Goal: Task Accomplishment & Management: Manage account settings

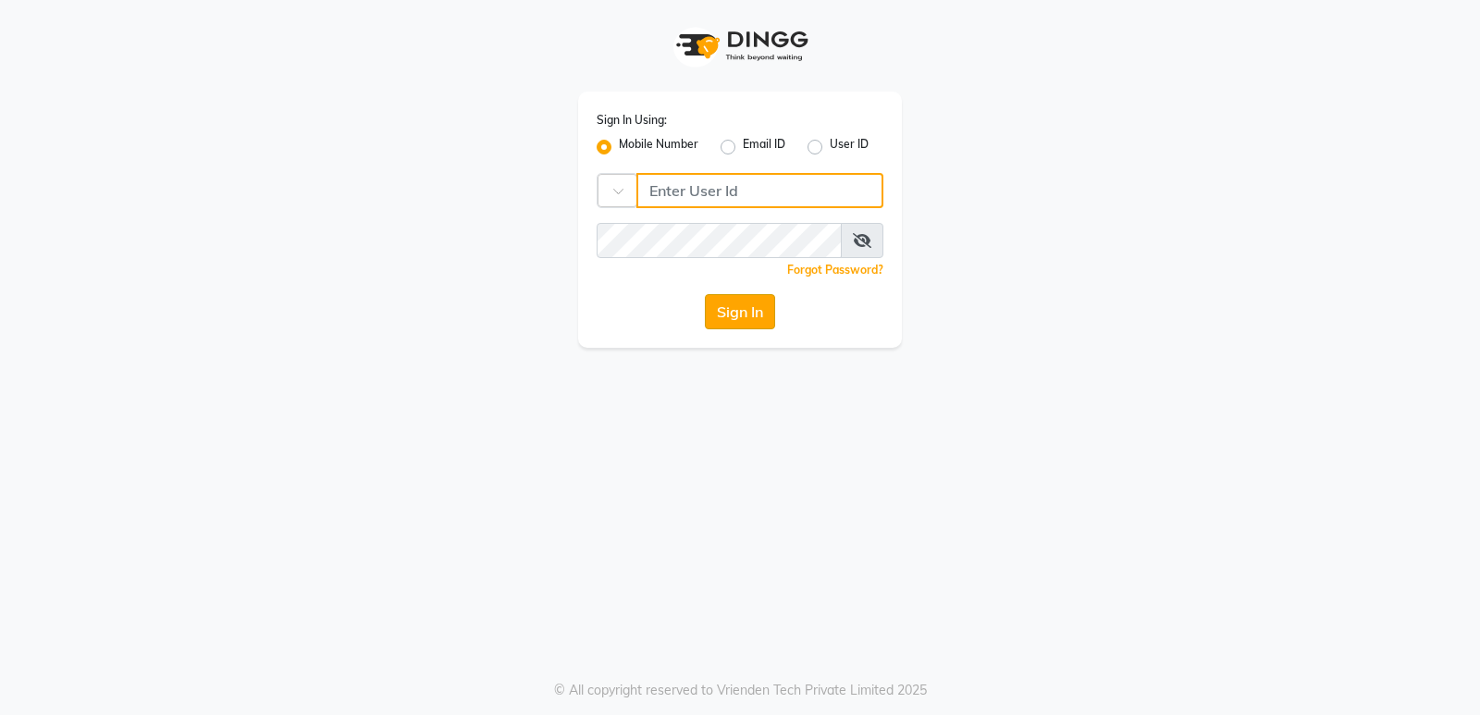
type input "9506660055"
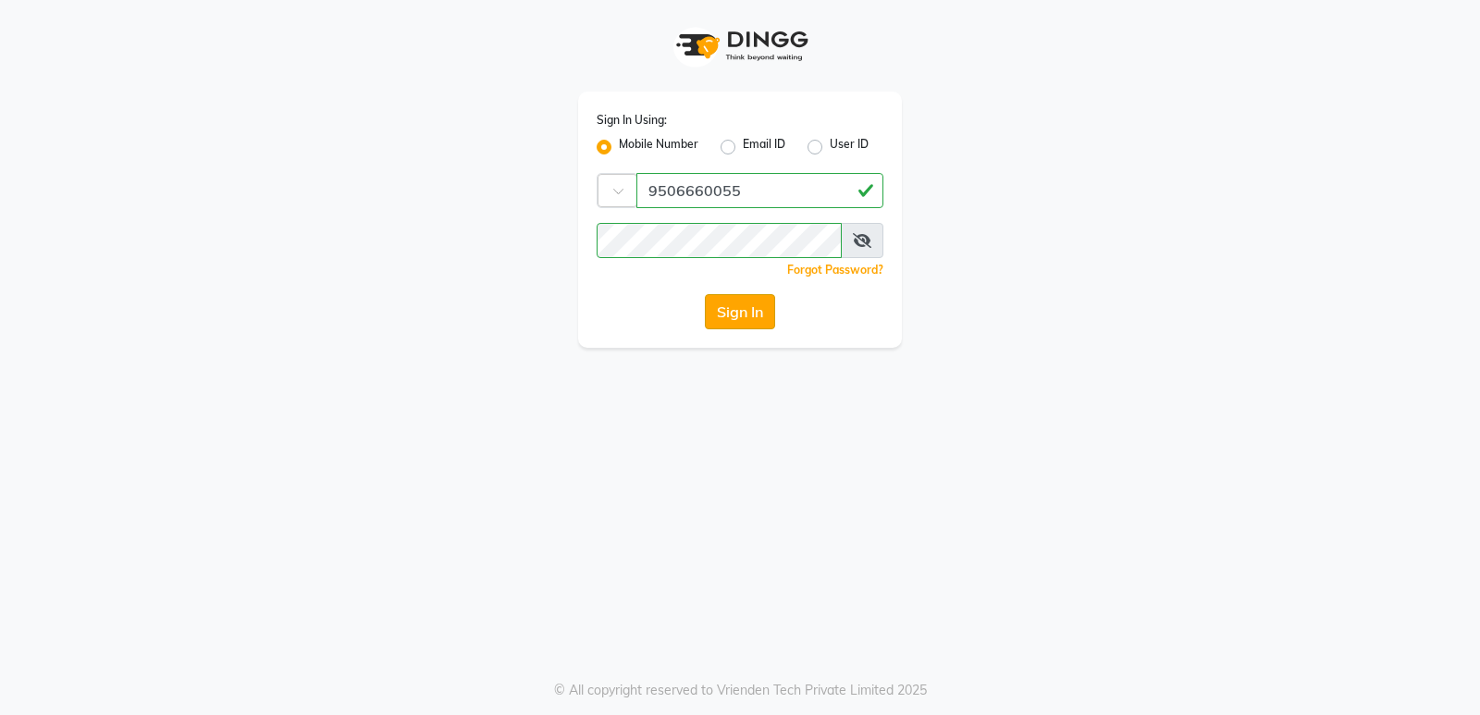
click at [740, 310] on button "Sign In" at bounding box center [740, 311] width 70 height 35
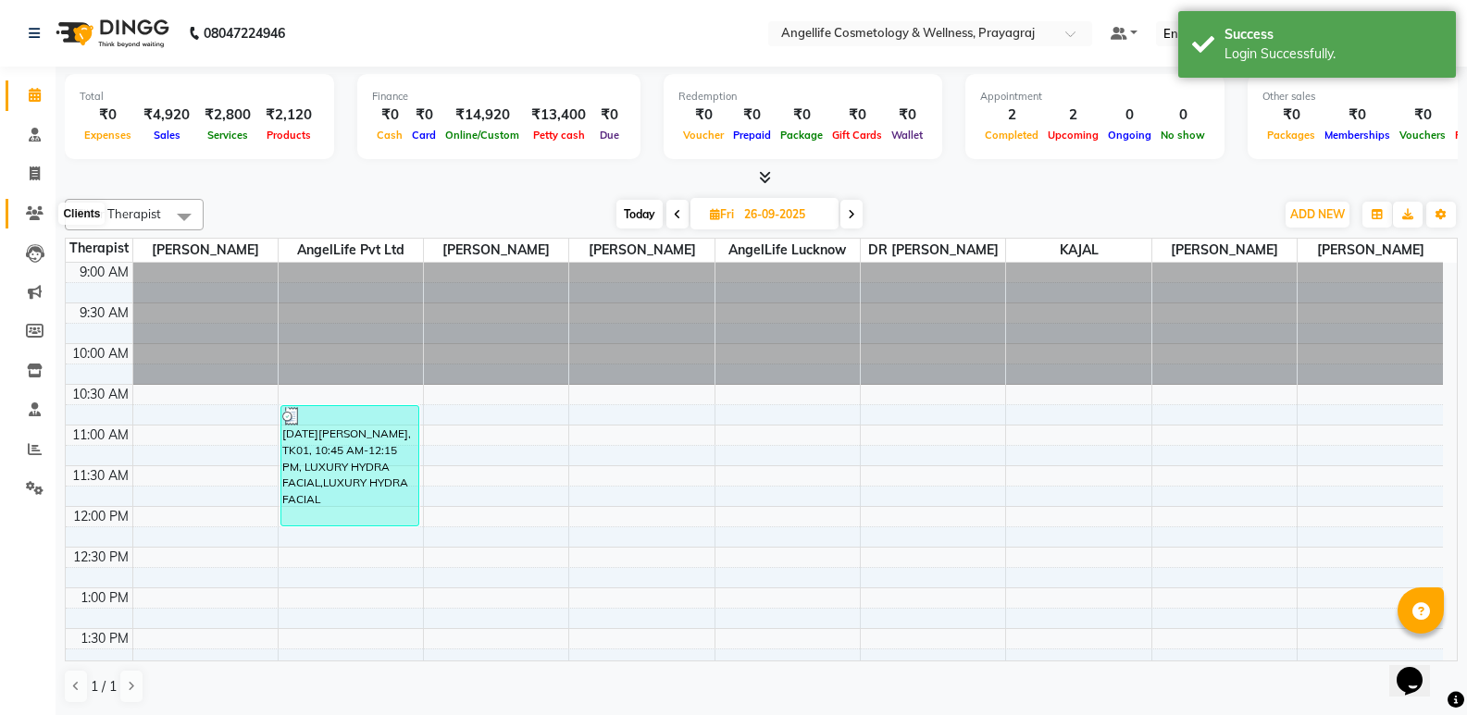
click at [30, 208] on icon at bounding box center [35, 213] width 18 height 14
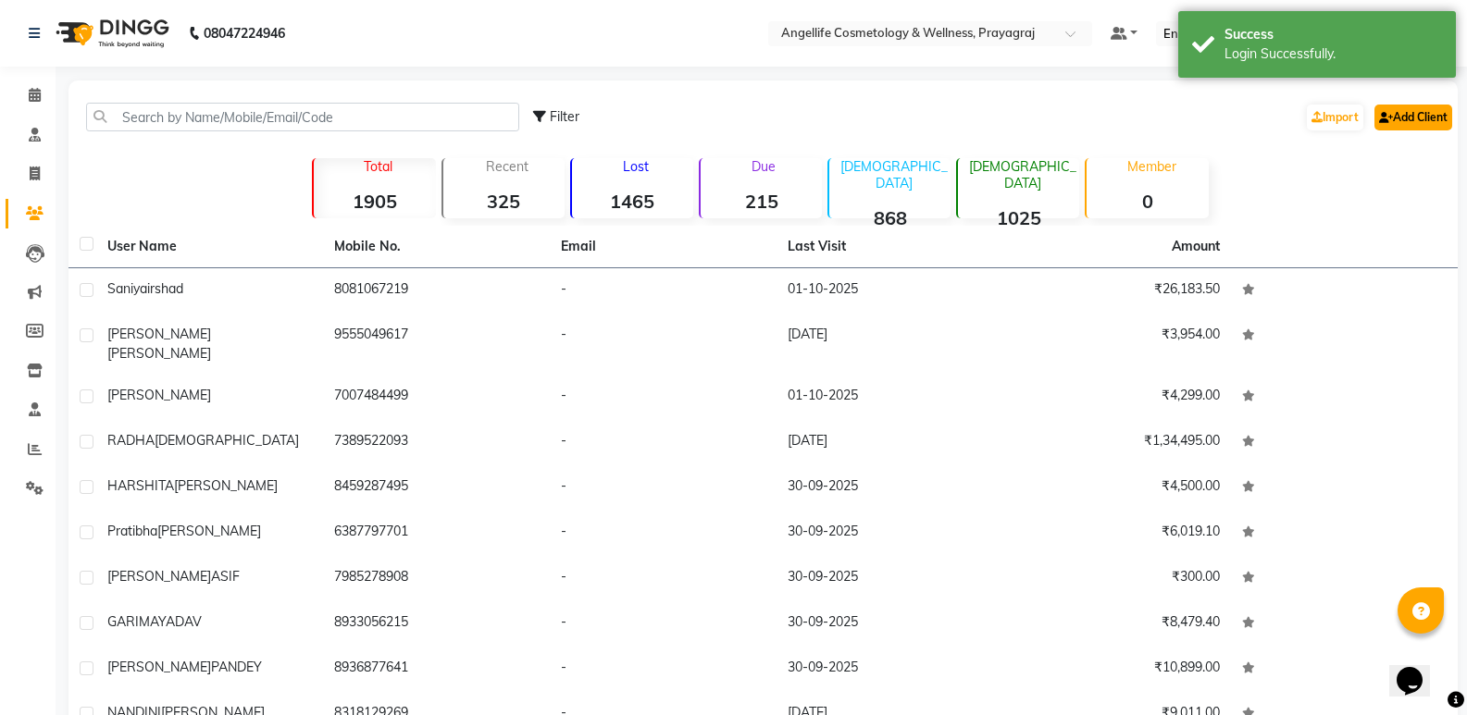
click at [1425, 121] on link "Add Client" at bounding box center [1413, 118] width 78 height 26
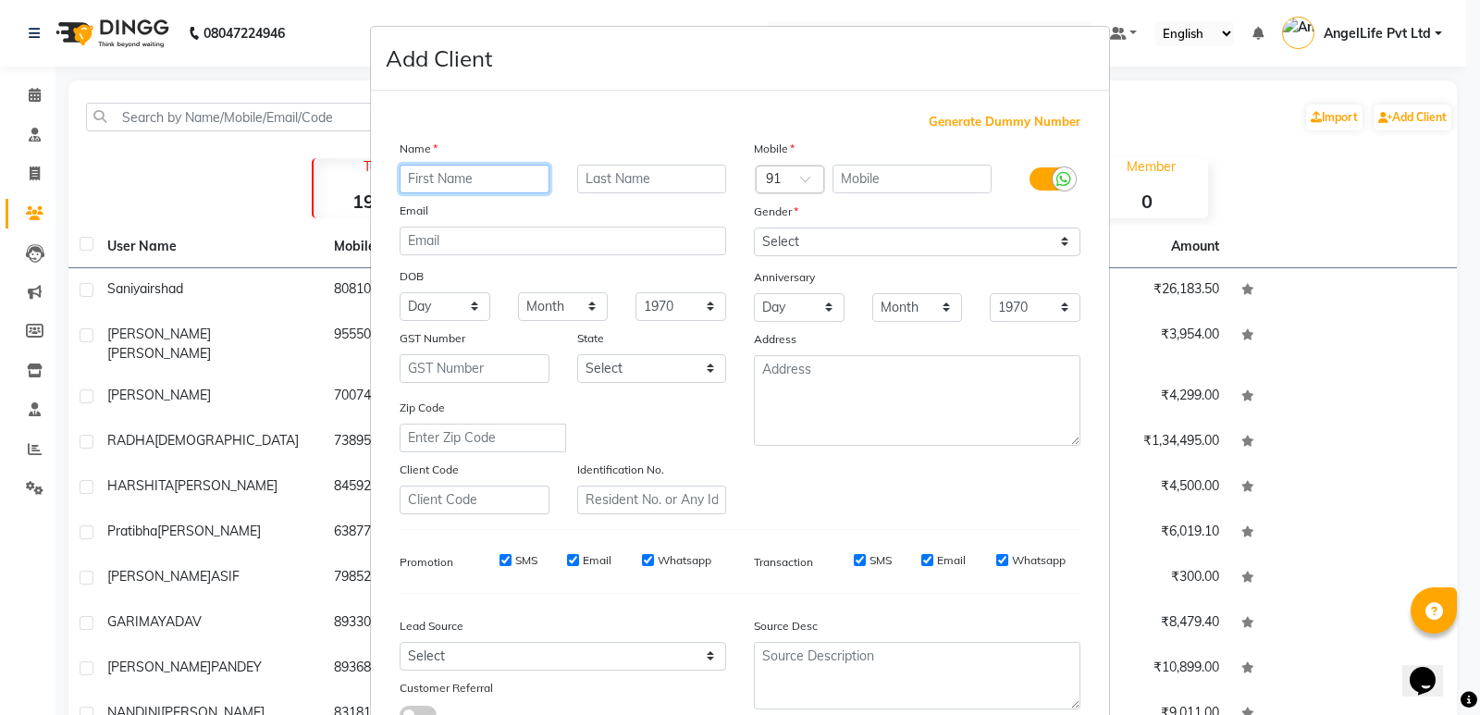
click at [445, 181] on input "text" at bounding box center [475, 179] width 150 height 29
type input "SAURABH"
click at [609, 176] on input "text" at bounding box center [652, 179] width 150 height 29
type input "[PERSON_NAME]"
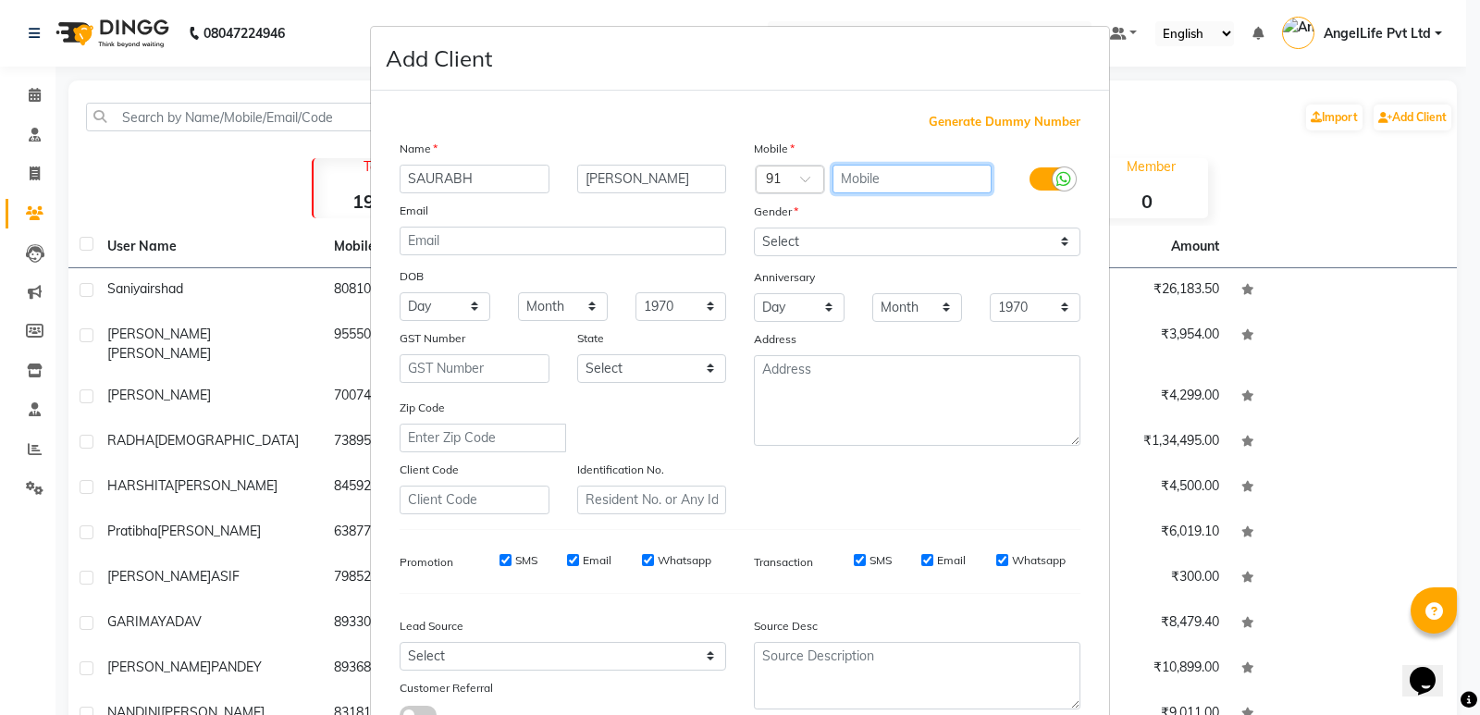
click at [854, 184] on input "text" at bounding box center [913, 179] width 160 height 29
type input "8485970584"
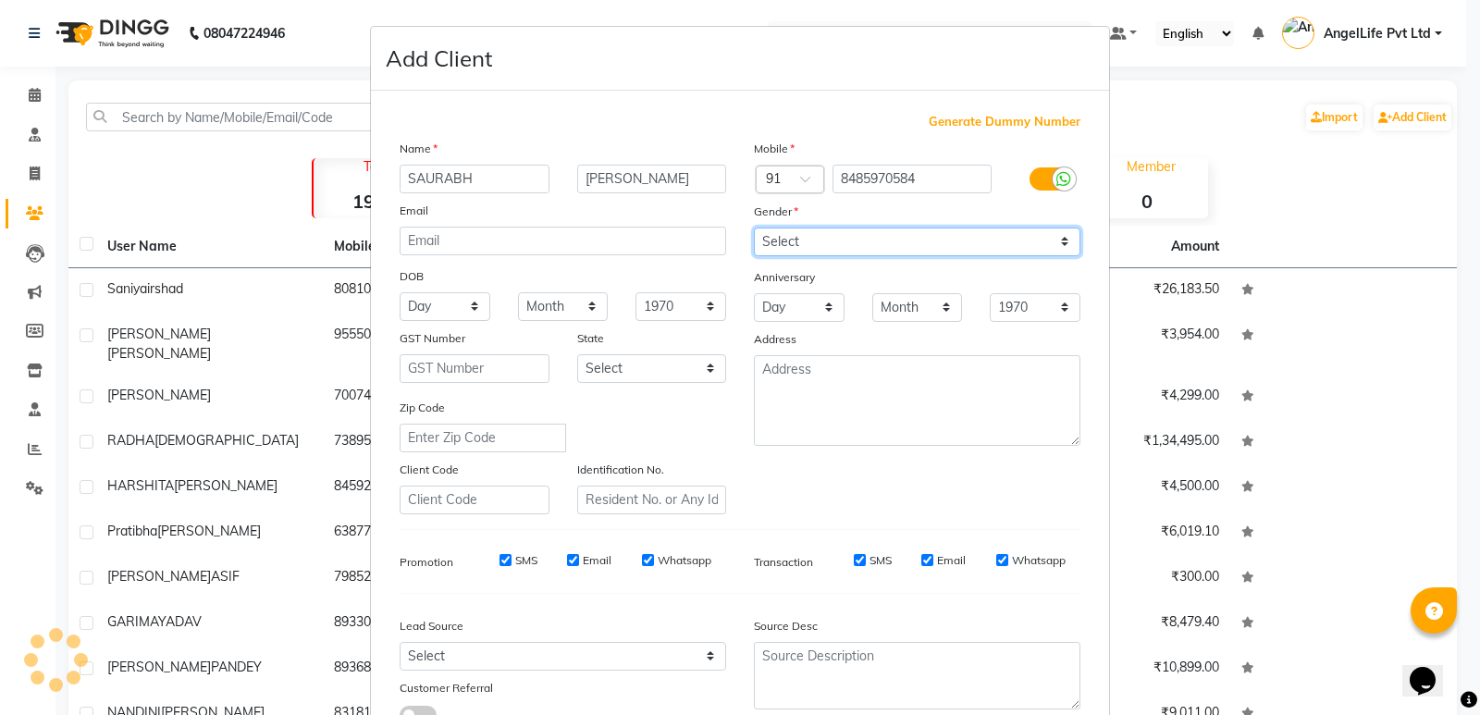
click at [937, 240] on select "Select [DEMOGRAPHIC_DATA] [DEMOGRAPHIC_DATA] Other Prefer Not To Say" at bounding box center [917, 242] width 327 height 29
select select "[DEMOGRAPHIC_DATA]"
click at [754, 228] on select "Select [DEMOGRAPHIC_DATA] [DEMOGRAPHIC_DATA] Other Prefer Not To Say" at bounding box center [917, 242] width 327 height 29
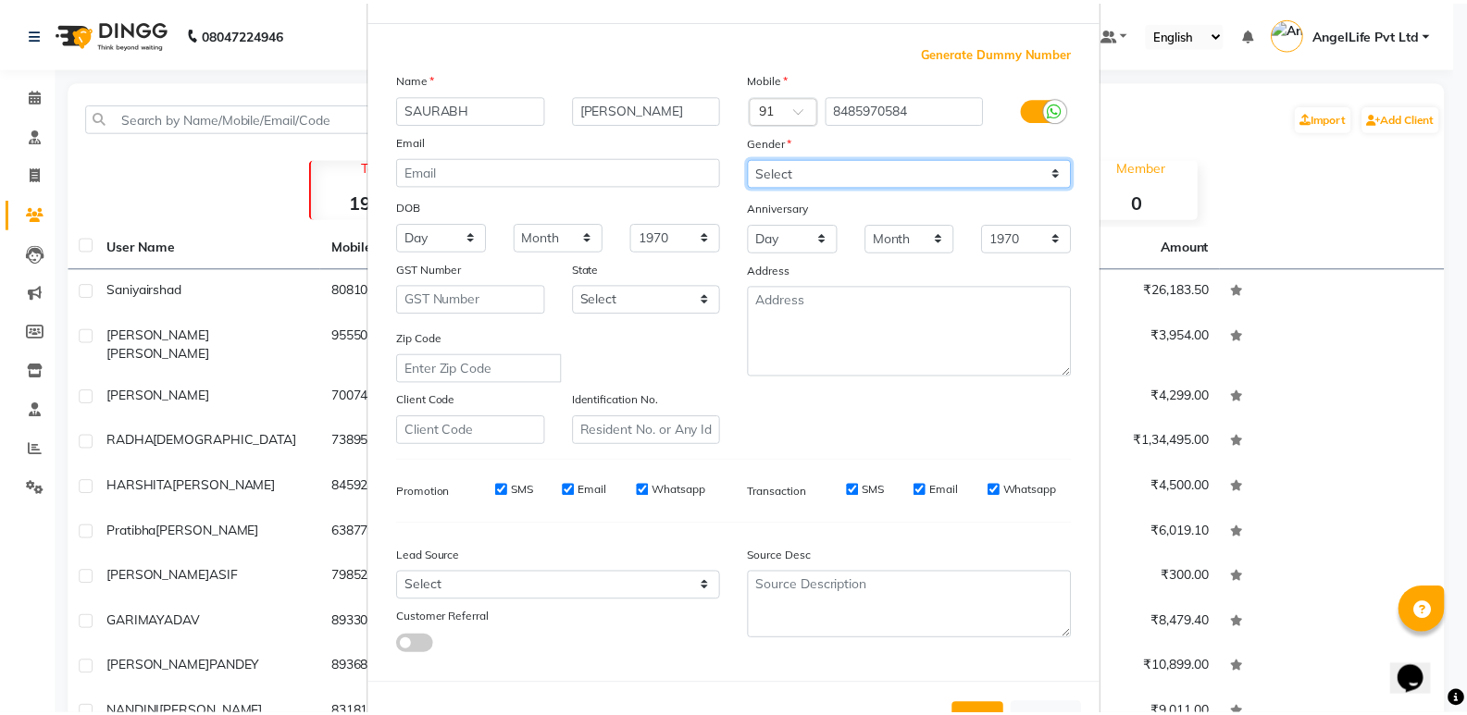
scroll to position [139, 0]
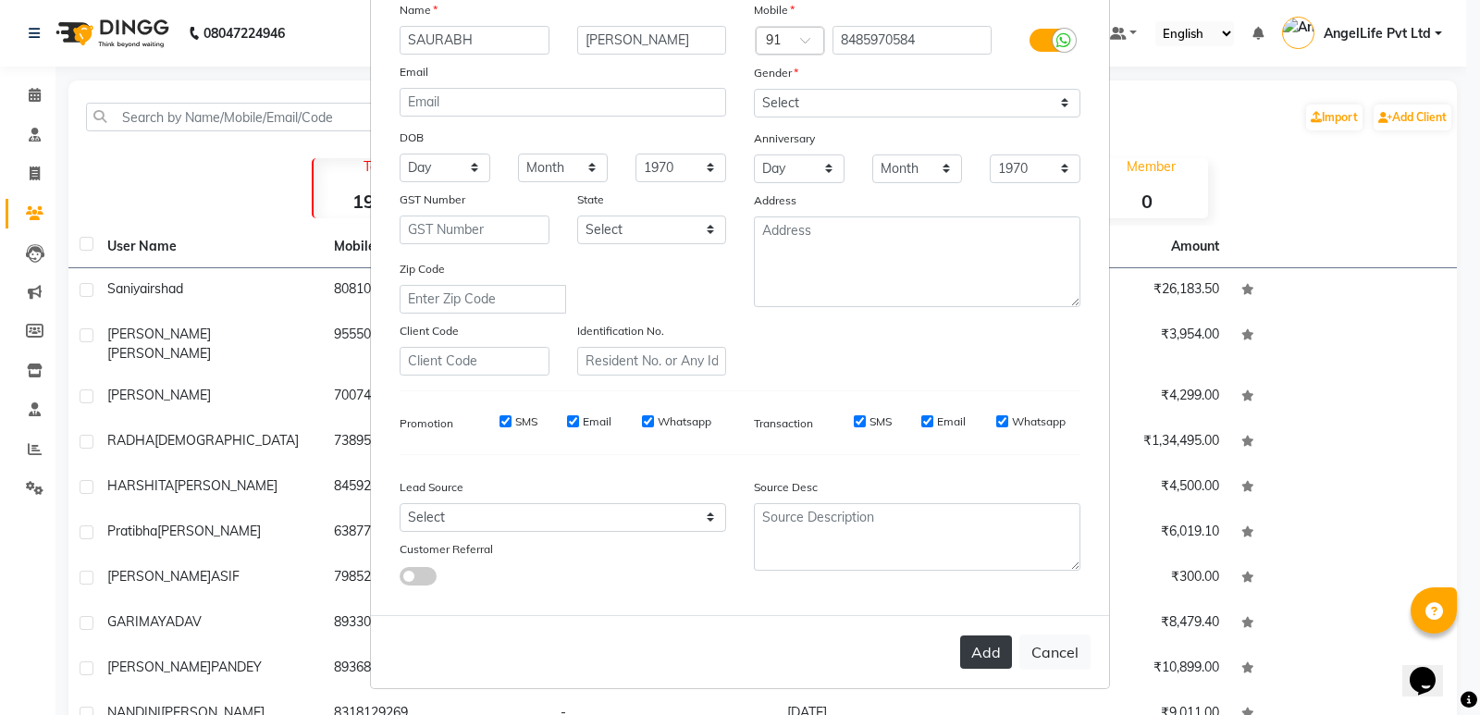
click at [965, 664] on button "Add" at bounding box center [986, 652] width 52 height 33
click at [965, 664] on div "Add Cancel" at bounding box center [740, 651] width 738 height 73
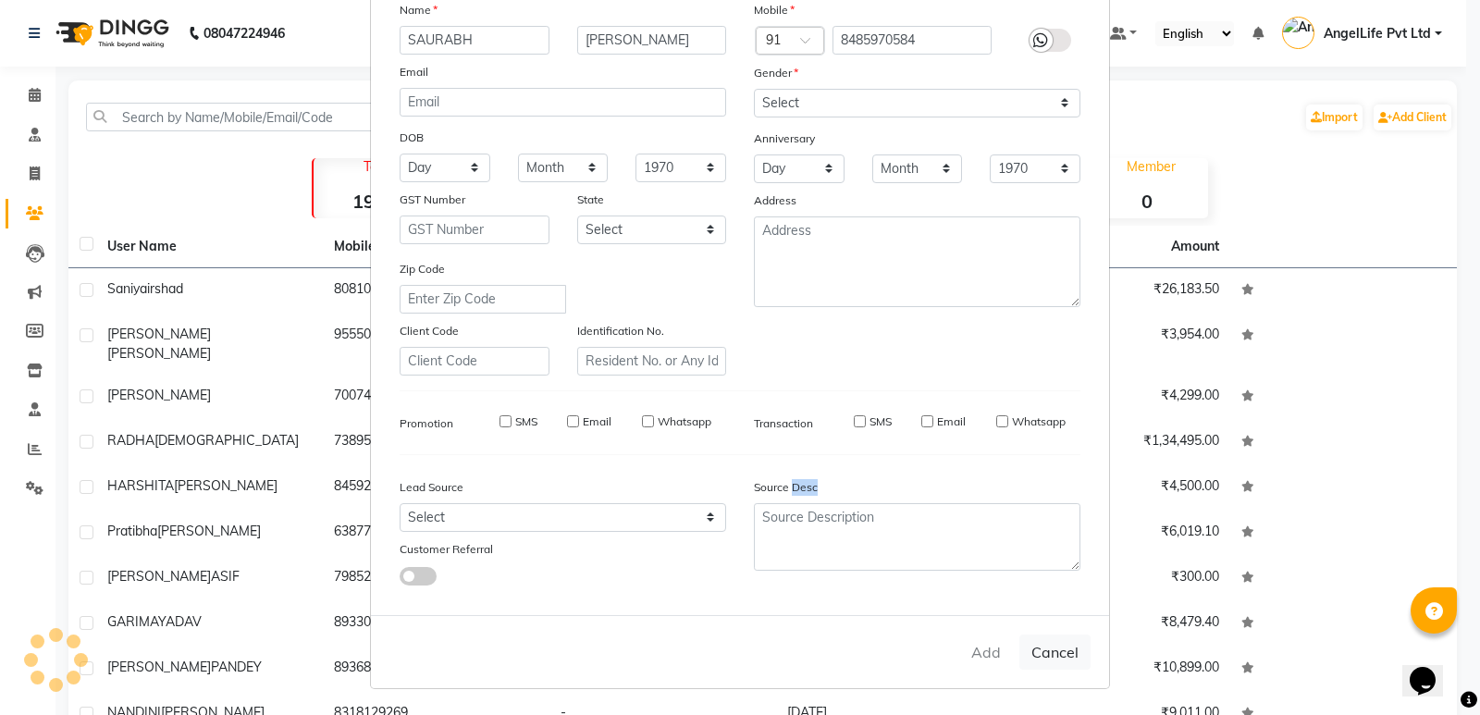
select select
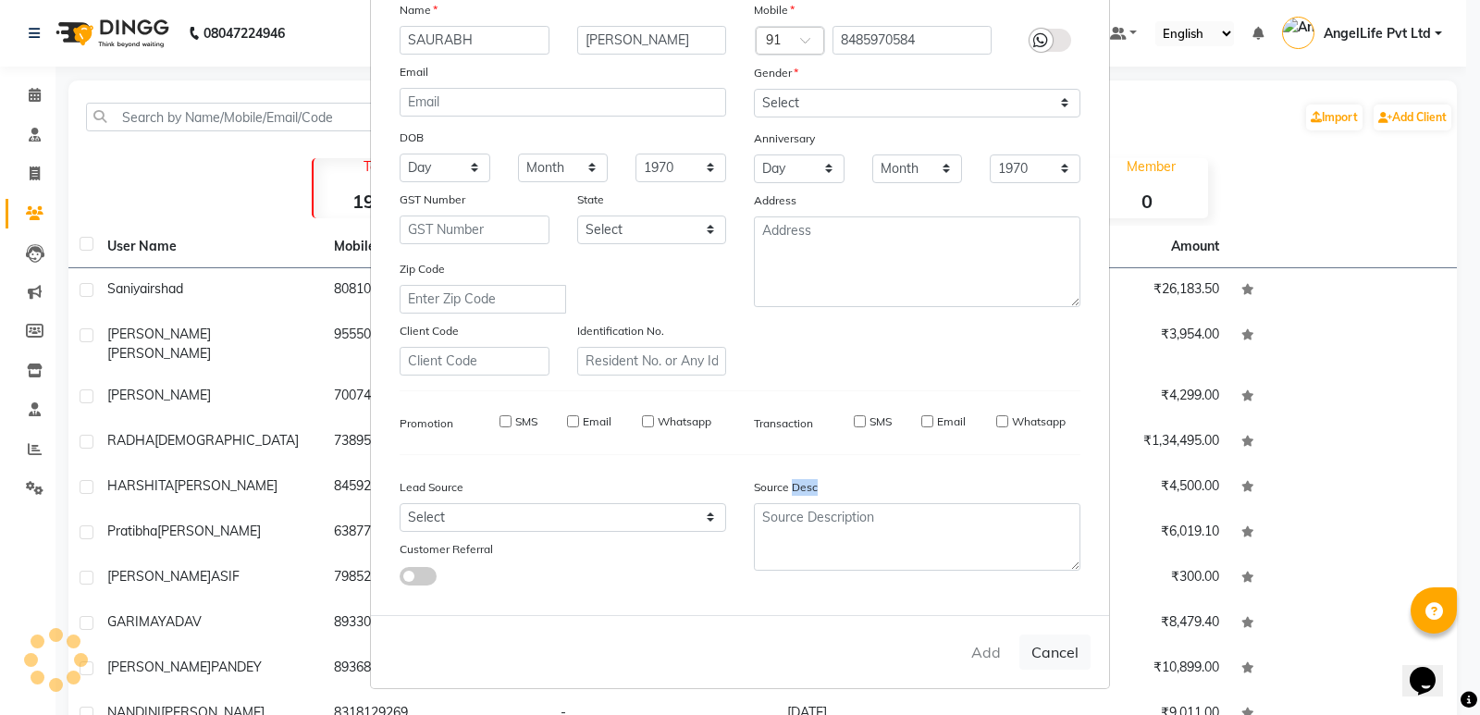
select select
checkbox input "false"
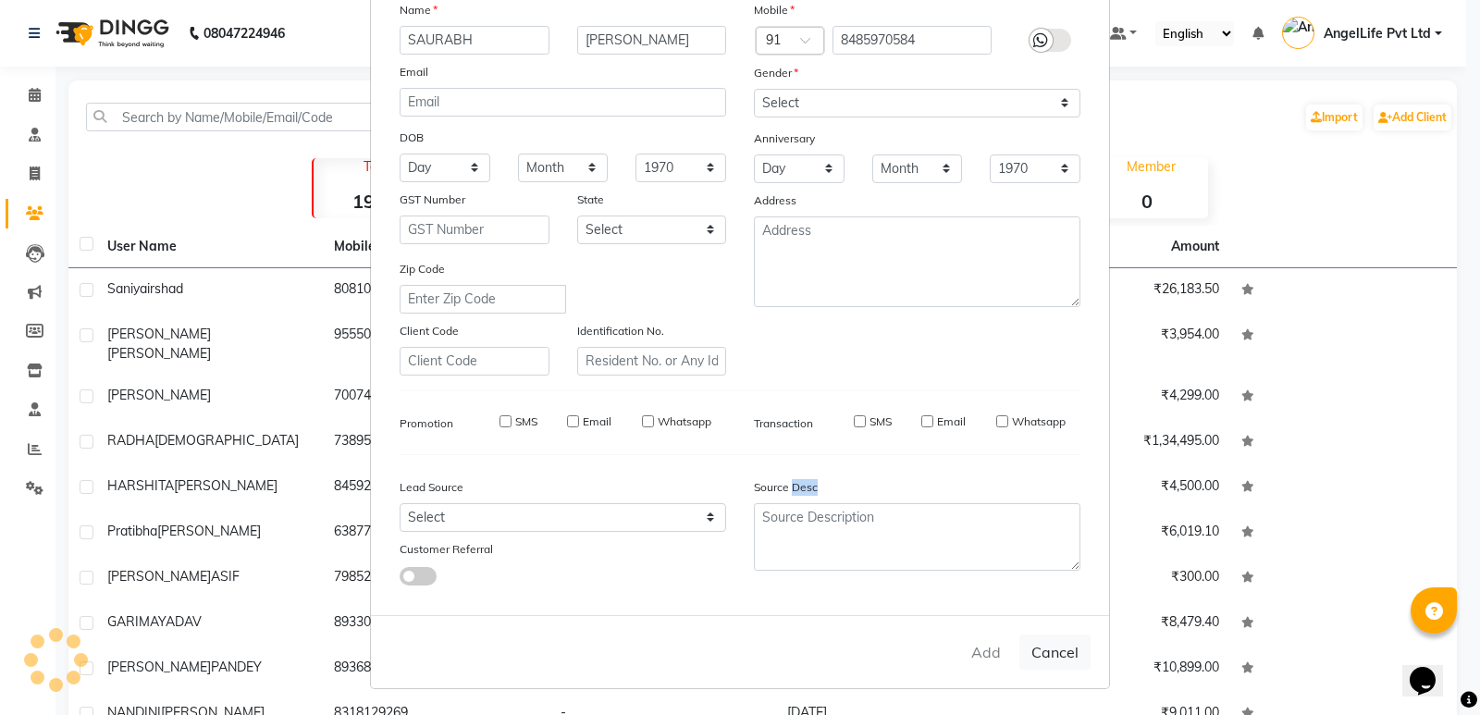
checkbox input "false"
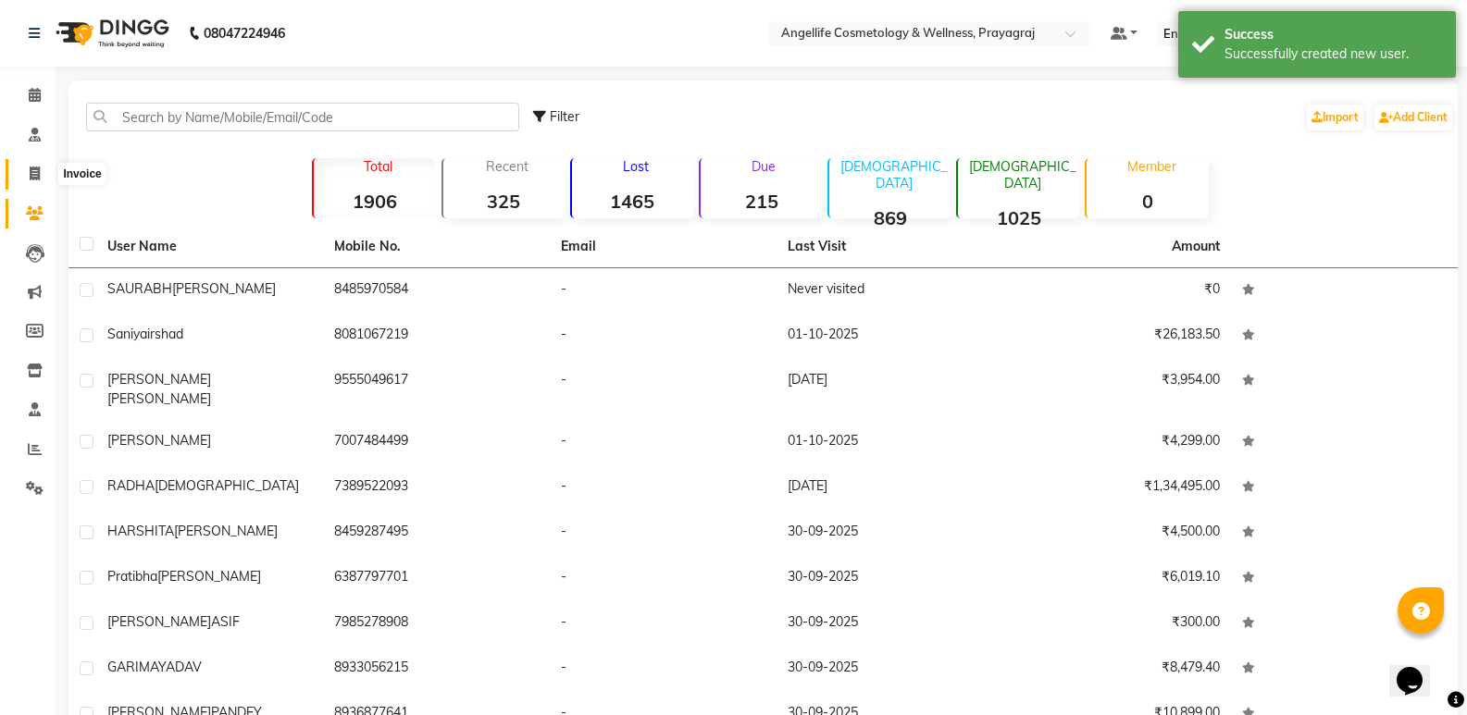
click at [38, 172] on icon at bounding box center [35, 174] width 10 height 14
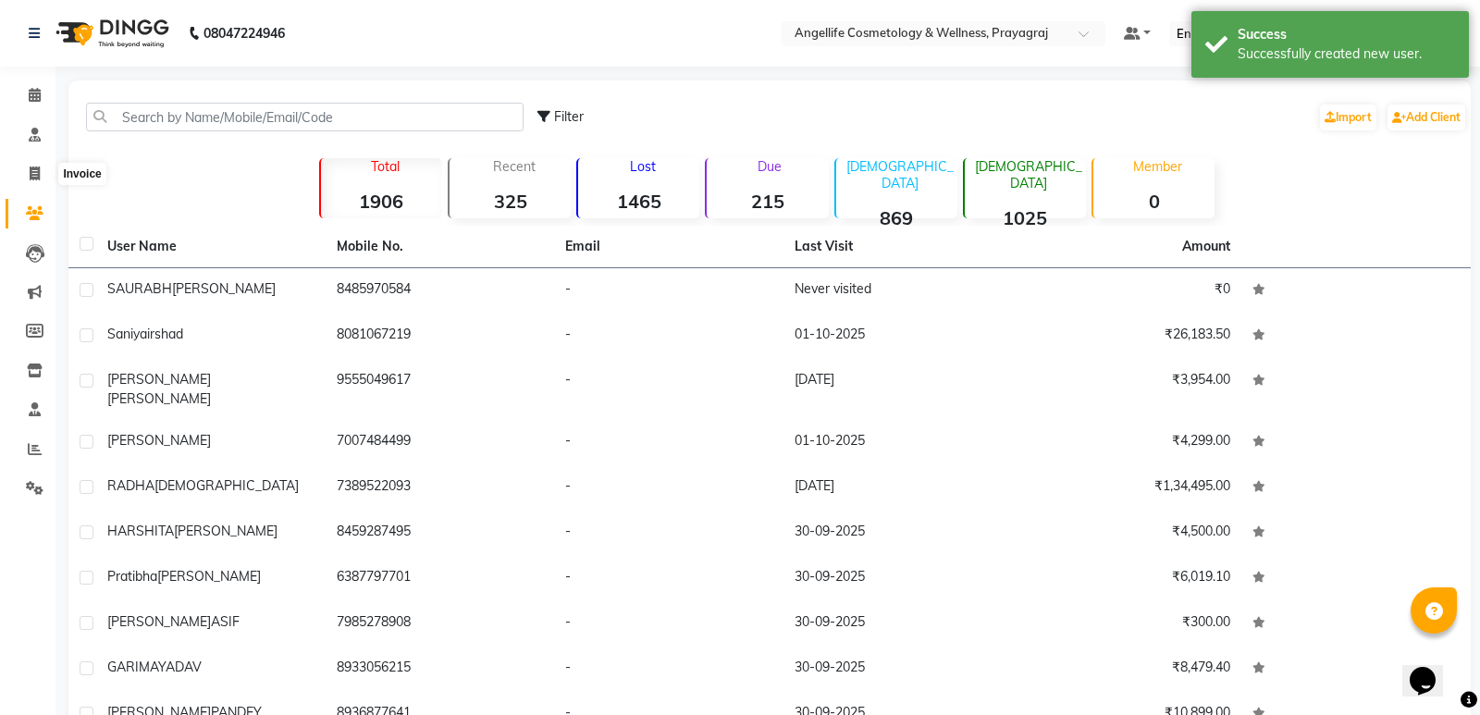
select select "4531"
select select "service"
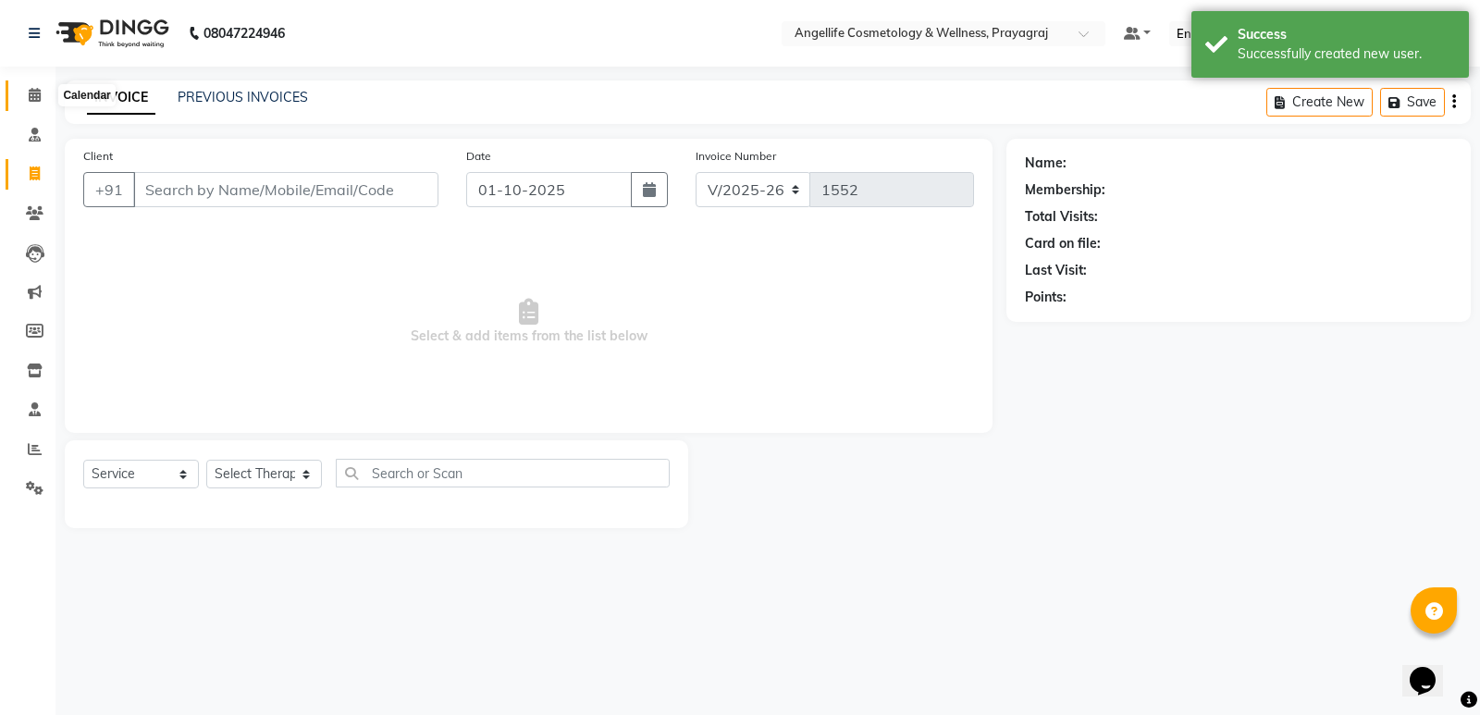
click at [31, 100] on icon at bounding box center [35, 95] width 12 height 14
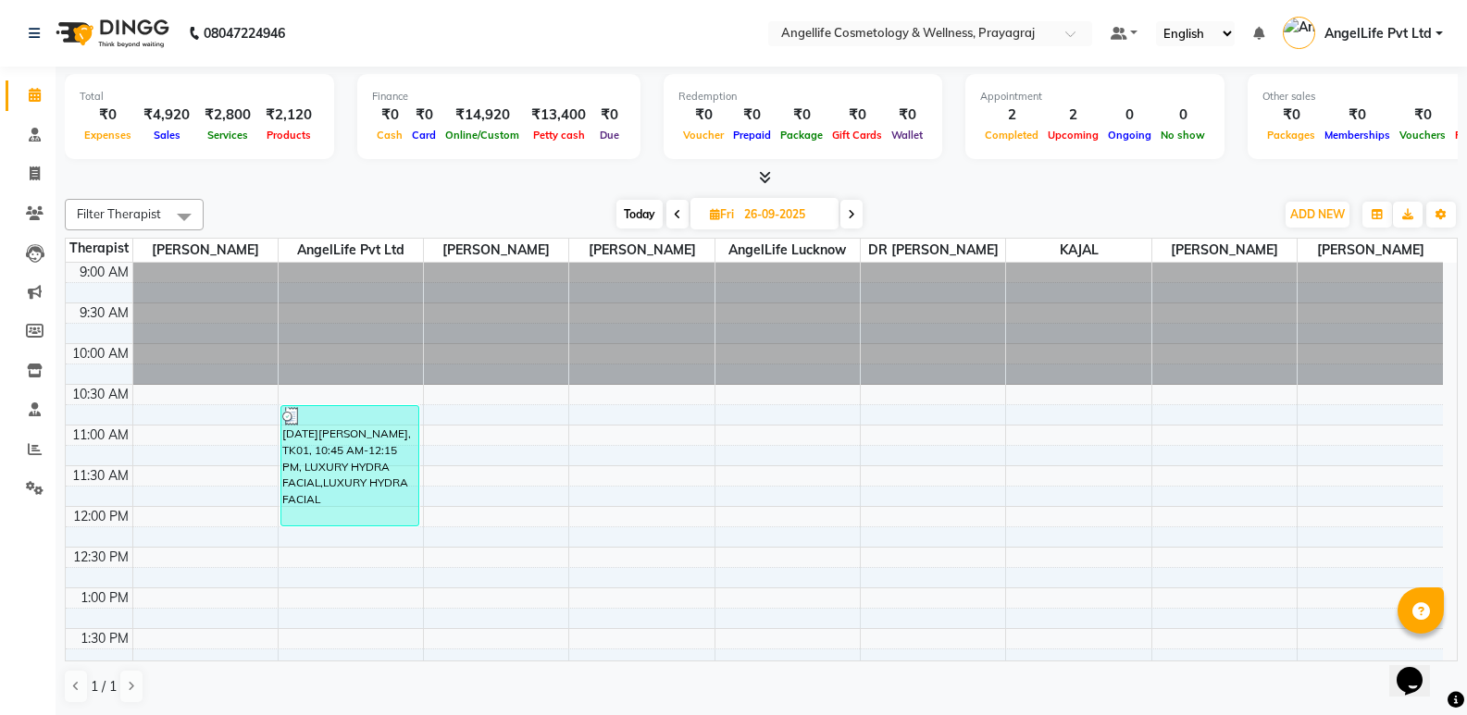
click at [852, 219] on icon at bounding box center [851, 214] width 7 height 11
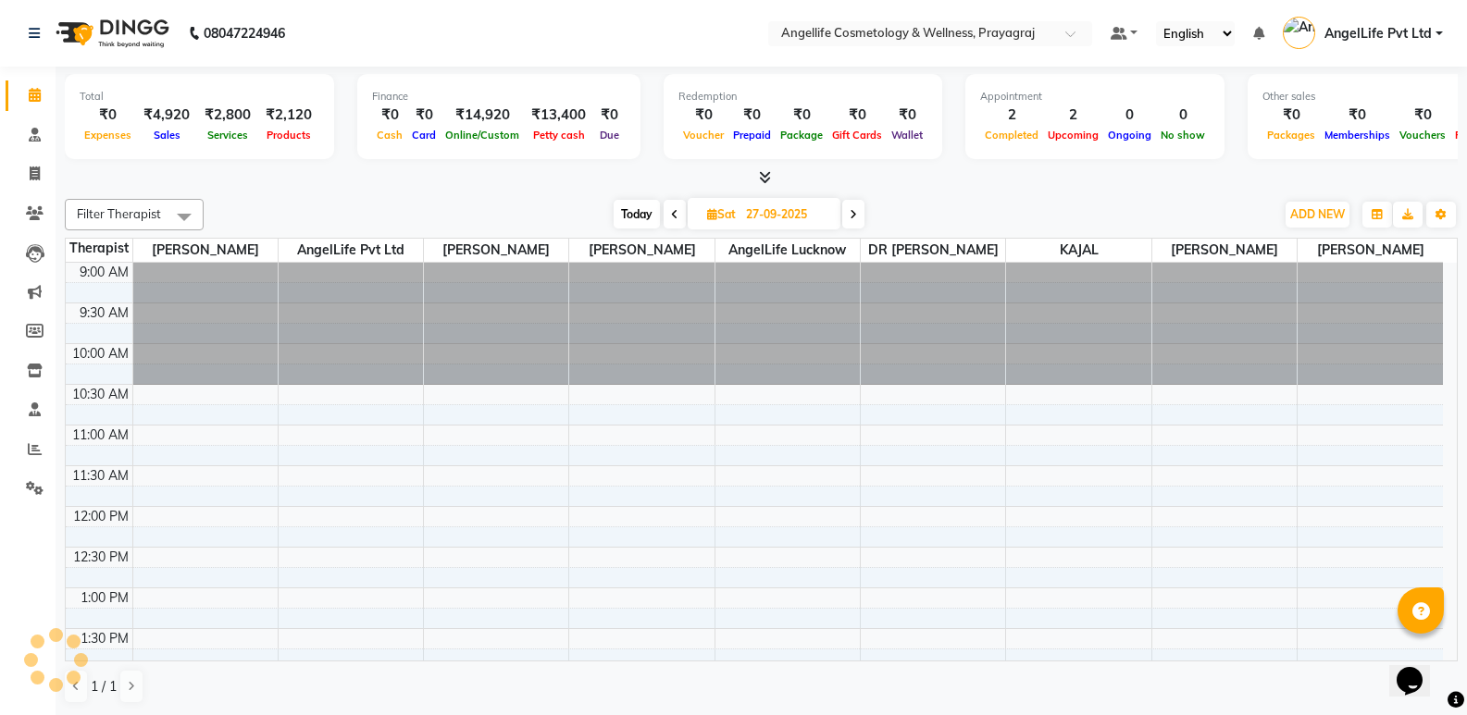
scroll to position [516, 0]
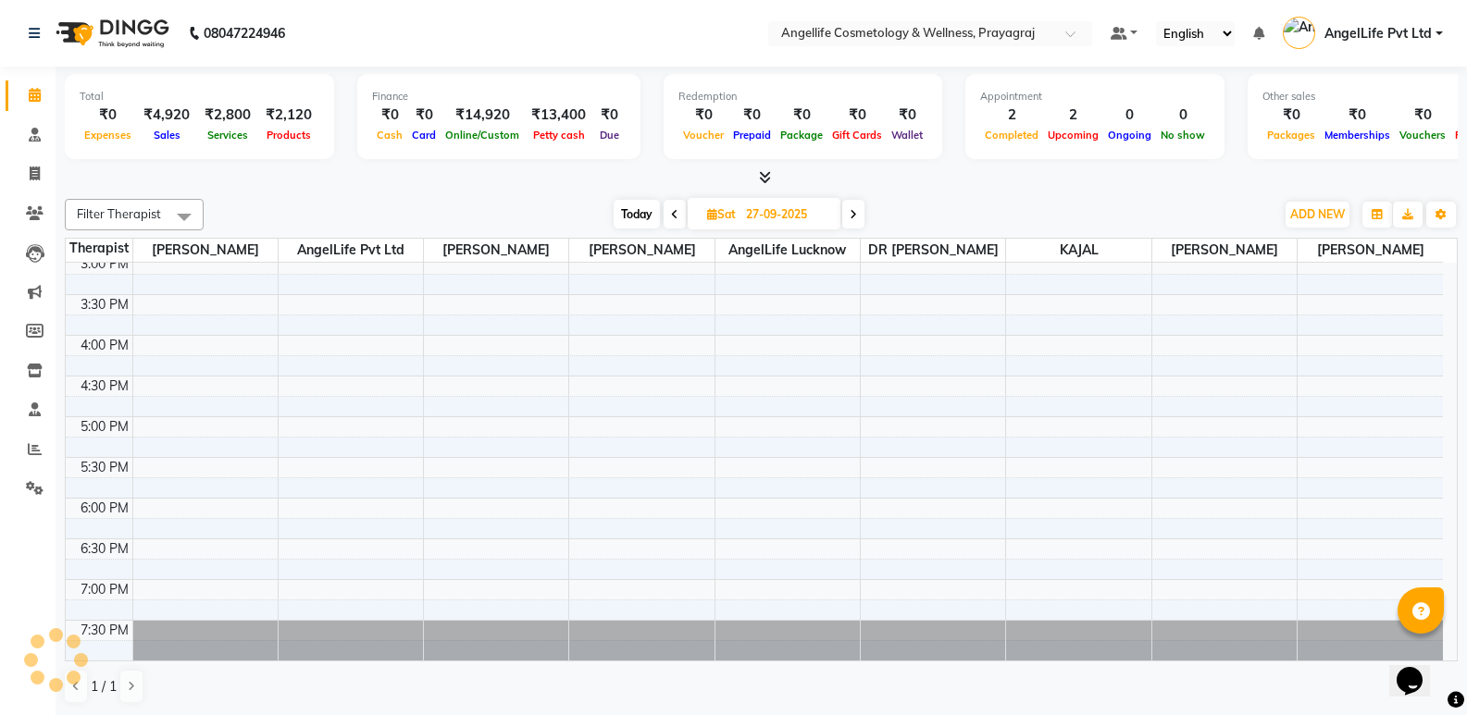
click at [852, 219] on icon at bounding box center [852, 214] width 7 height 11
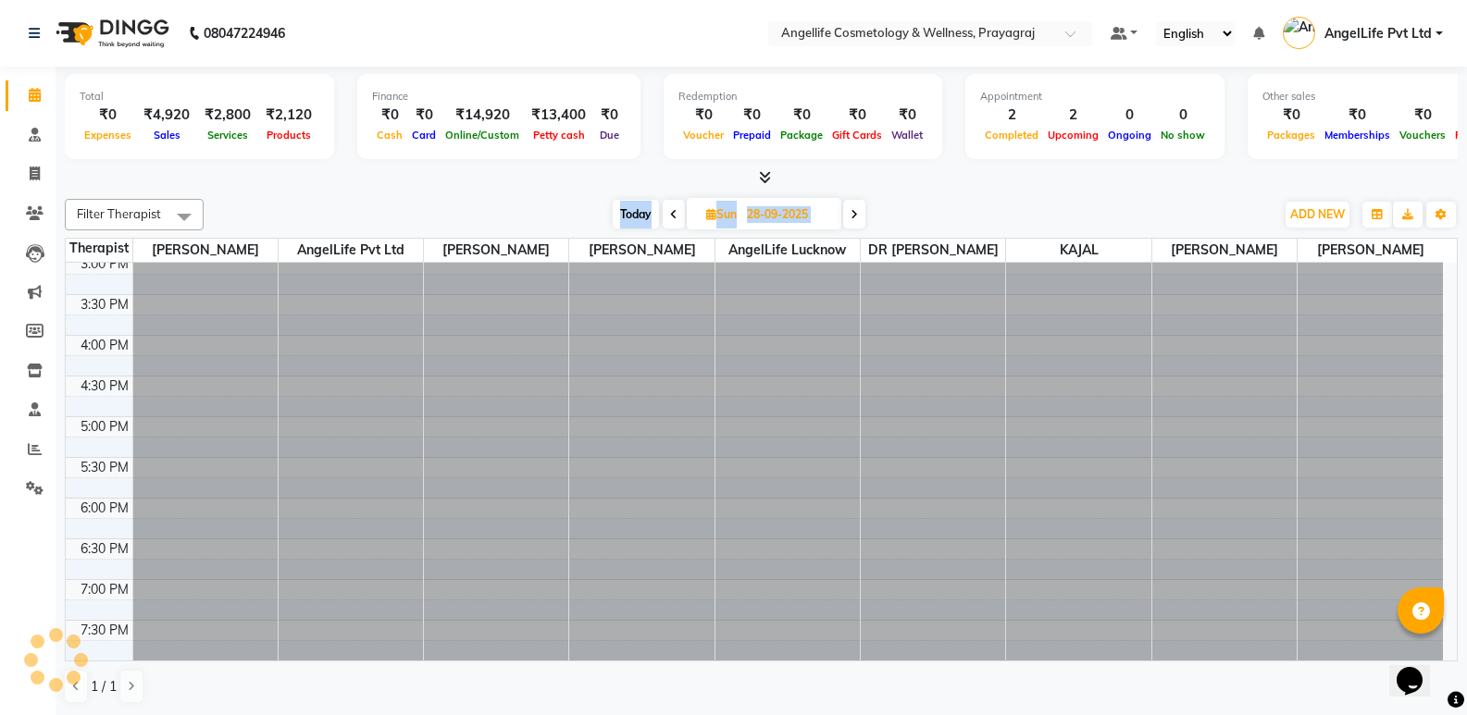
click at [852, 219] on icon at bounding box center [853, 214] width 7 height 11
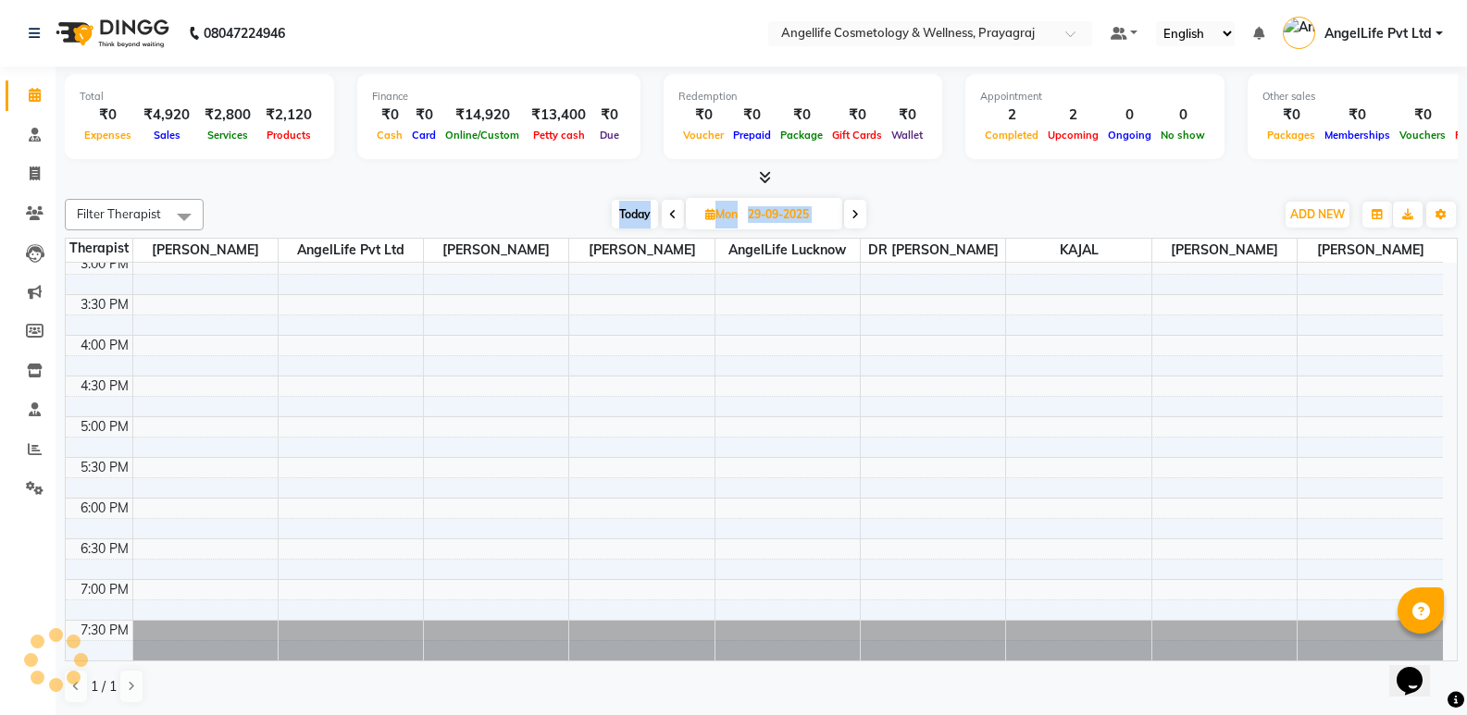
click at [852, 219] on icon at bounding box center [854, 214] width 7 height 11
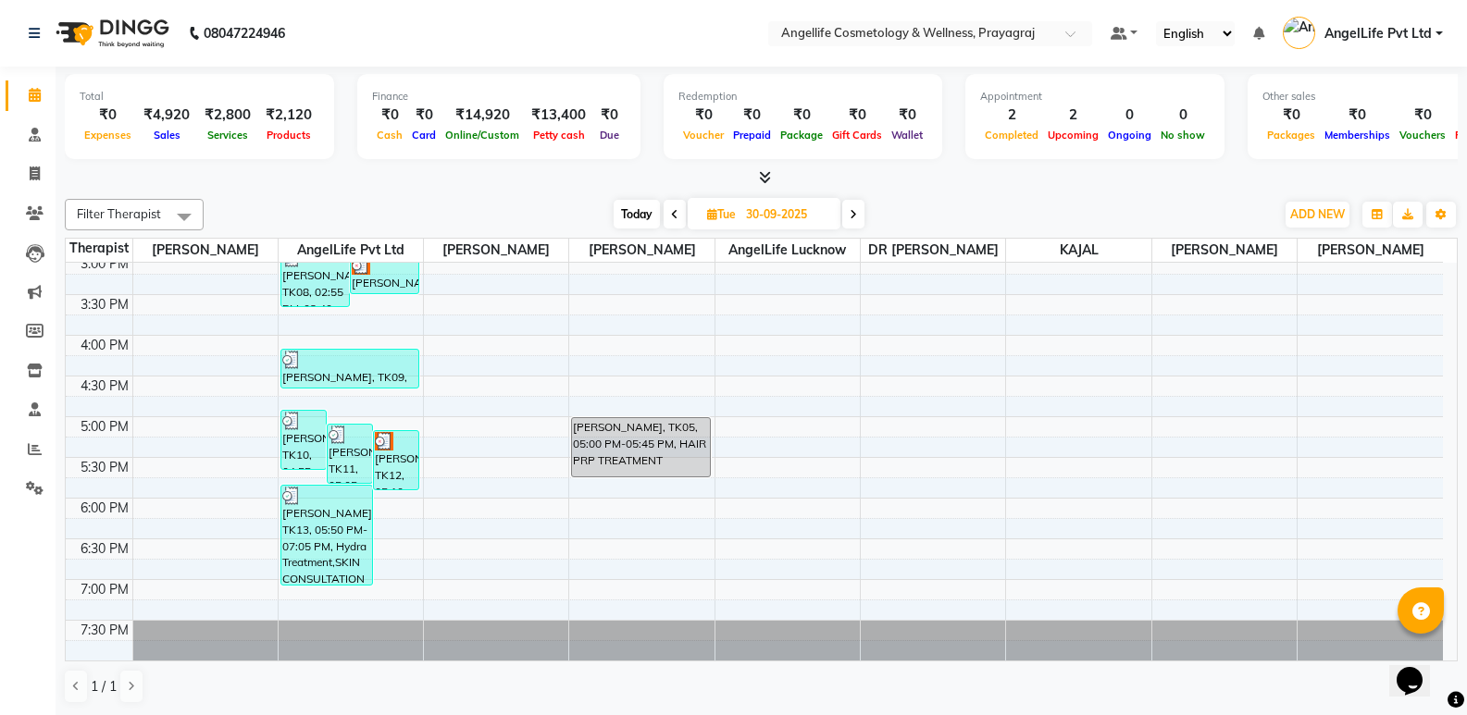
click at [854, 218] on icon at bounding box center [852, 214] width 7 height 11
click at [854, 218] on div "[DATE] [DATE]" at bounding box center [739, 215] width 1052 height 28
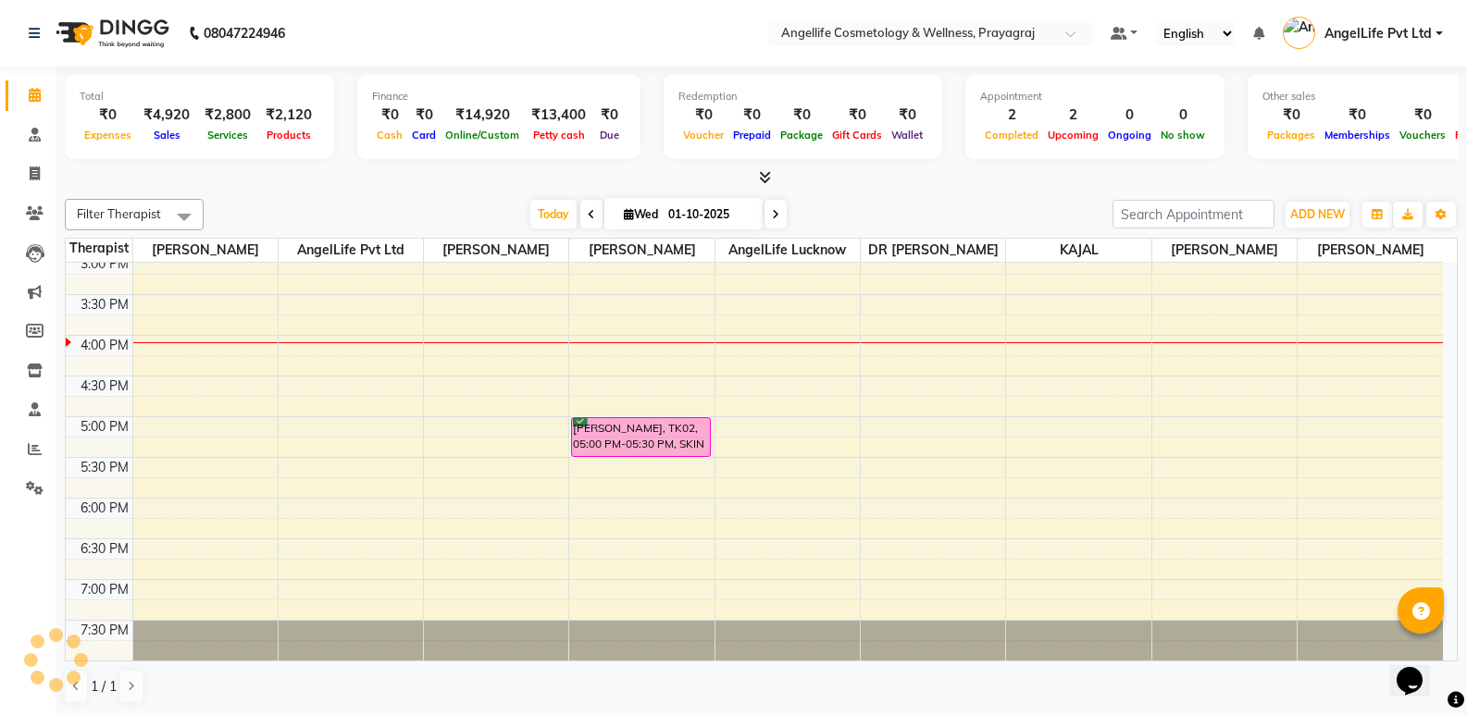
click at [854, 218] on div "[DATE] [DATE]" at bounding box center [658, 215] width 890 height 28
click at [772, 212] on icon at bounding box center [775, 214] width 7 height 11
type input "02-10-2025"
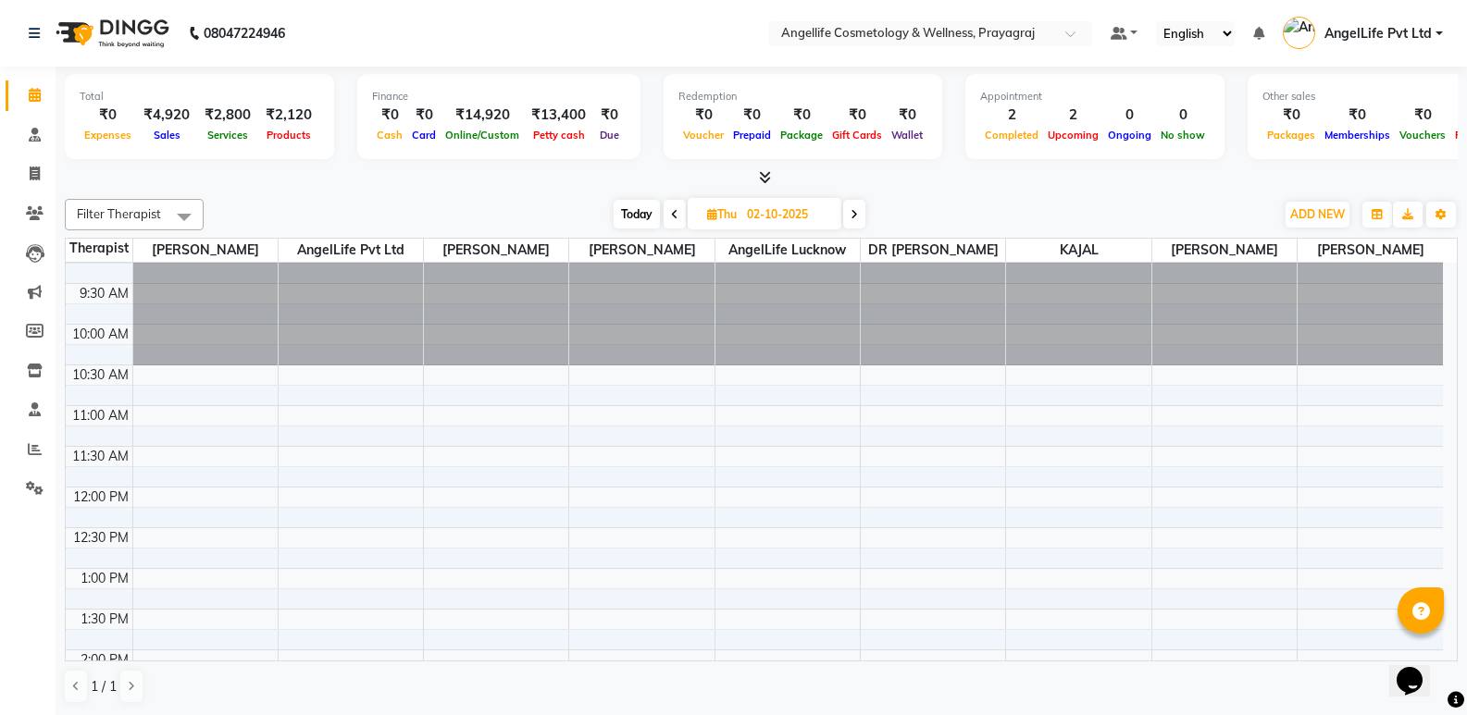
scroll to position [0, 0]
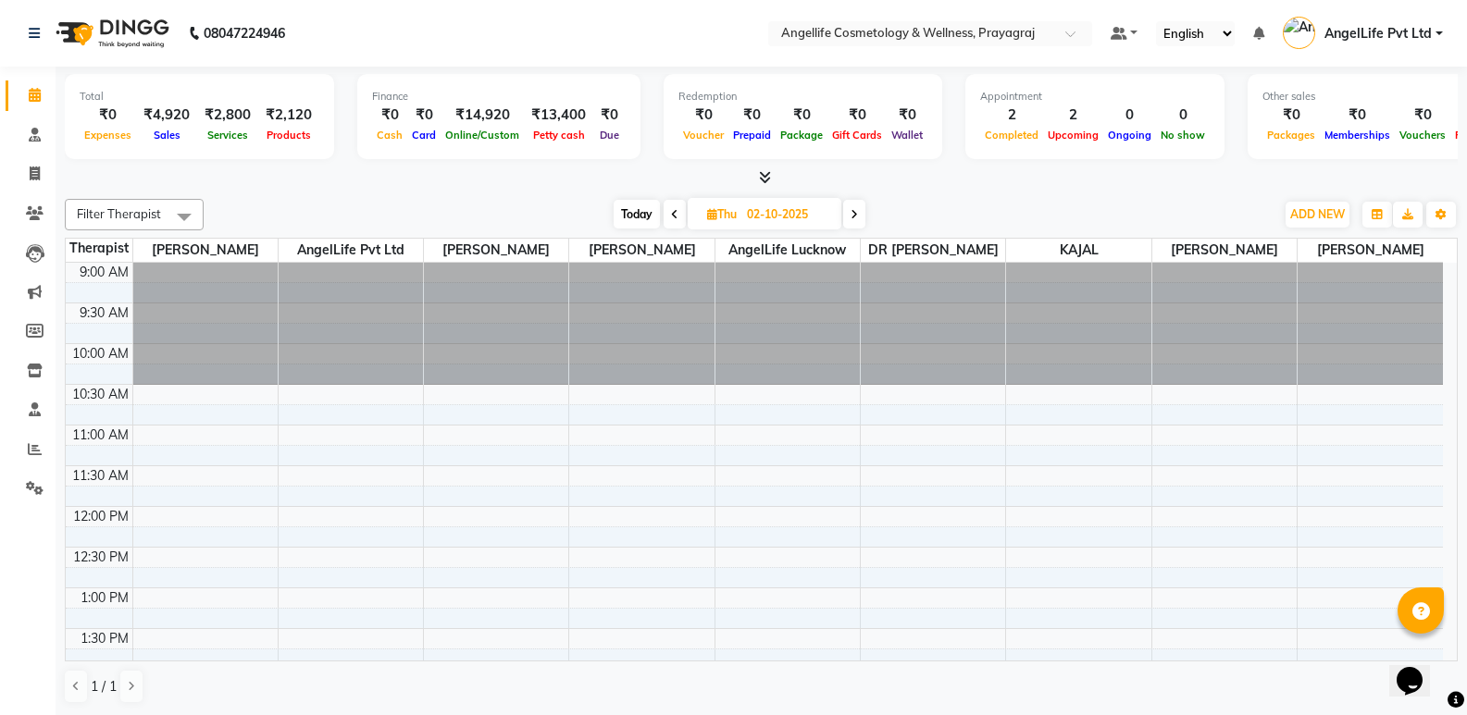
click at [322, 538] on div "9:00 AM 9:30 AM 10:00 AM 10:30 AM 11:00 AM 11:30 AM 12:00 PM 12:30 PM 1:00 PM 1…" at bounding box center [754, 710] width 1377 height 895
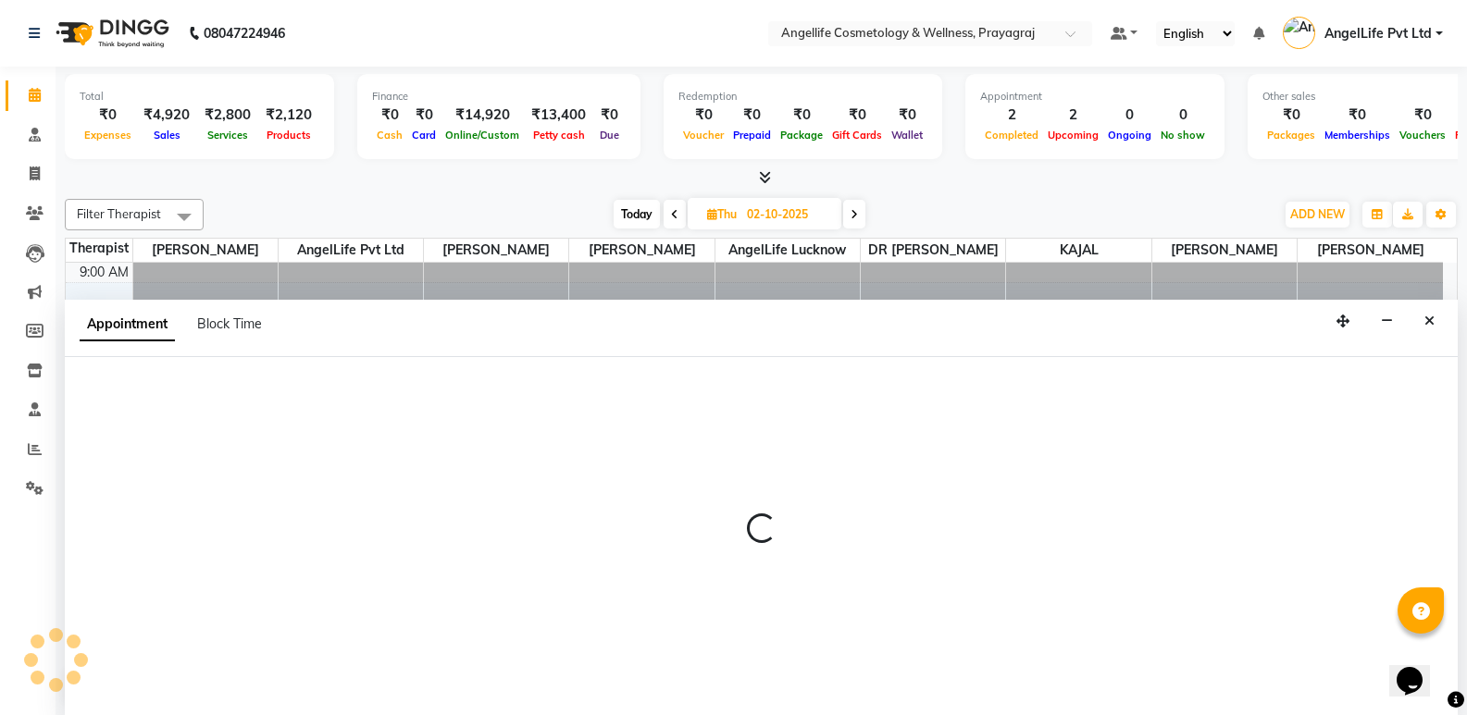
scroll to position [1, 0]
select select "26653"
select select "720"
select select "tentative"
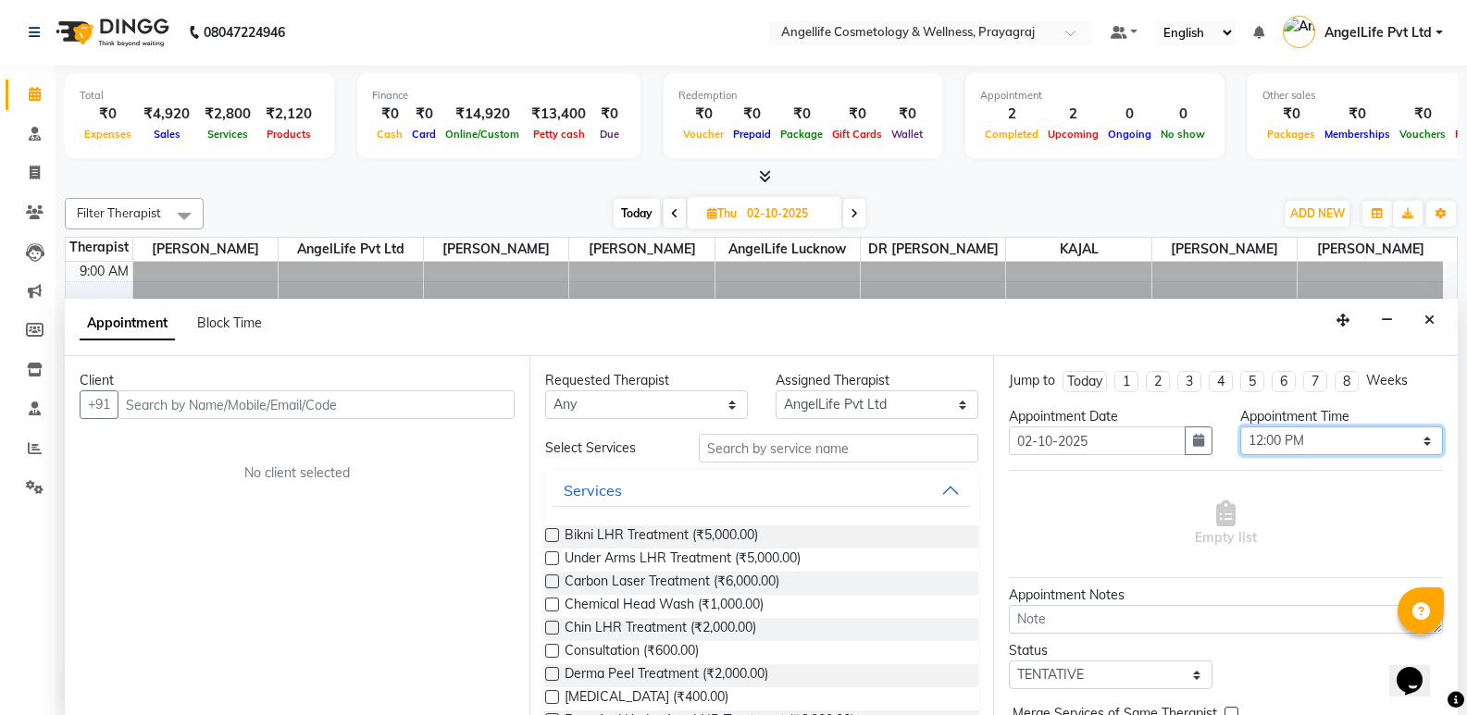
click at [1410, 440] on select "Select 10:00 AM 10:15 AM 10:30 AM 10:45 AM 11:00 AM 11:15 AM 11:30 AM 11:45 AM …" at bounding box center [1341, 441] width 203 height 29
select select "660"
click at [1240, 427] on select "Select 10:00 AM 10:15 AM 10:30 AM 10:45 AM 11:00 AM 11:15 AM 11:30 AM 11:45 AM …" at bounding box center [1341, 441] width 203 height 29
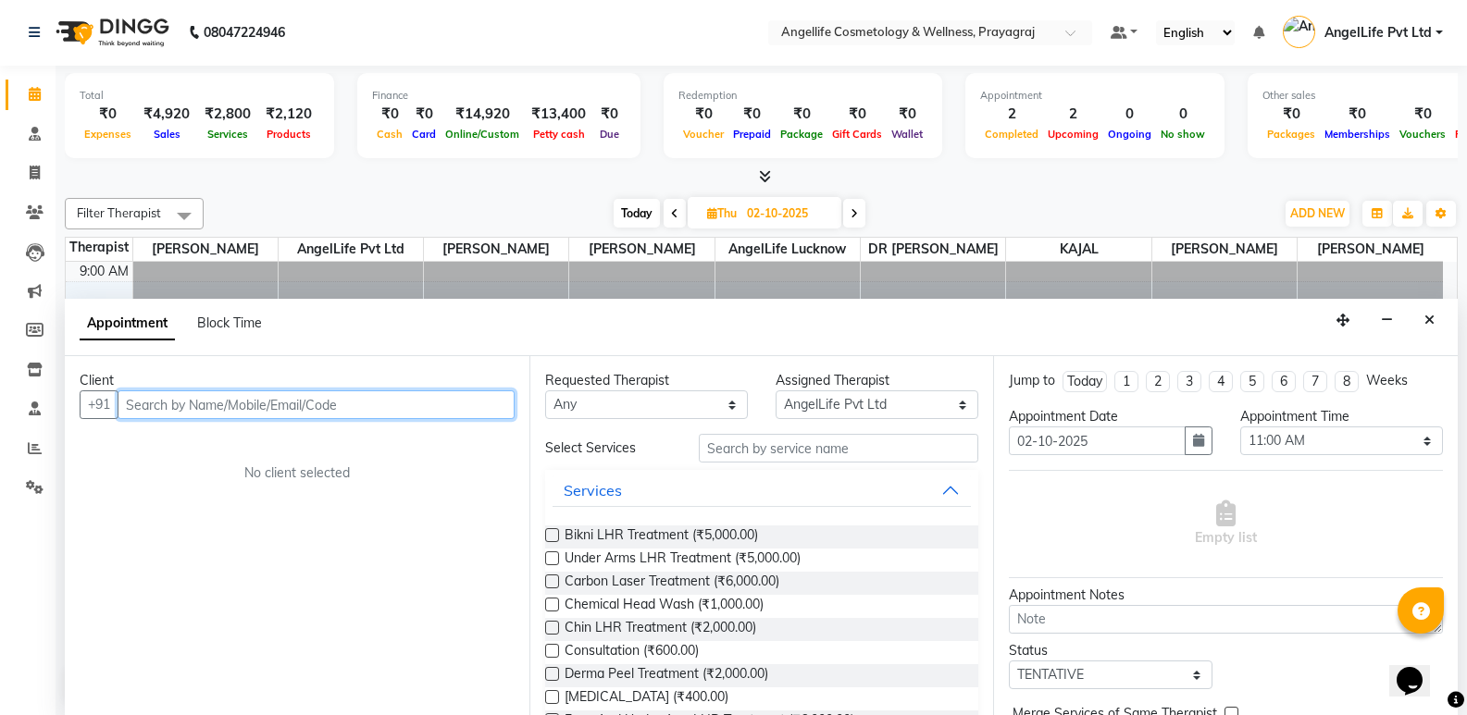
click at [359, 408] on input "text" at bounding box center [316, 404] width 397 height 29
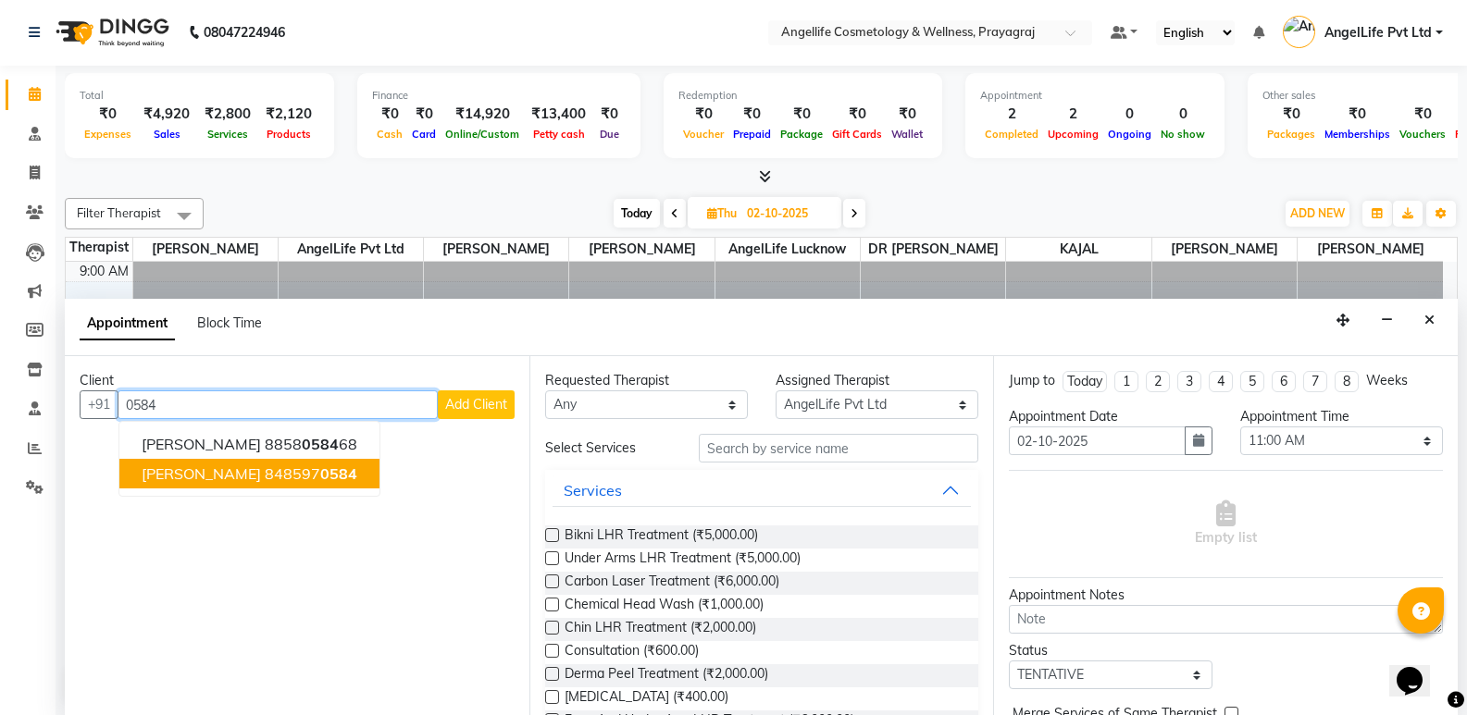
click at [357, 479] on span "0584" at bounding box center [338, 473] width 37 height 19
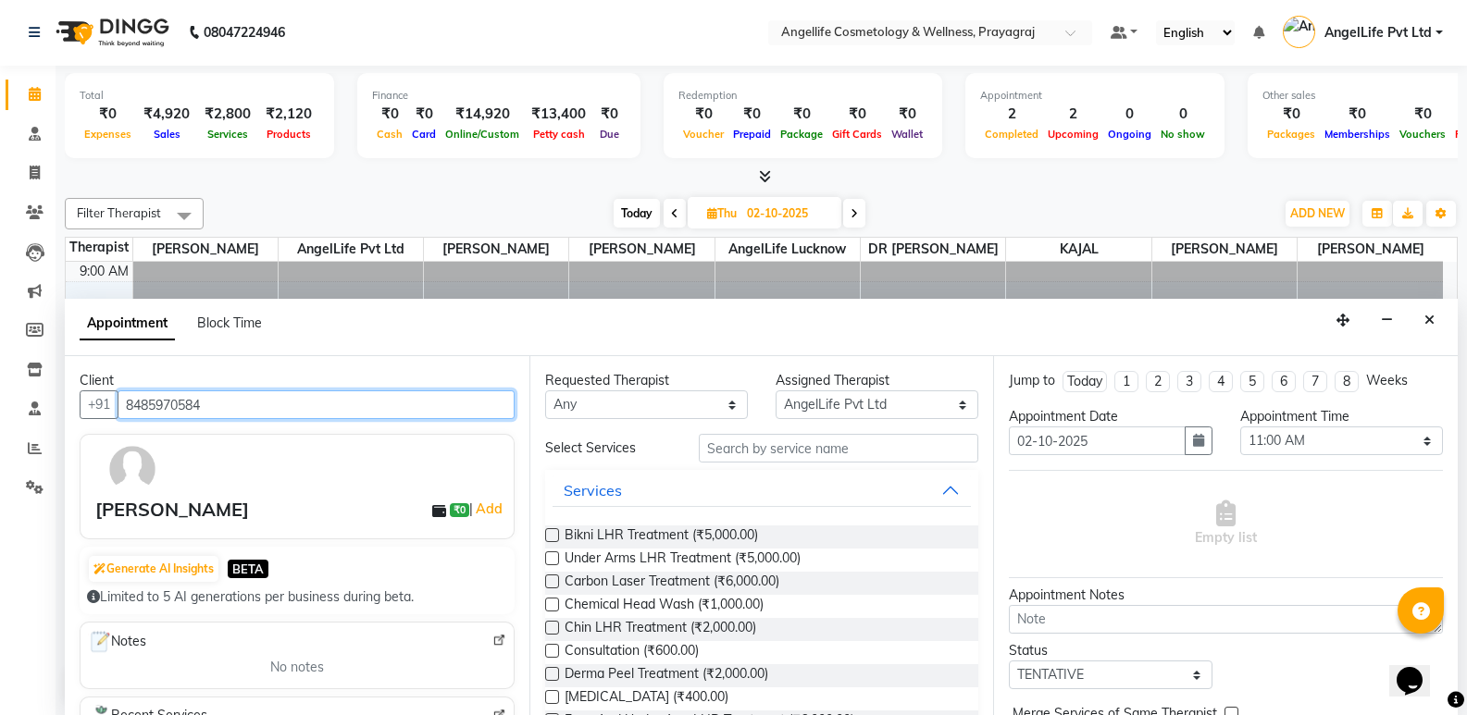
type input "8485970584"
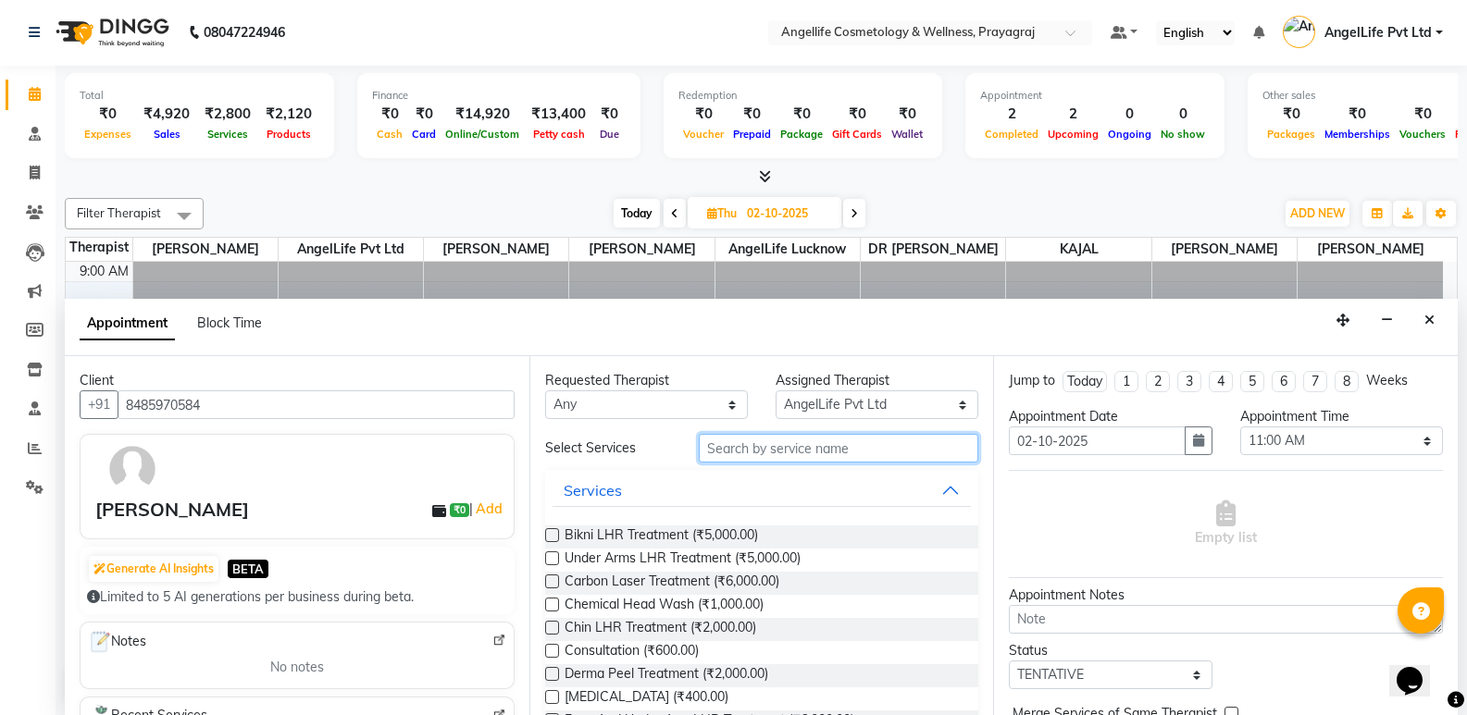
click at [791, 446] on input "text" at bounding box center [838, 448] width 279 height 29
type input "FULL"
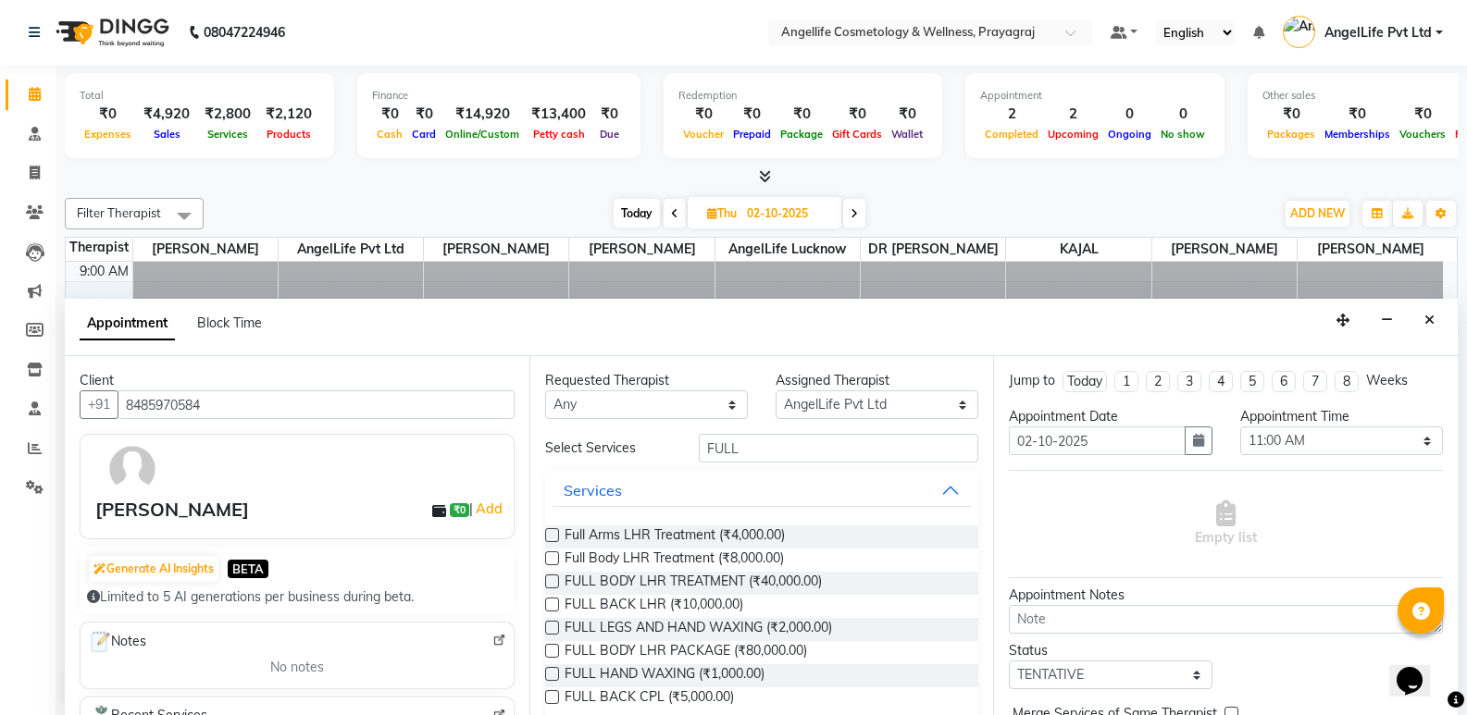
click at [547, 578] on label at bounding box center [552, 582] width 14 height 14
click at [547, 578] on input "checkbox" at bounding box center [551, 583] width 12 height 12
click at [547, 578] on label at bounding box center [552, 582] width 14 height 14
click at [547, 578] on input "checkbox" at bounding box center [551, 583] width 12 height 12
checkbox input "false"
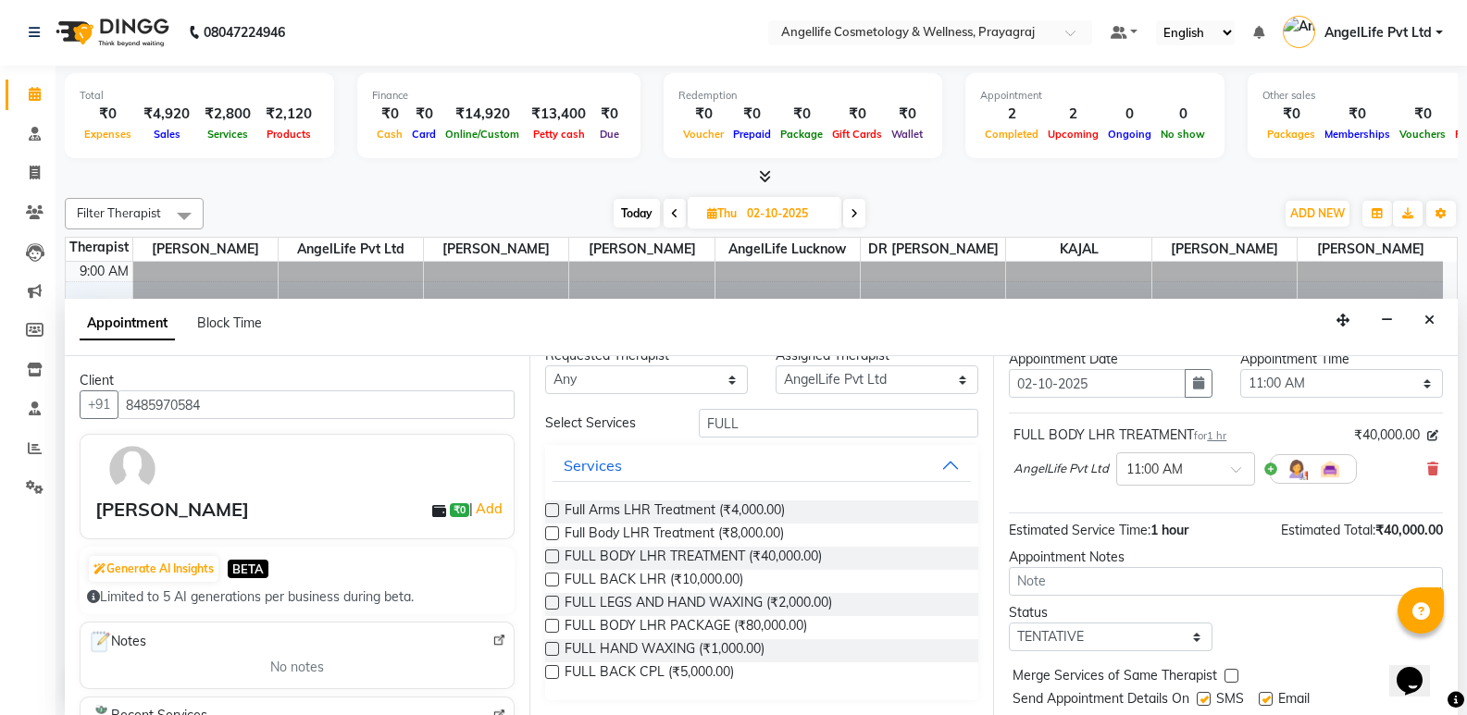
scroll to position [110, 0]
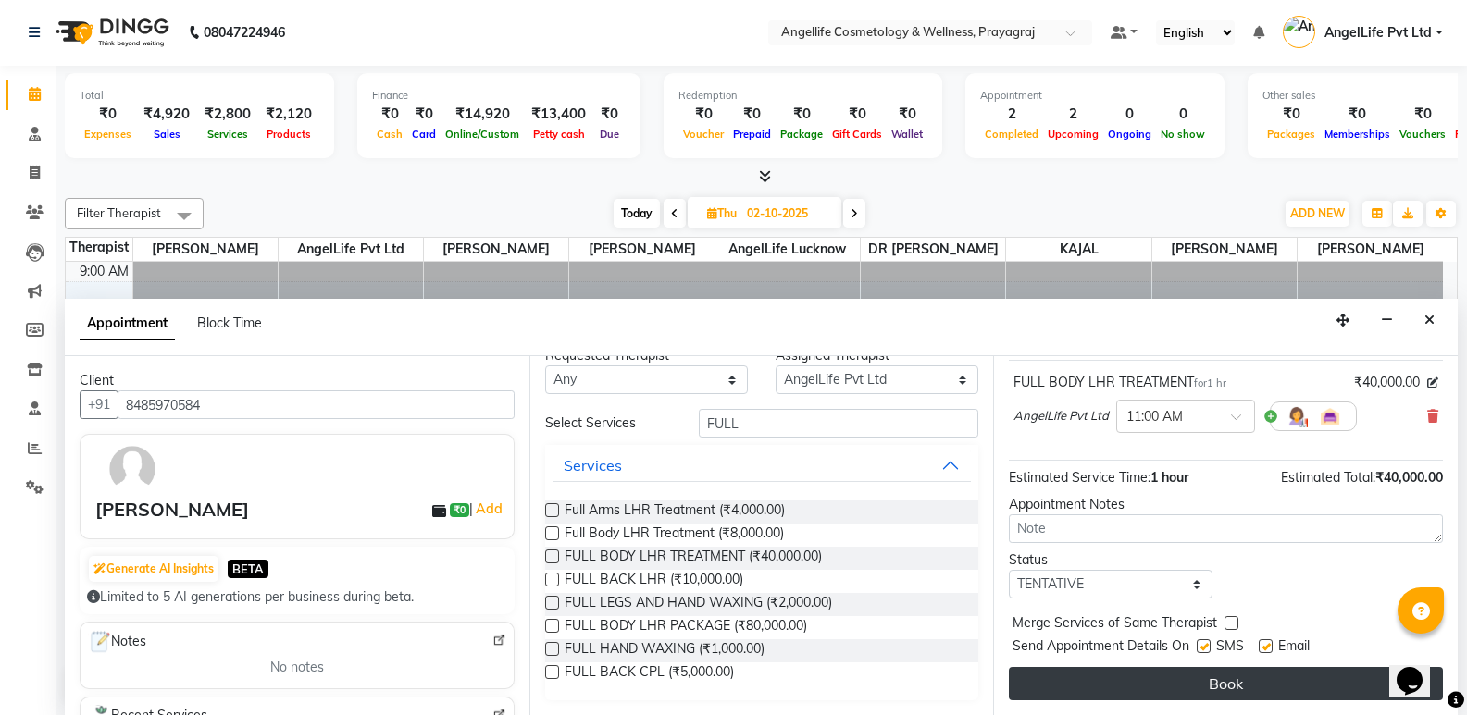
click at [1140, 677] on button "Book" at bounding box center [1226, 683] width 434 height 33
click at [1140, 677] on div "Book" at bounding box center [1226, 683] width 434 height 33
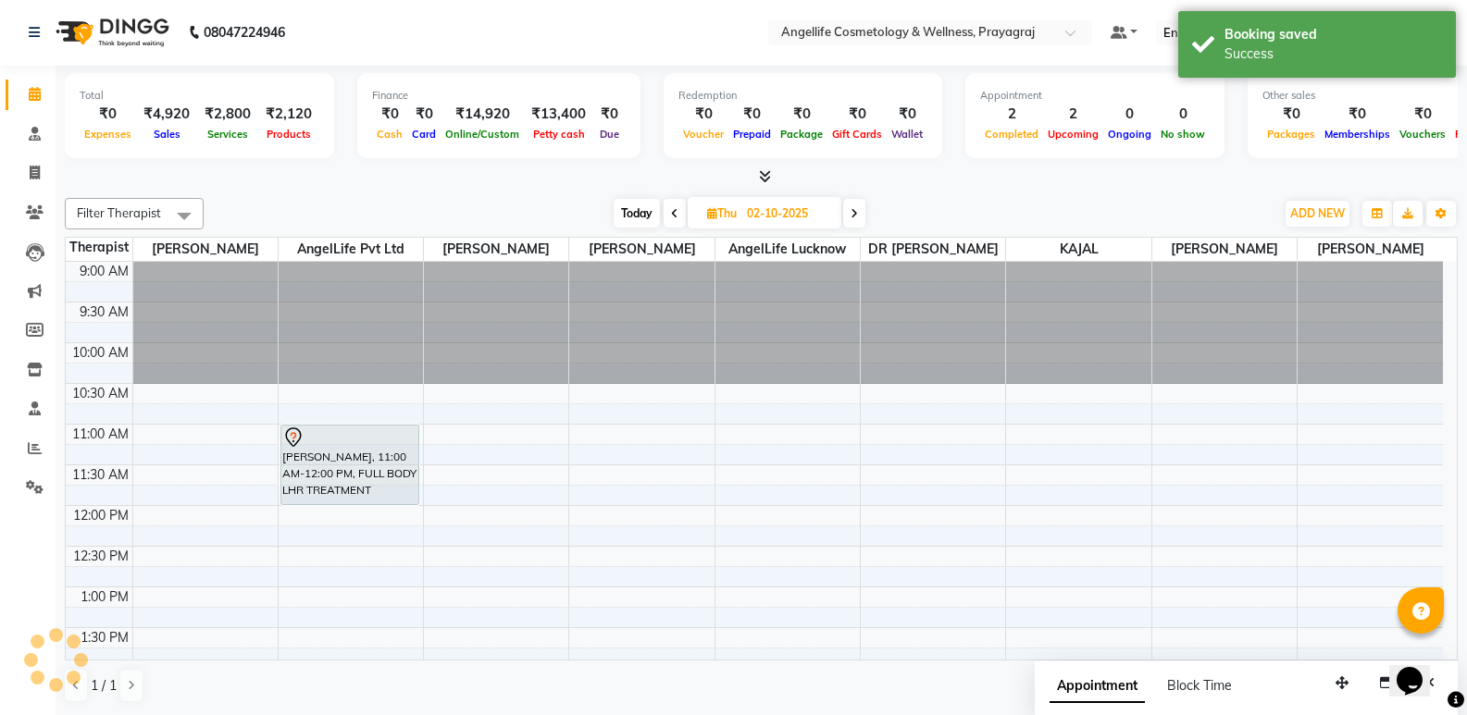
scroll to position [0, 0]
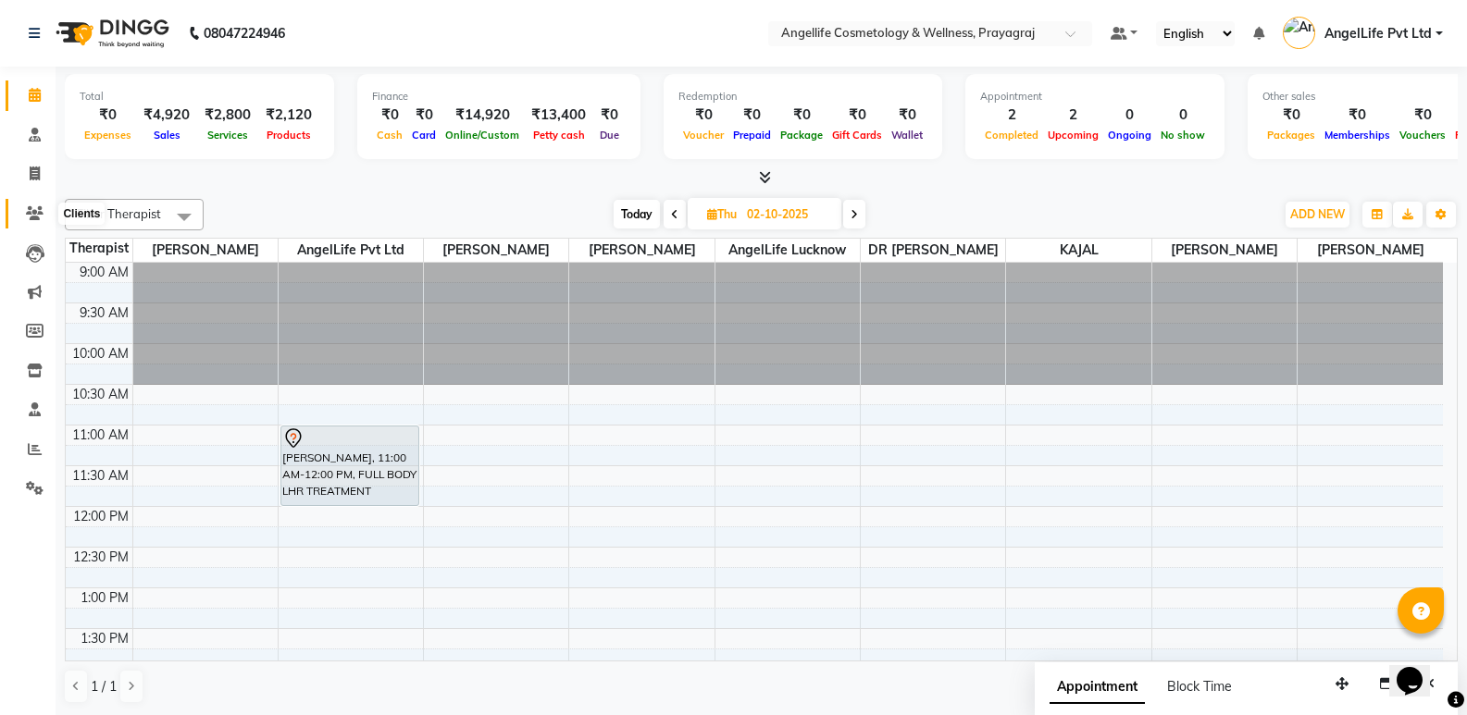
click at [34, 215] on icon at bounding box center [35, 213] width 18 height 14
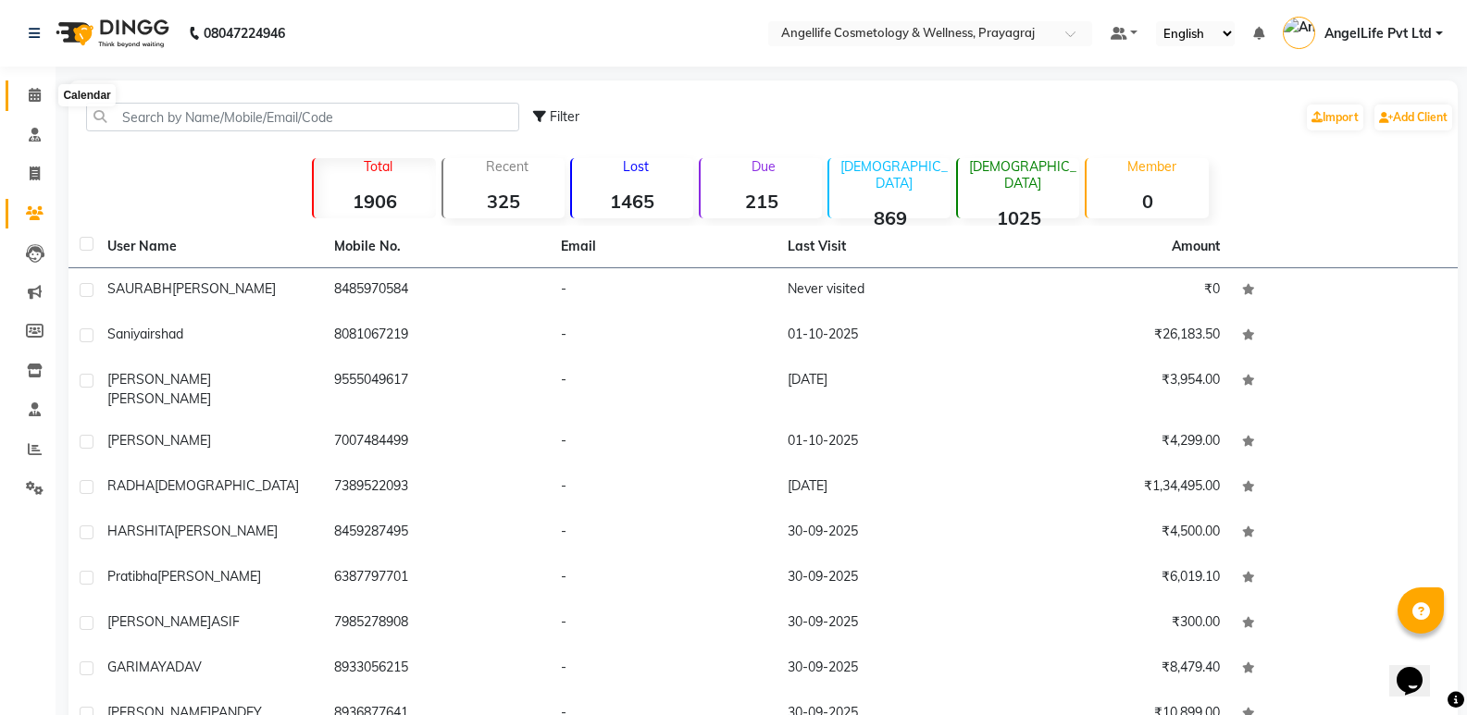
click at [31, 98] on icon at bounding box center [35, 95] width 12 height 14
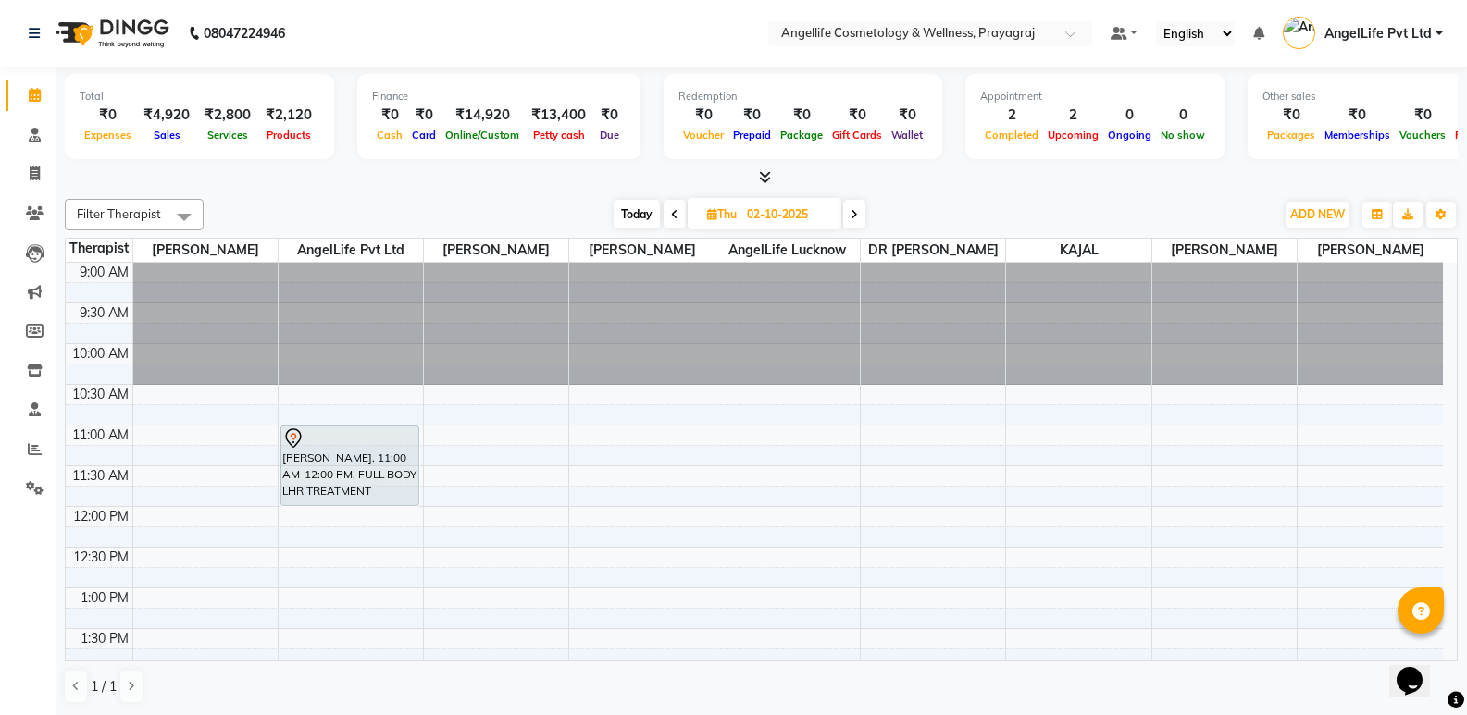
click at [672, 226] on span at bounding box center [674, 214] width 22 height 29
type input "01-10-2025"
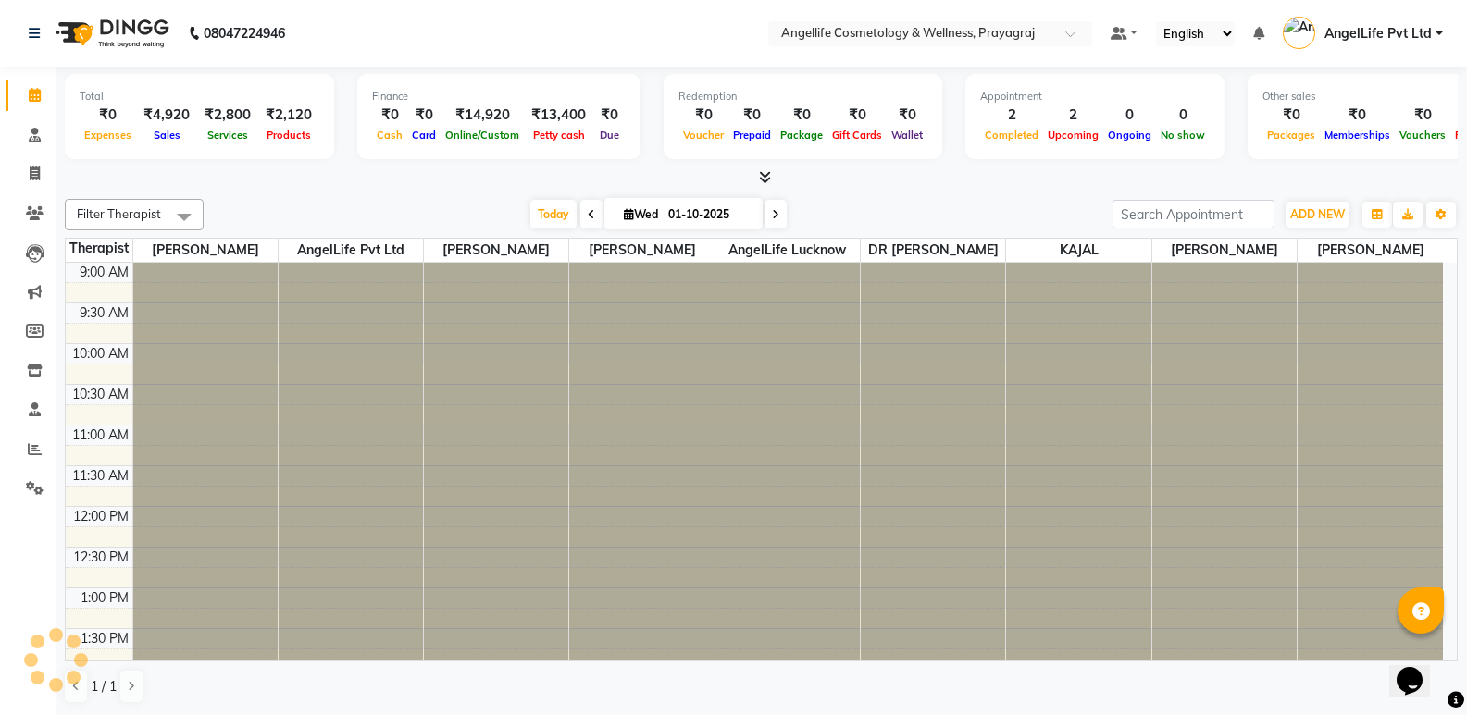
scroll to position [516, 0]
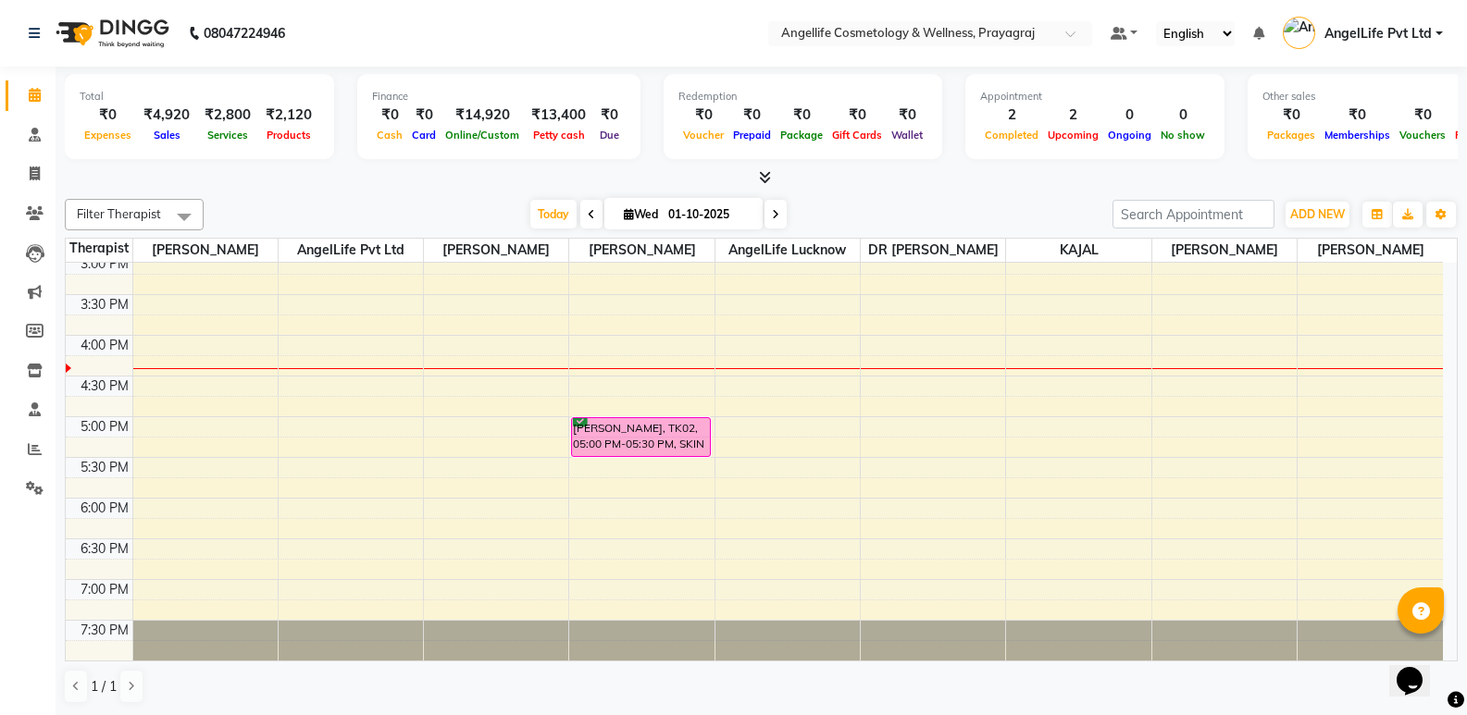
click at [309, 425] on div "9:00 AM 9:30 AM 10:00 AM 10:30 AM 11:00 AM 11:30 AM 12:00 PM 12:30 PM 1:00 PM 1…" at bounding box center [754, 213] width 1377 height 895
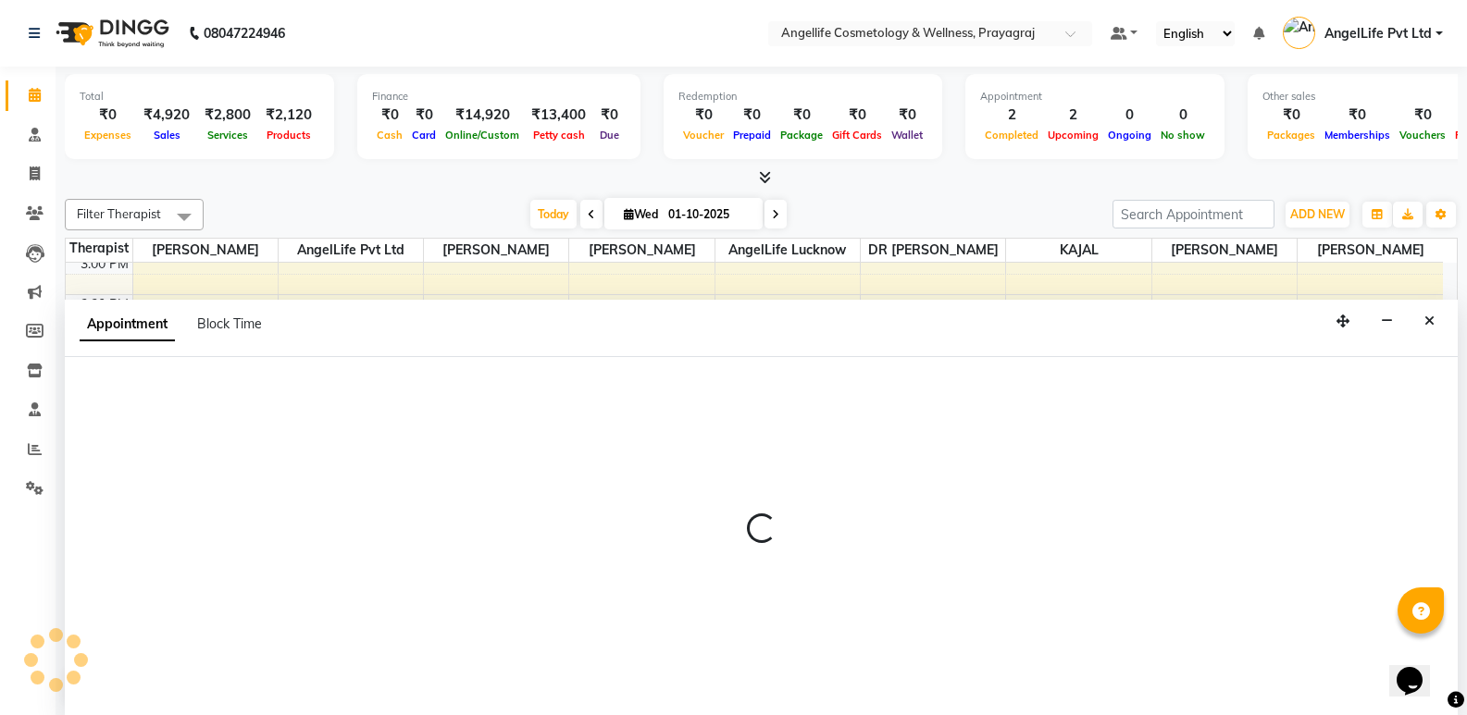
scroll to position [1, 0]
select select "26653"
select select "1020"
select select "tentative"
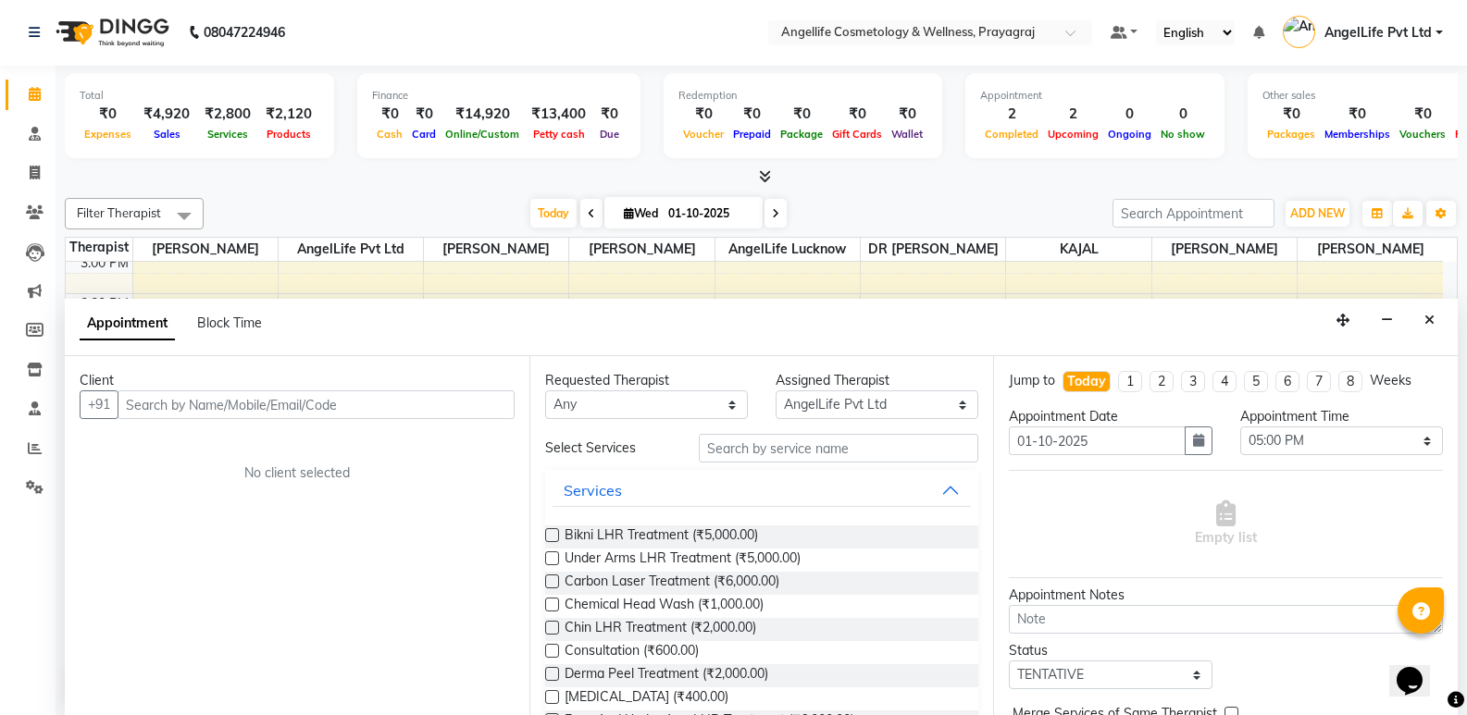
click at [273, 402] on input "text" at bounding box center [316, 404] width 397 height 29
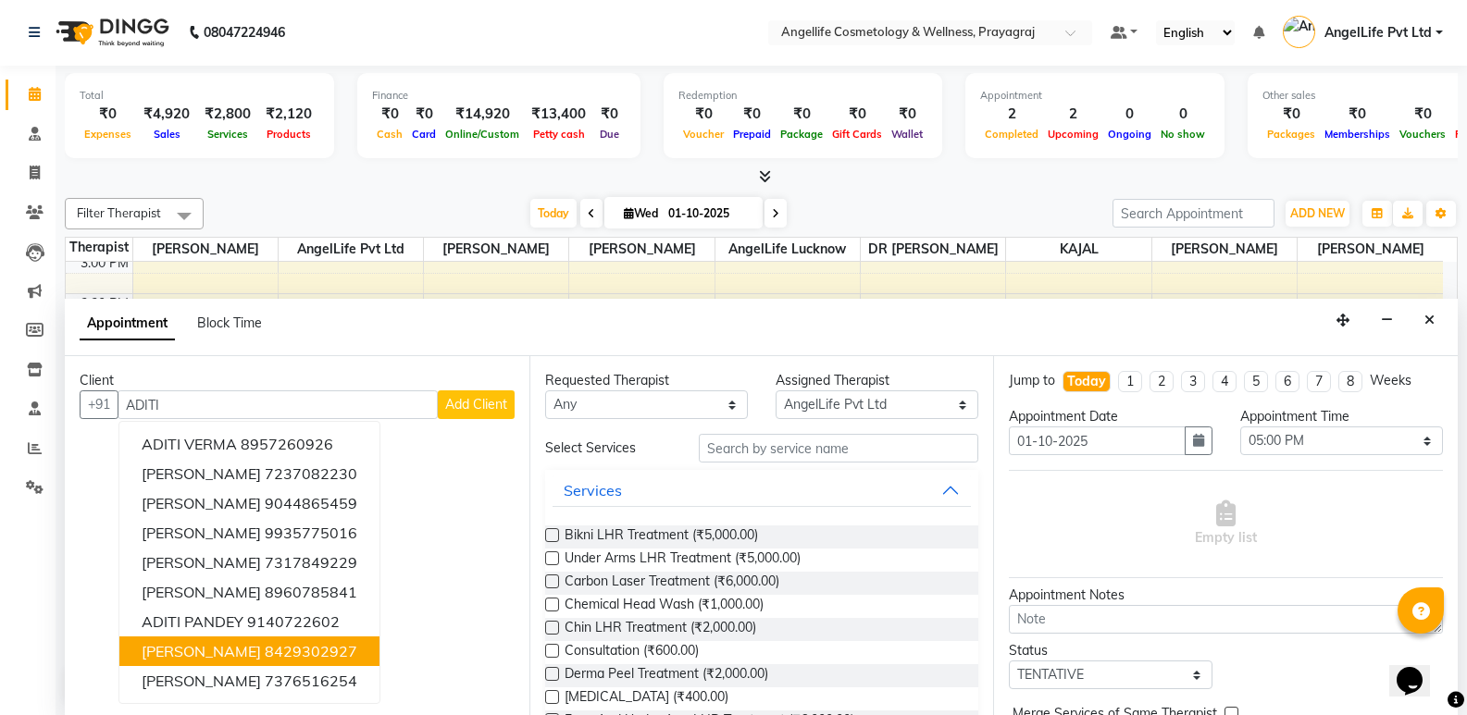
click at [293, 658] on ngb-highlight "8429302927" at bounding box center [311, 651] width 93 height 19
type input "8429302927"
click at [293, 658] on div "Client [PHONE_NUMBER] ADITI VERMA 8957260926 [PERSON_NAME] 7237082230 [PERSON_N…" at bounding box center [297, 535] width 464 height 359
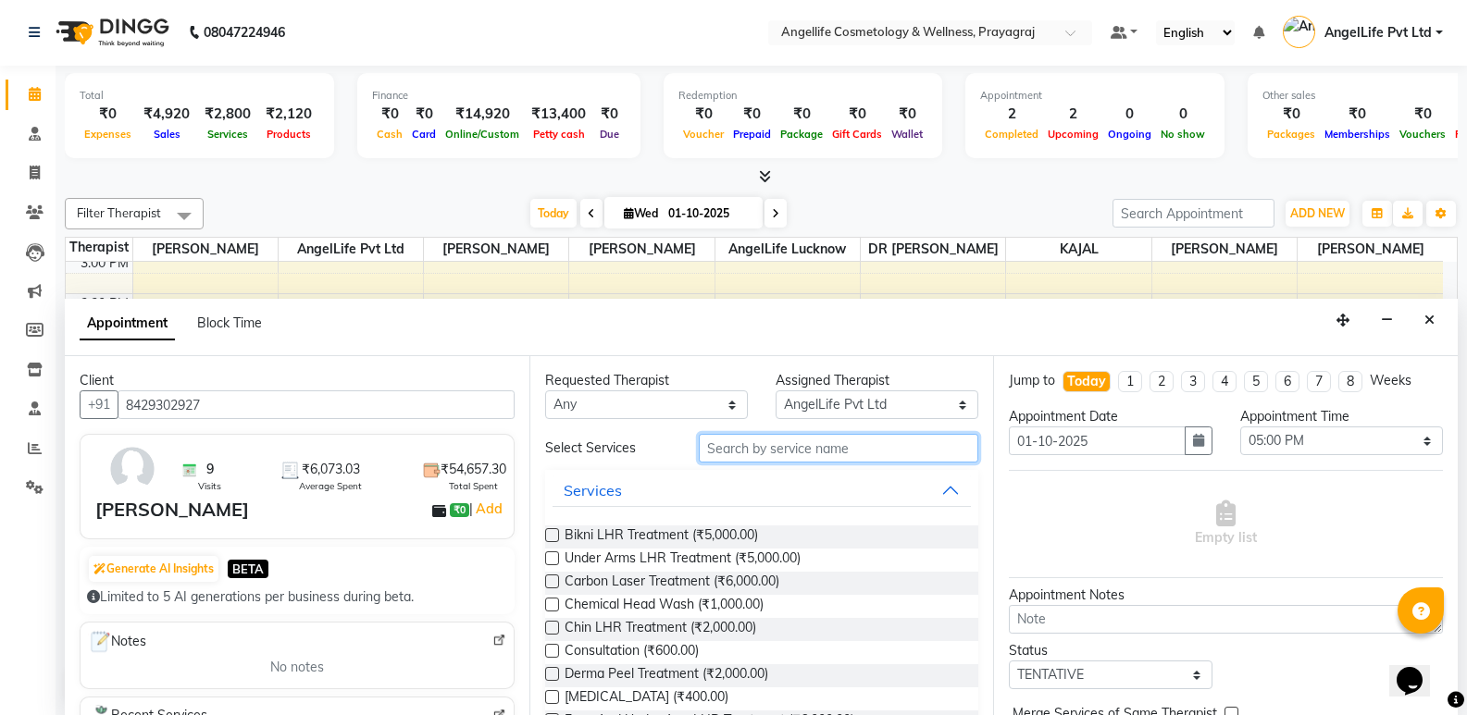
click at [829, 447] on input "text" at bounding box center [838, 448] width 279 height 29
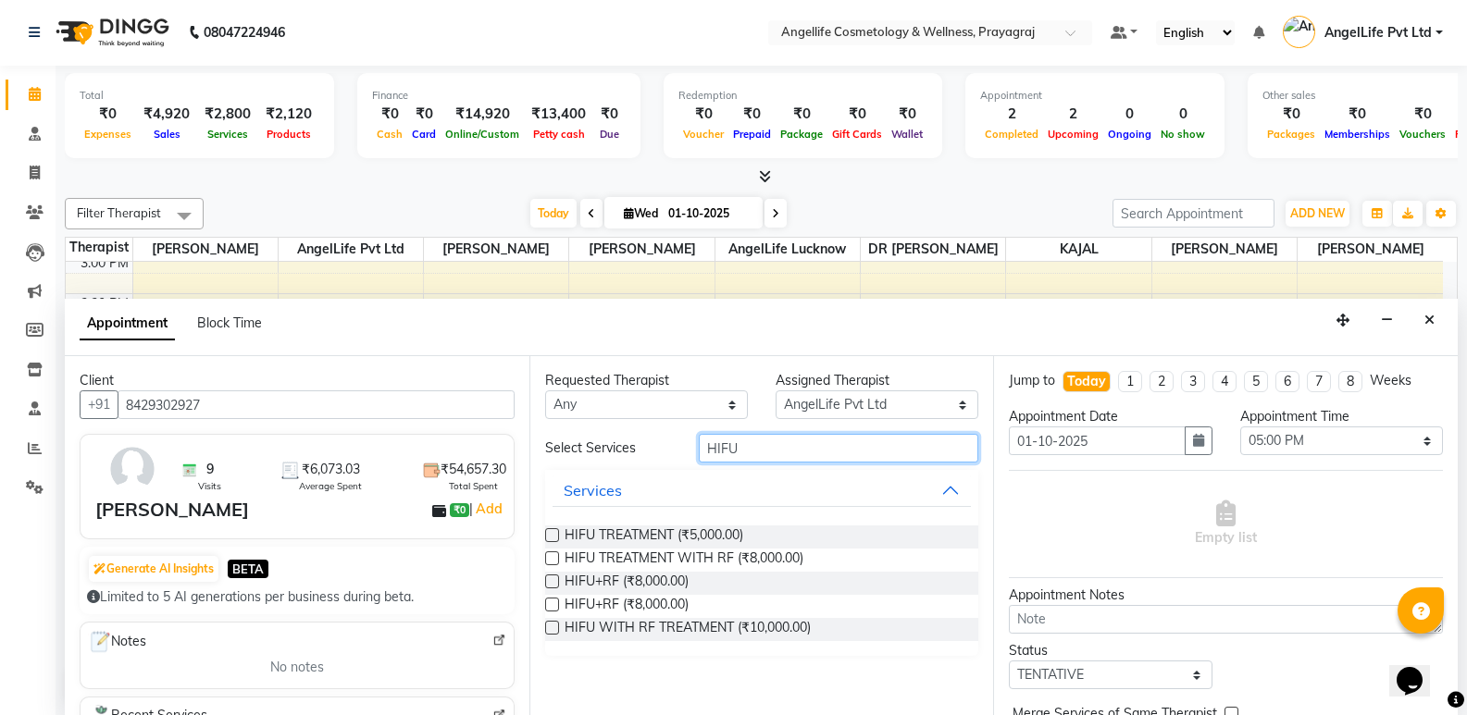
type input "HIFU"
click at [554, 576] on label at bounding box center [552, 582] width 14 height 14
click at [554, 577] on input "checkbox" at bounding box center [551, 583] width 12 height 12
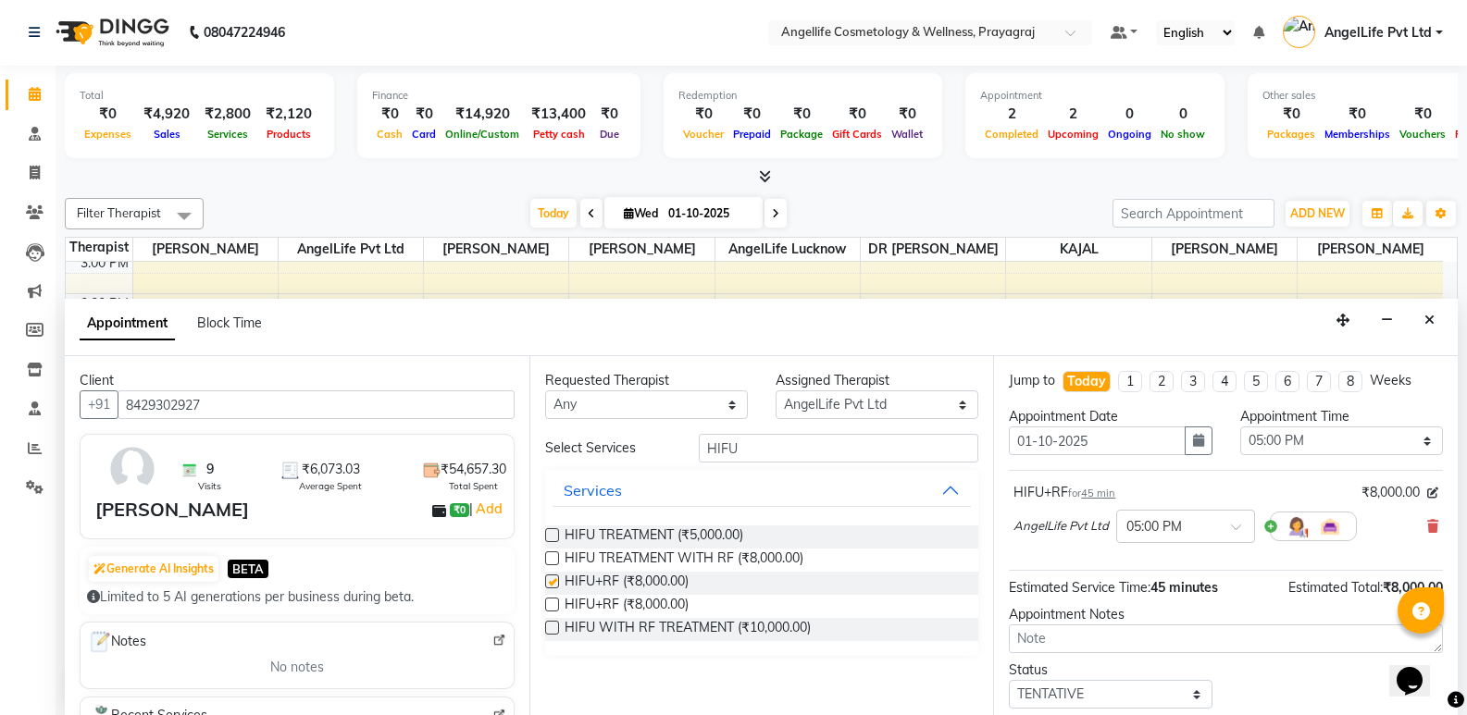
checkbox input "false"
click at [1146, 687] on select "Select TENTATIVE CONFIRM CHECK-IN UPCOMING" at bounding box center [1110, 694] width 203 height 29
select select "confirm booking"
click at [1009, 680] on select "Select TENTATIVE CONFIRM CHECK-IN UPCOMING" at bounding box center [1110, 694] width 203 height 29
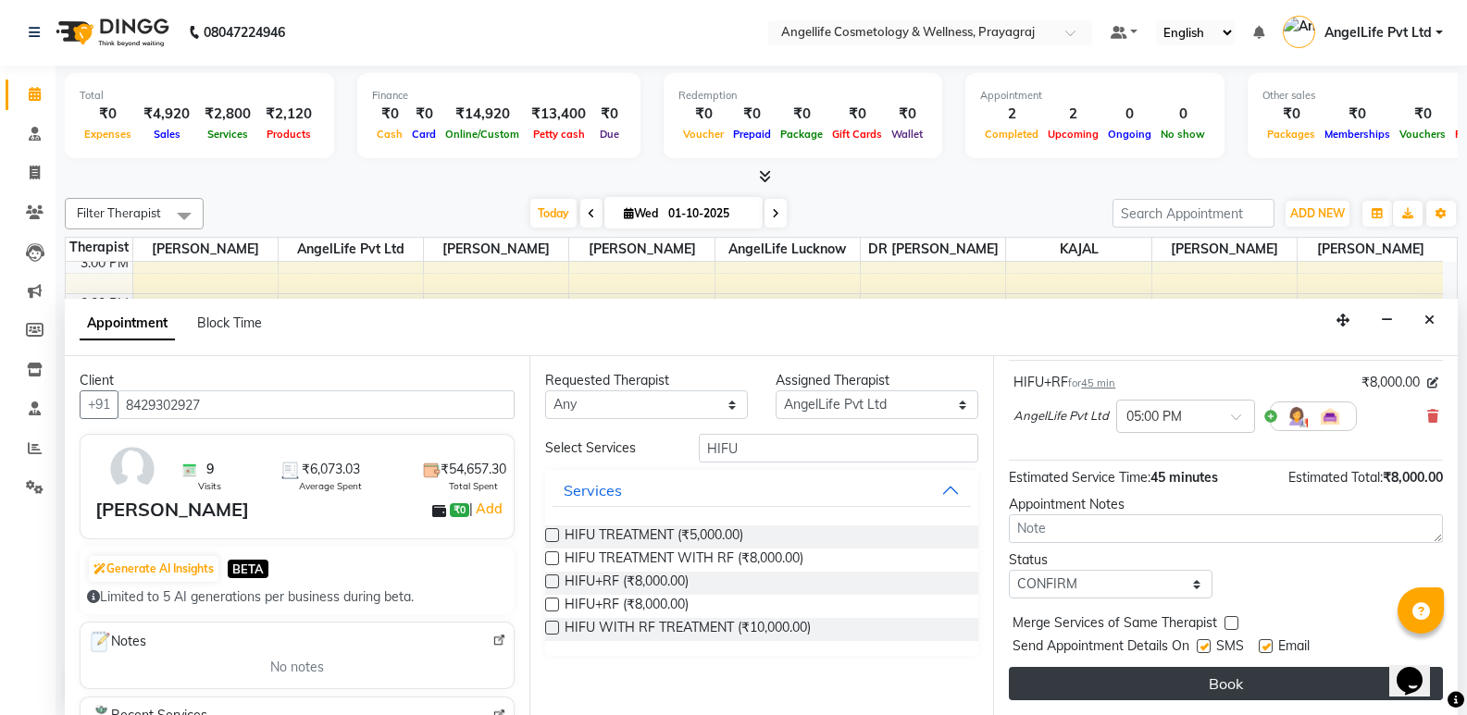
click at [1149, 683] on button "Book" at bounding box center [1226, 683] width 434 height 33
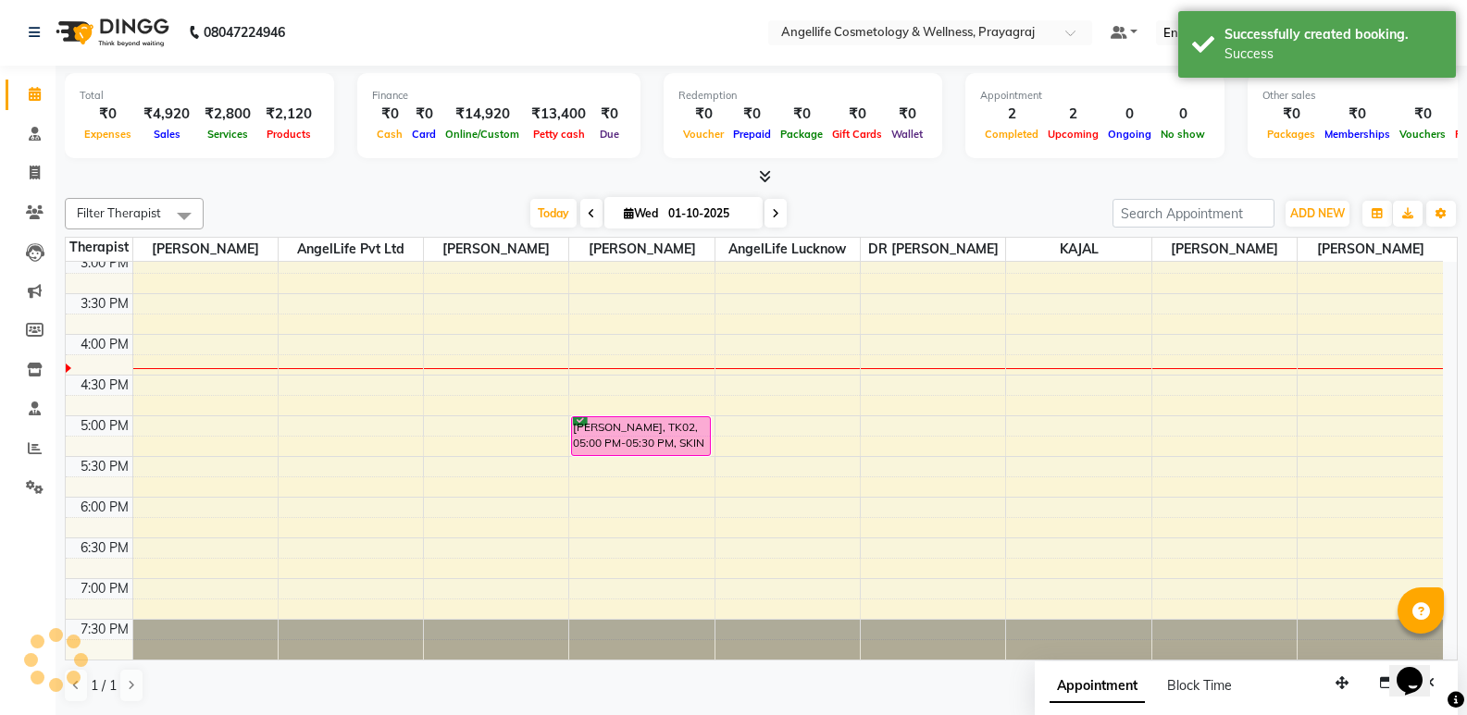
scroll to position [0, 0]
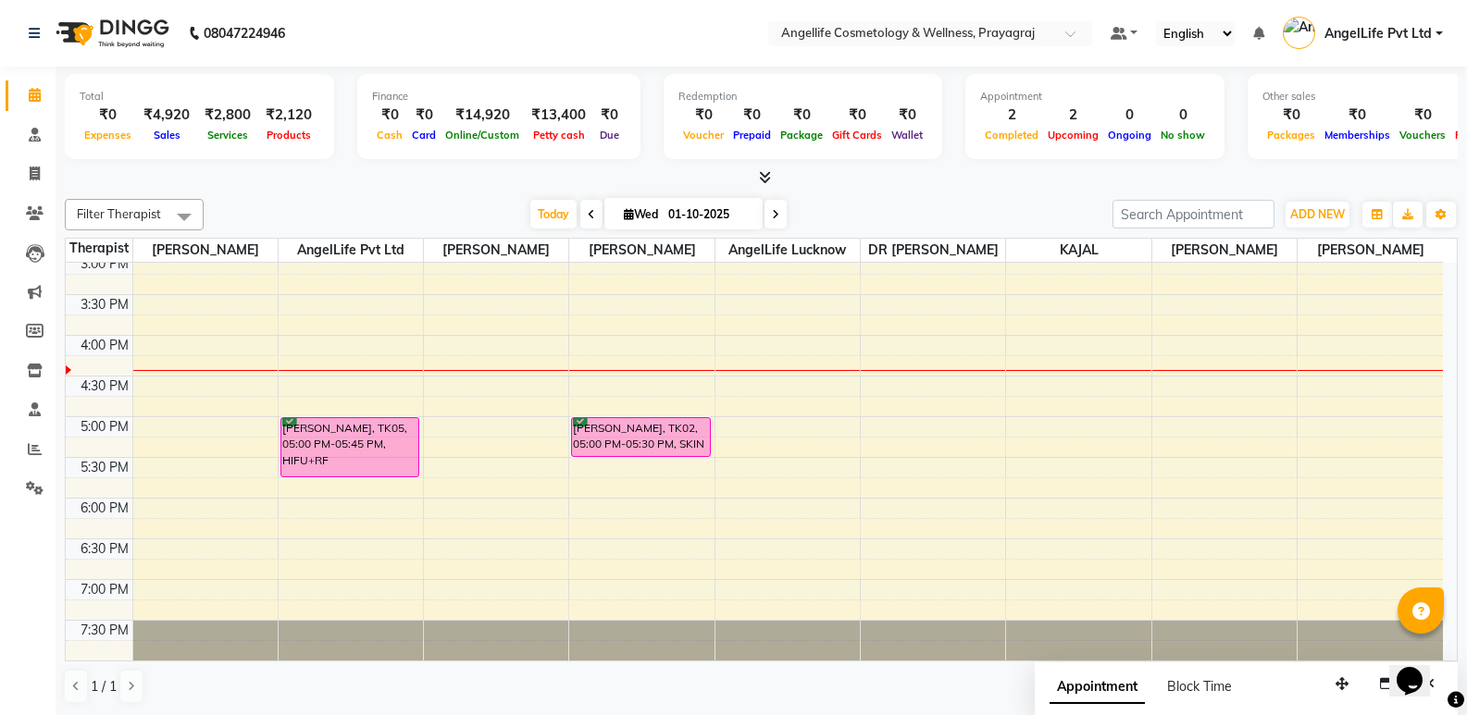
click at [196, 466] on div "9:00 AM 9:30 AM 10:00 AM 10:30 AM 11:00 AM 11:30 AM 12:00 PM 12:30 PM 1:00 PM 1…" at bounding box center [754, 213] width 1377 height 895
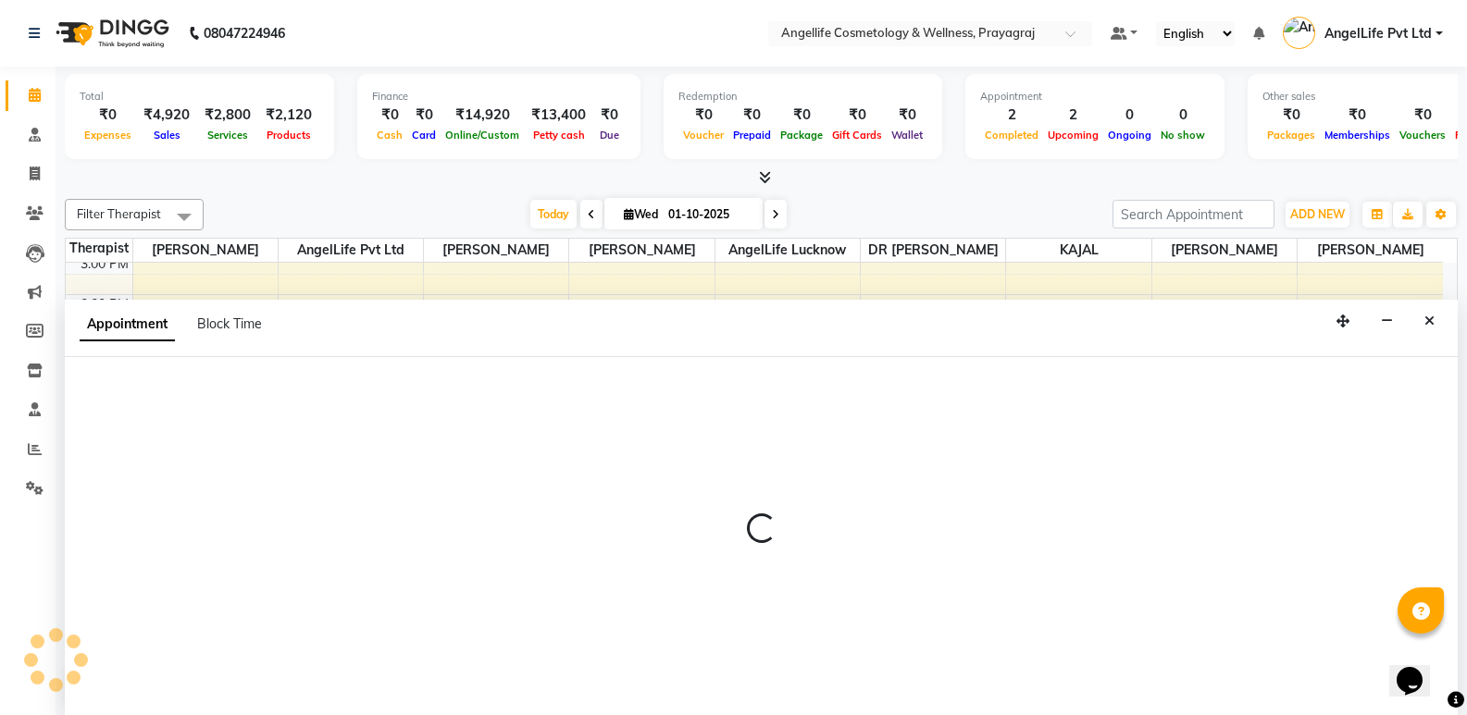
scroll to position [1, 0]
select select "26137"
select select "1050"
select select "tentative"
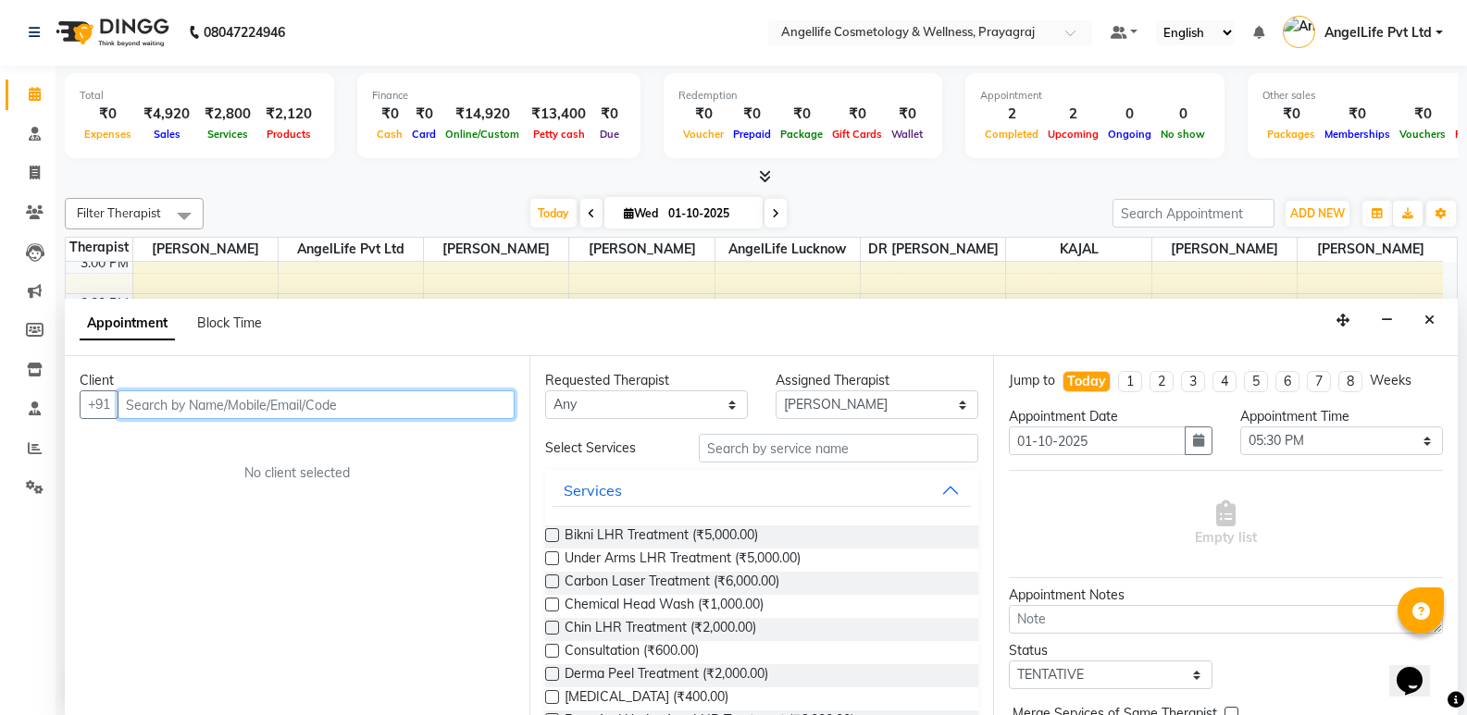
click at [218, 408] on input "text" at bounding box center [316, 404] width 397 height 29
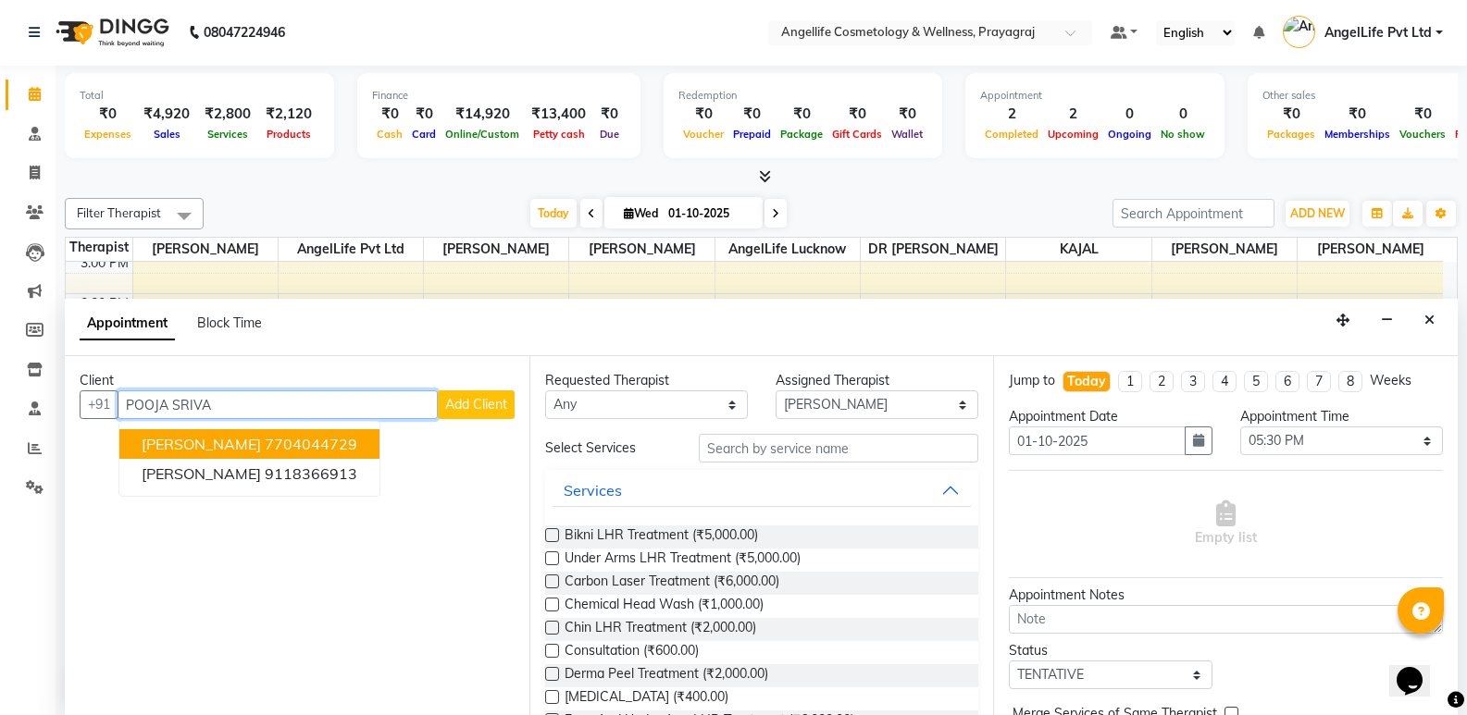
click at [320, 446] on ngb-highlight "7704044729" at bounding box center [311, 444] width 93 height 19
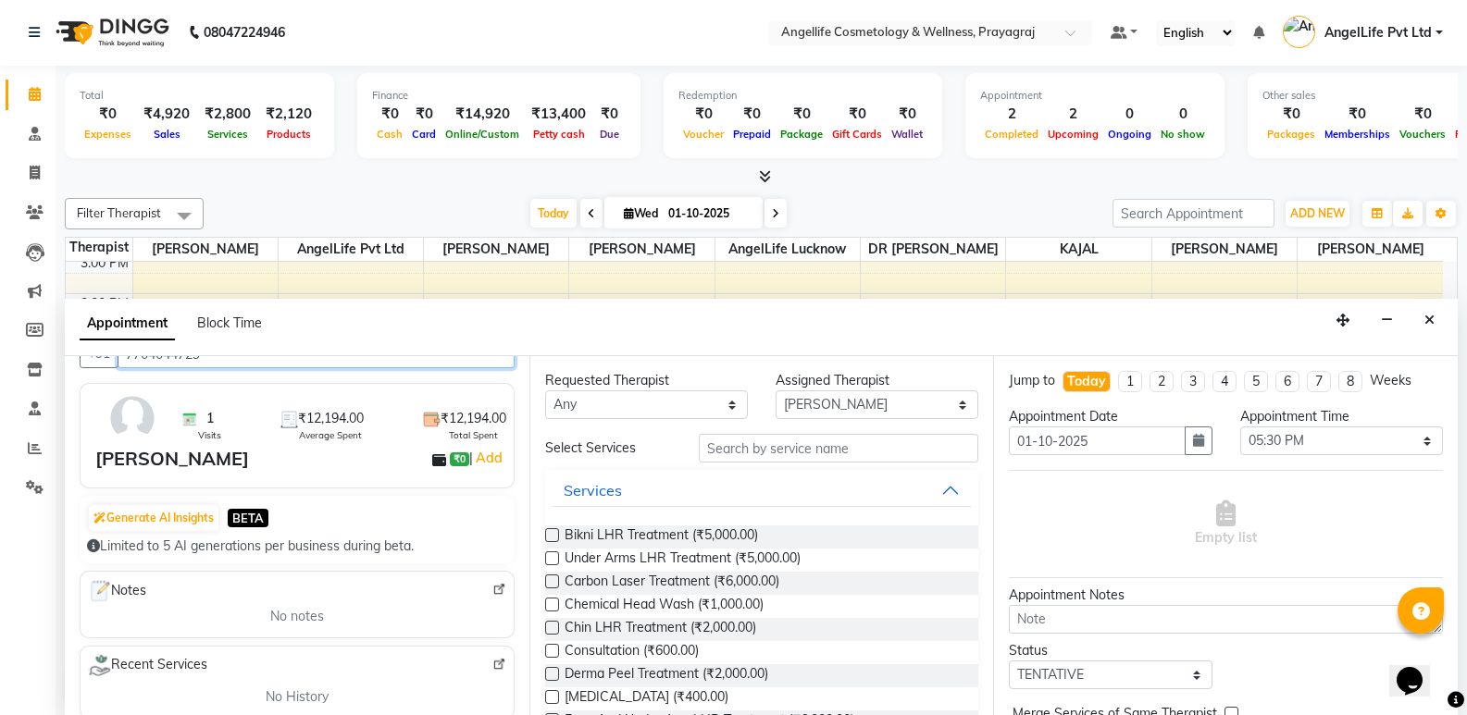
scroll to position [93, 0]
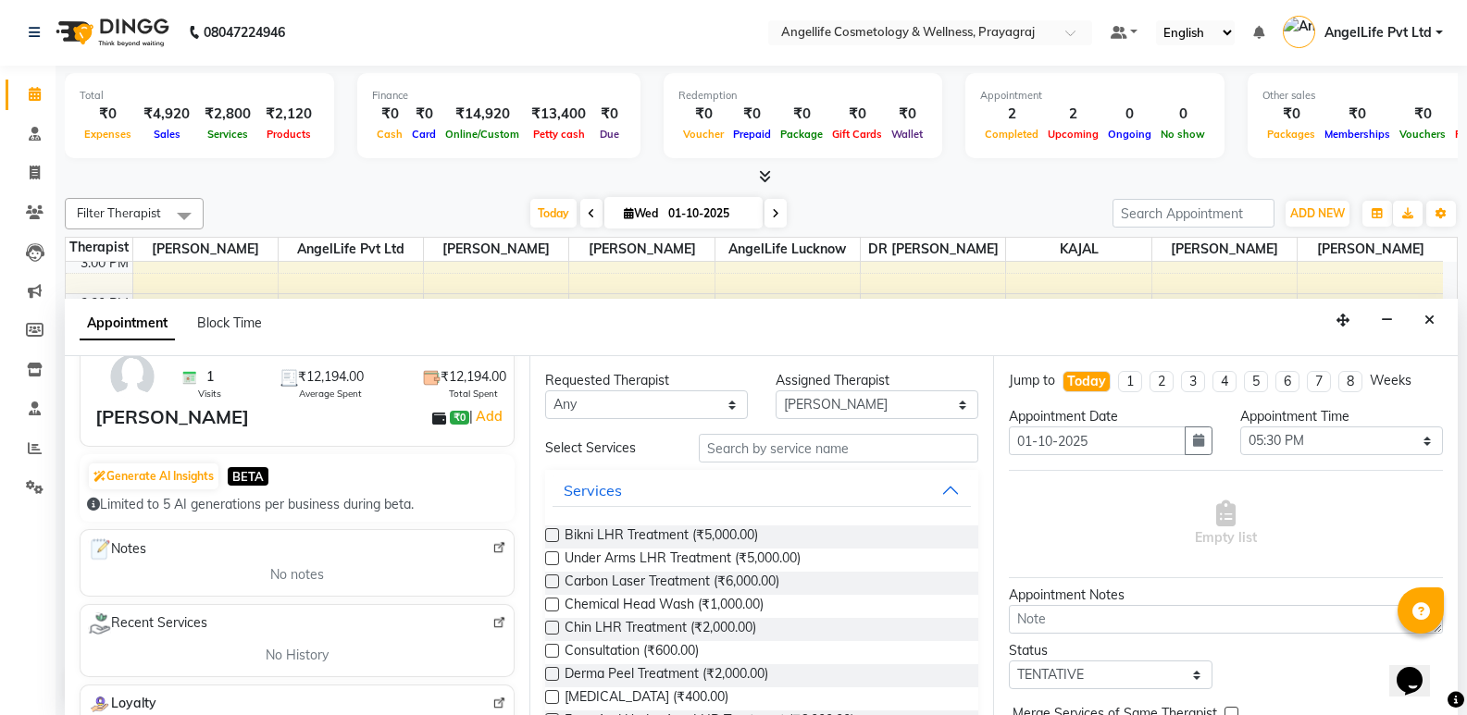
type input "7704044729"
click at [870, 443] on input "text" at bounding box center [838, 448] width 279 height 29
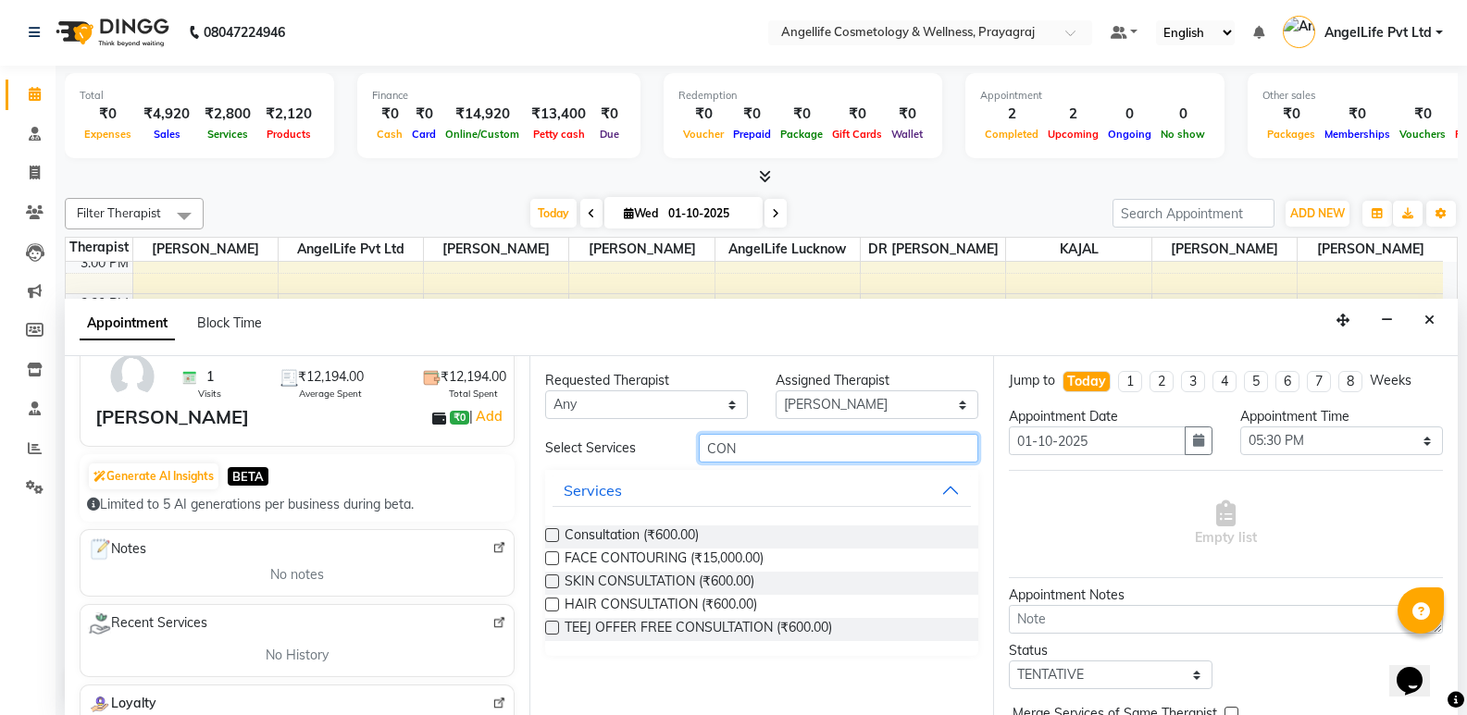
type input "CON"
click at [552, 533] on label at bounding box center [552, 535] width 14 height 14
click at [552, 533] on input "checkbox" at bounding box center [551, 537] width 12 height 12
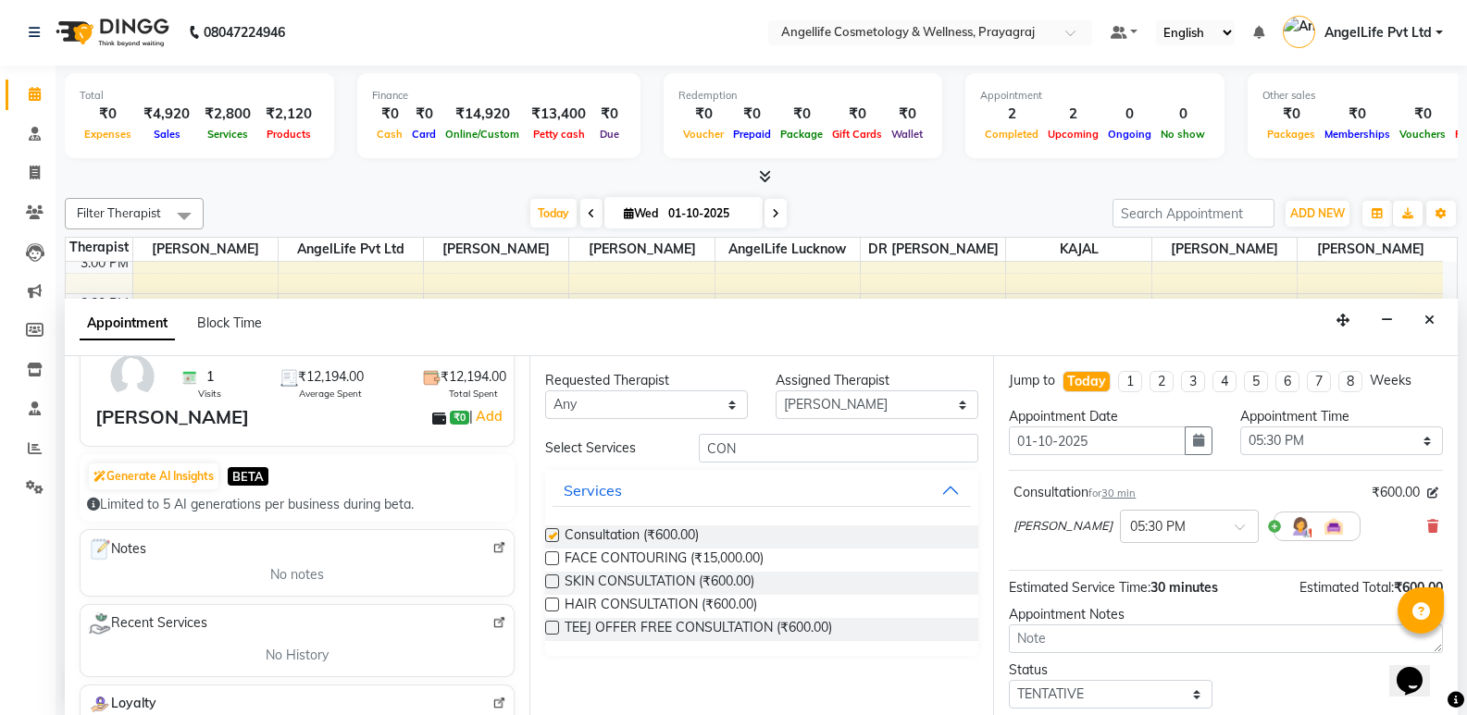
checkbox input "false"
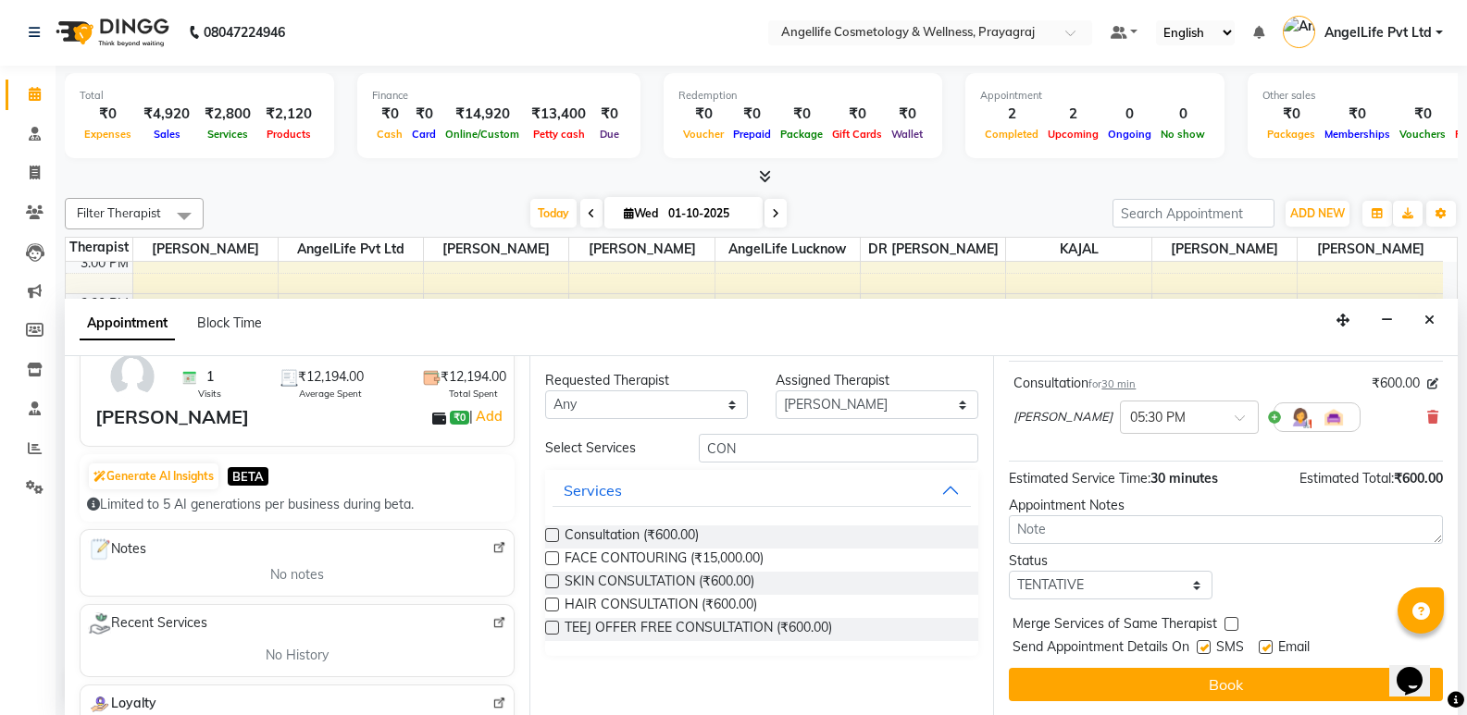
scroll to position [110, 0]
click at [1151, 586] on select "Select TENTATIVE CONFIRM CHECK-IN UPCOMING" at bounding box center [1110, 584] width 203 height 29
select select "confirm booking"
click at [1009, 570] on select "Select TENTATIVE CONFIRM CHECK-IN UPCOMING" at bounding box center [1110, 584] width 203 height 29
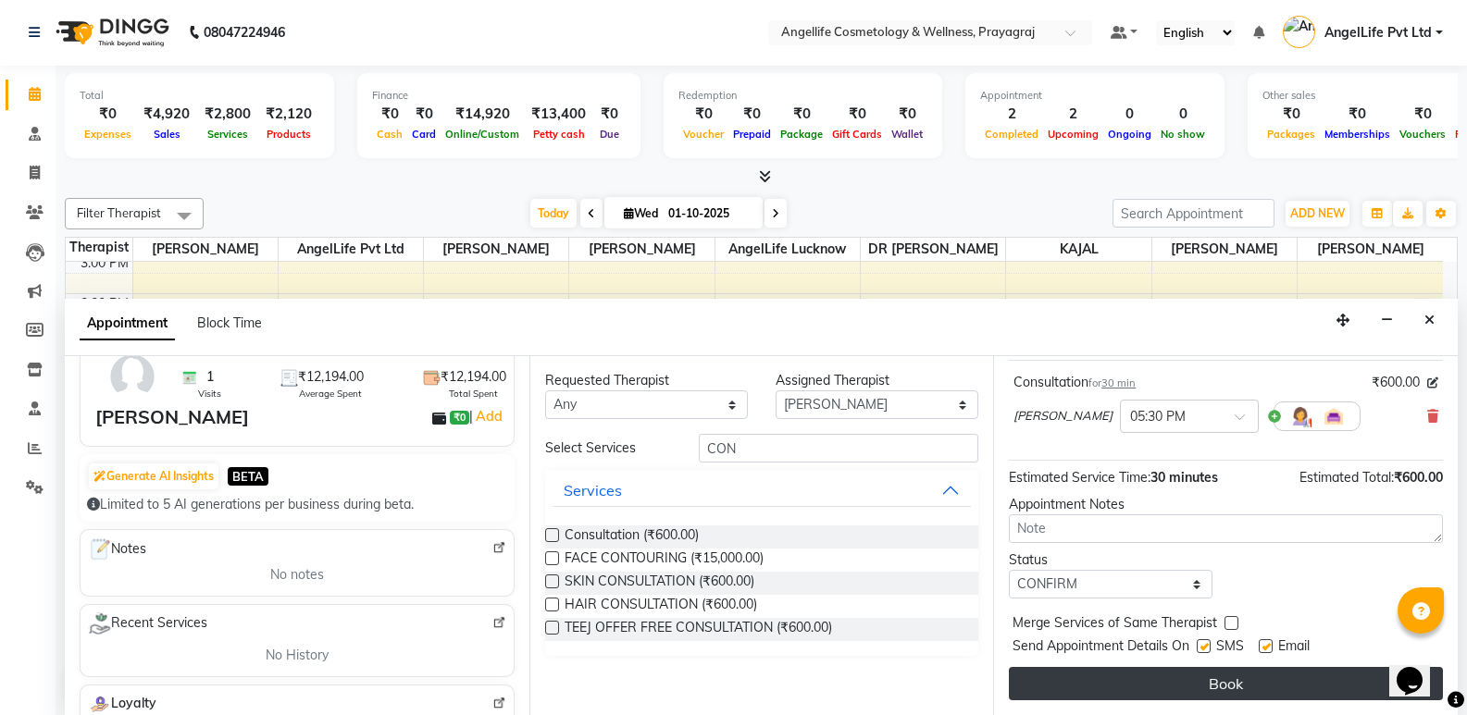
click at [1149, 680] on button "Book" at bounding box center [1226, 683] width 434 height 33
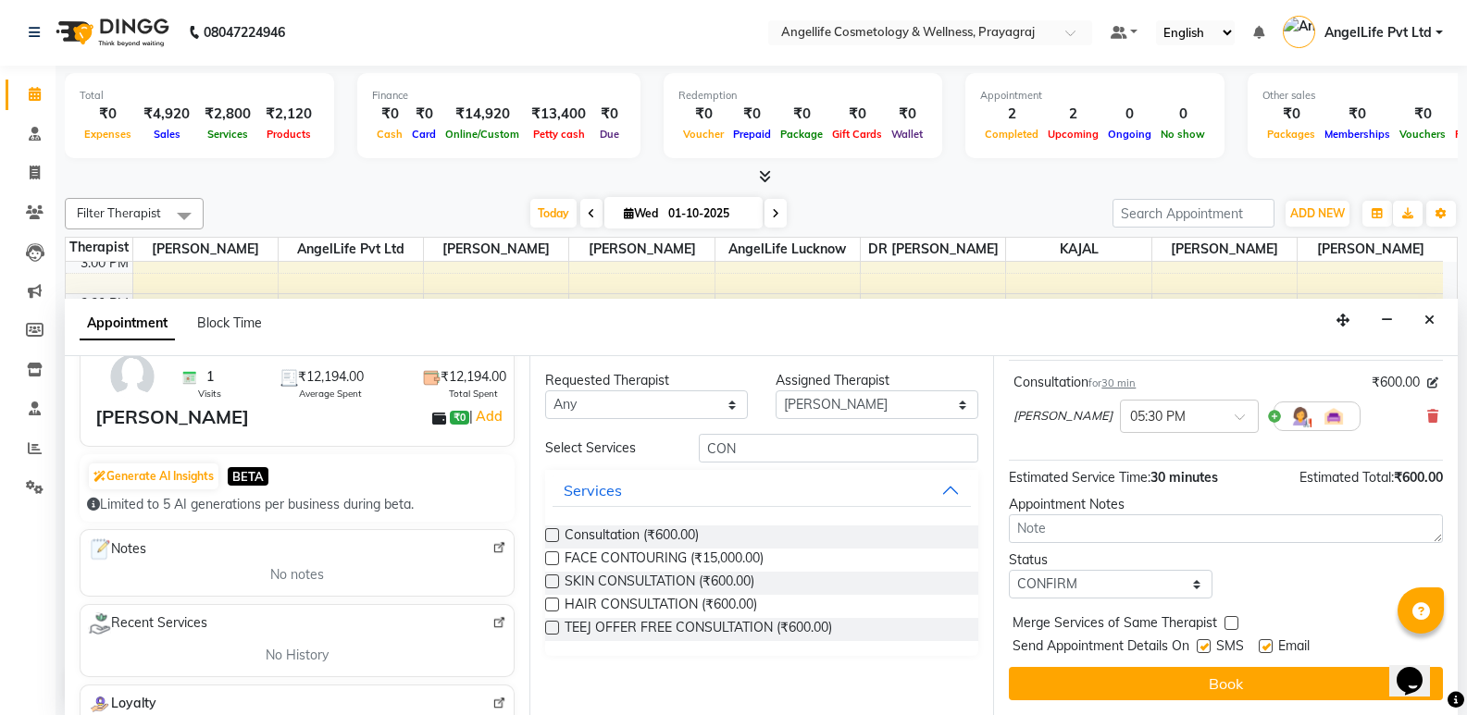
click at [1149, 680] on div "Book" at bounding box center [1226, 683] width 434 height 33
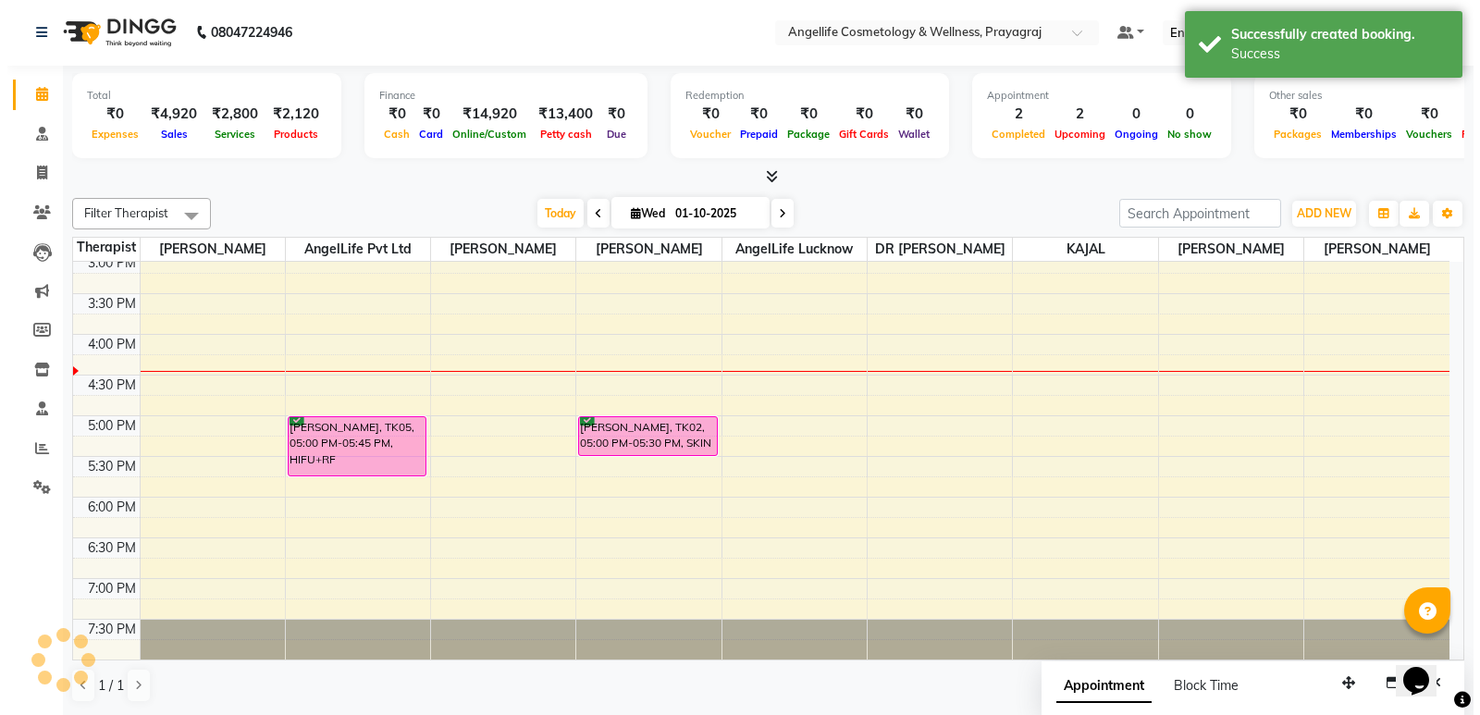
scroll to position [0, 0]
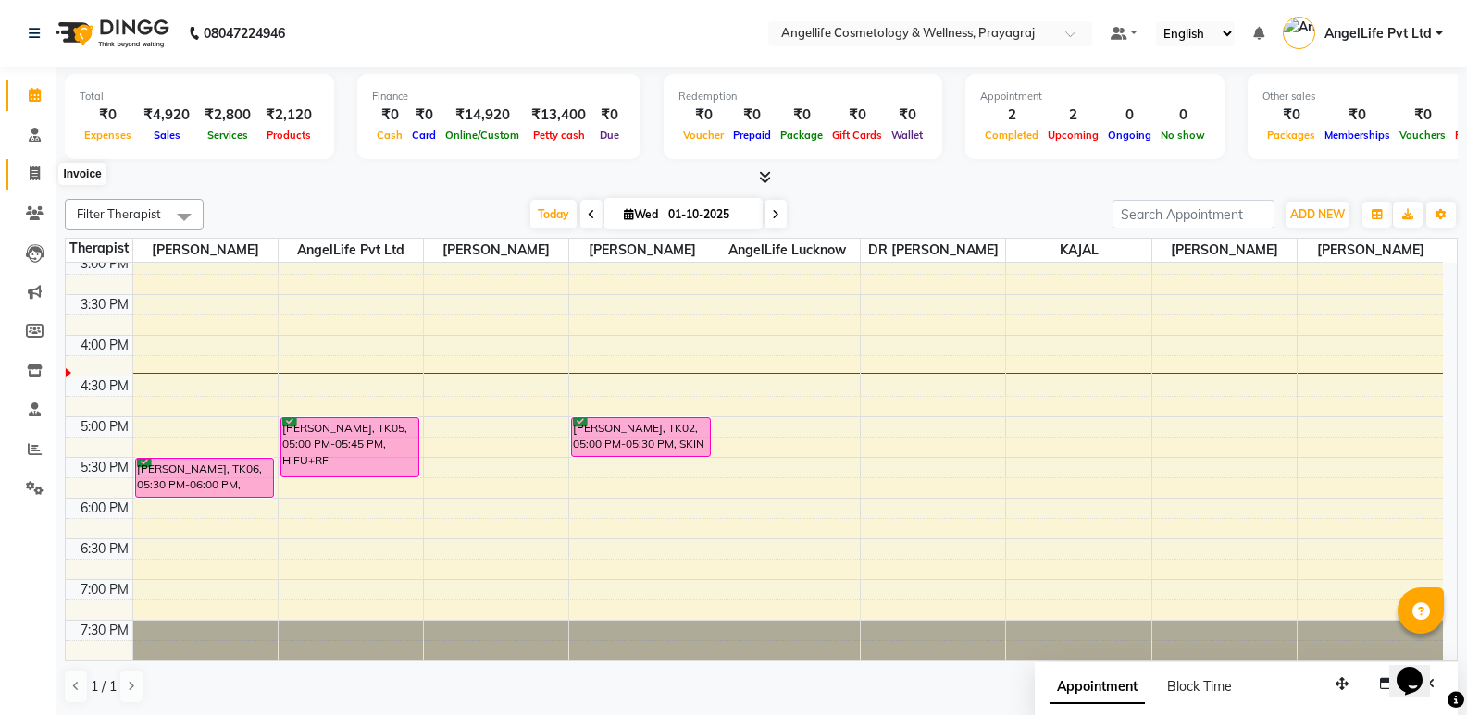
click at [31, 174] on icon at bounding box center [35, 174] width 10 height 14
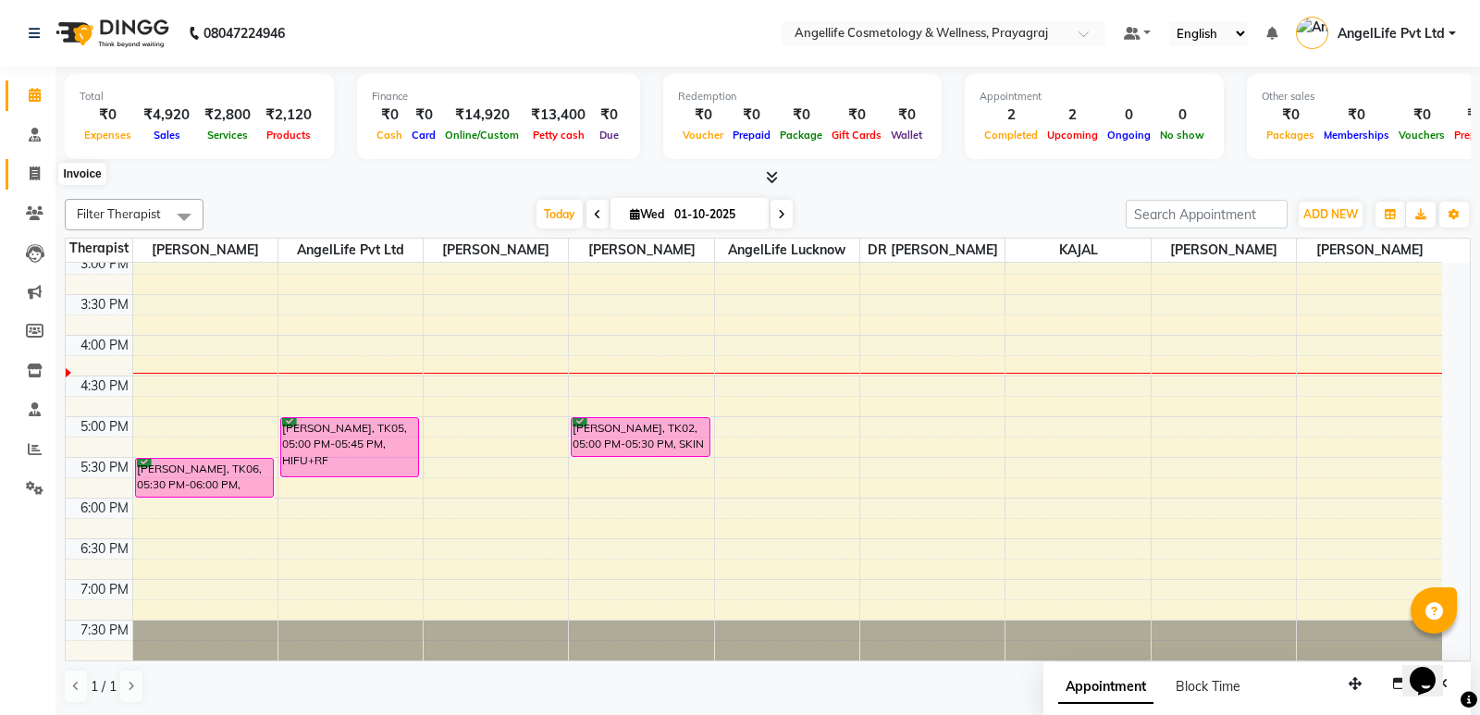
select select "4531"
select select "service"
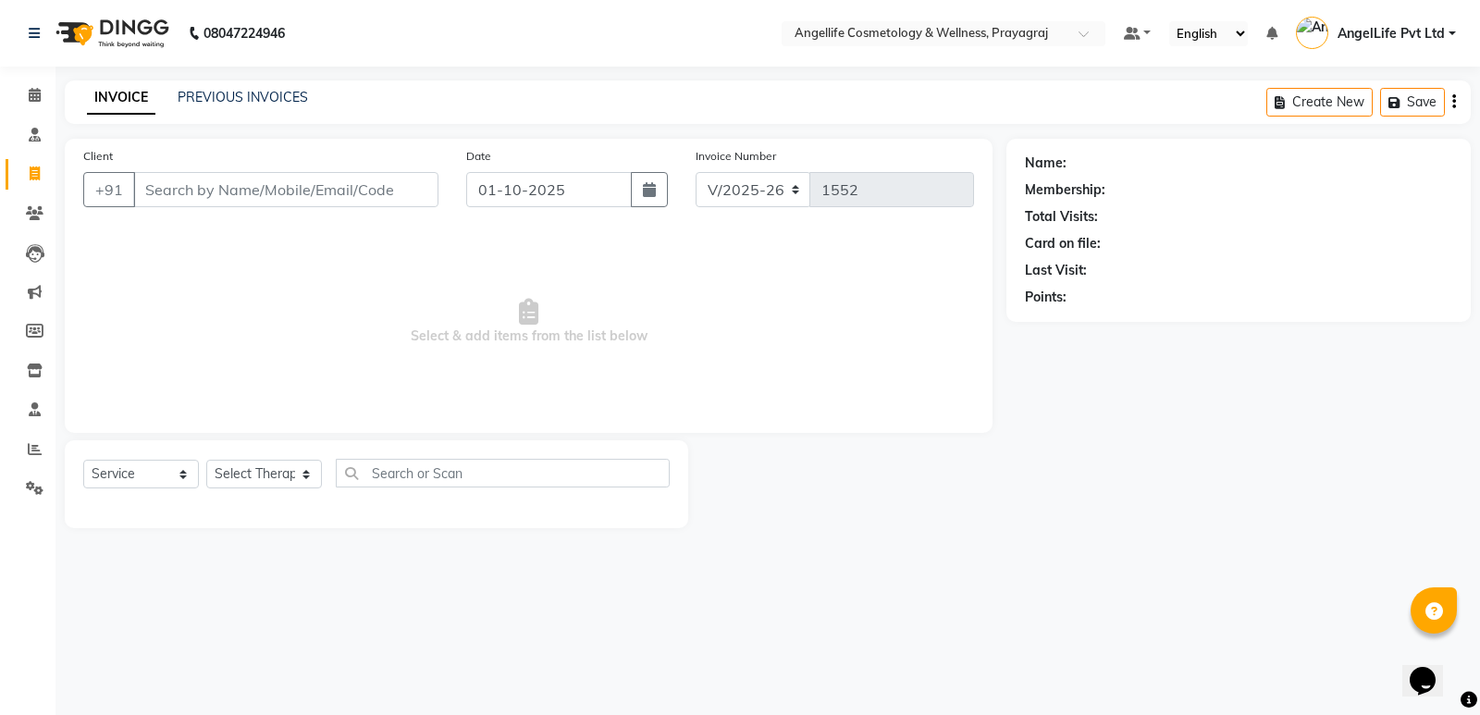
click at [172, 195] on input "Client" at bounding box center [285, 189] width 305 height 35
click at [29, 212] on icon at bounding box center [35, 213] width 18 height 14
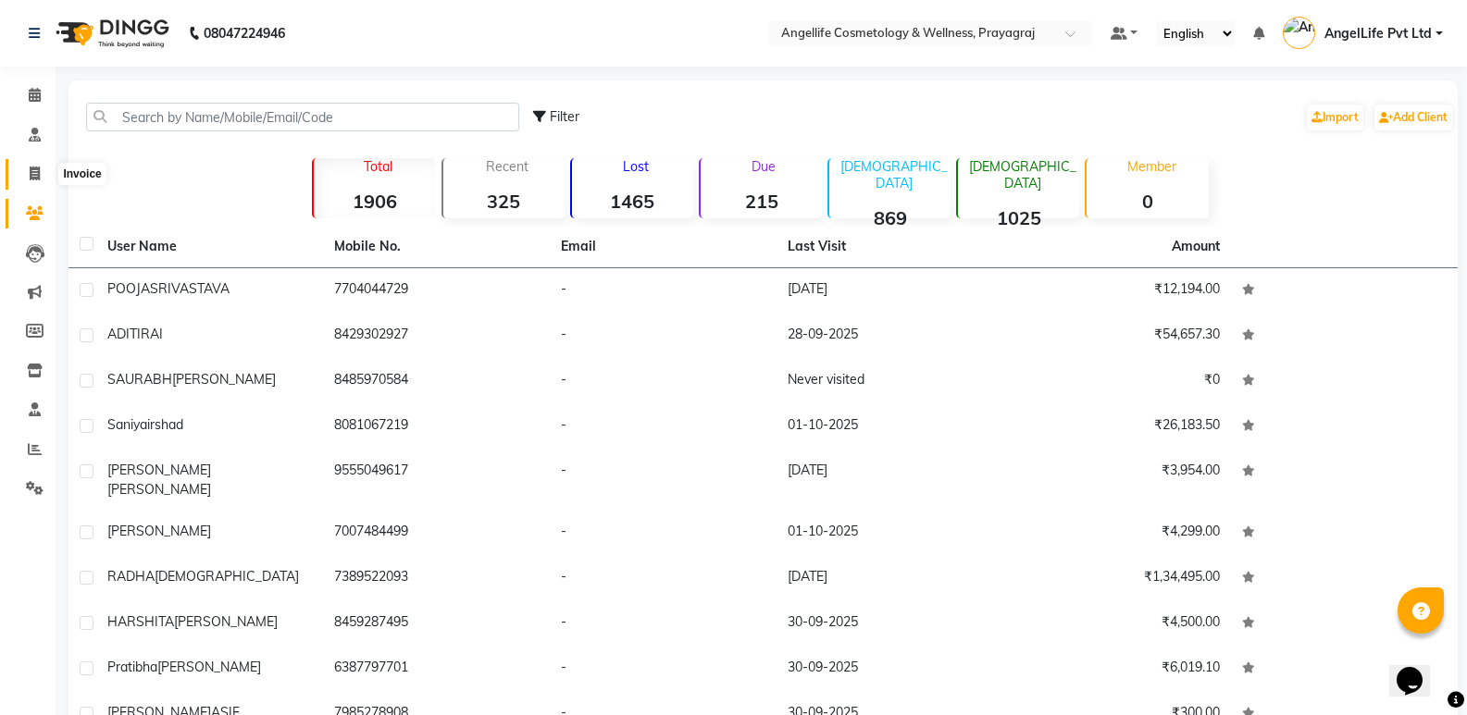
click at [31, 168] on icon at bounding box center [35, 174] width 10 height 14
select select "service"
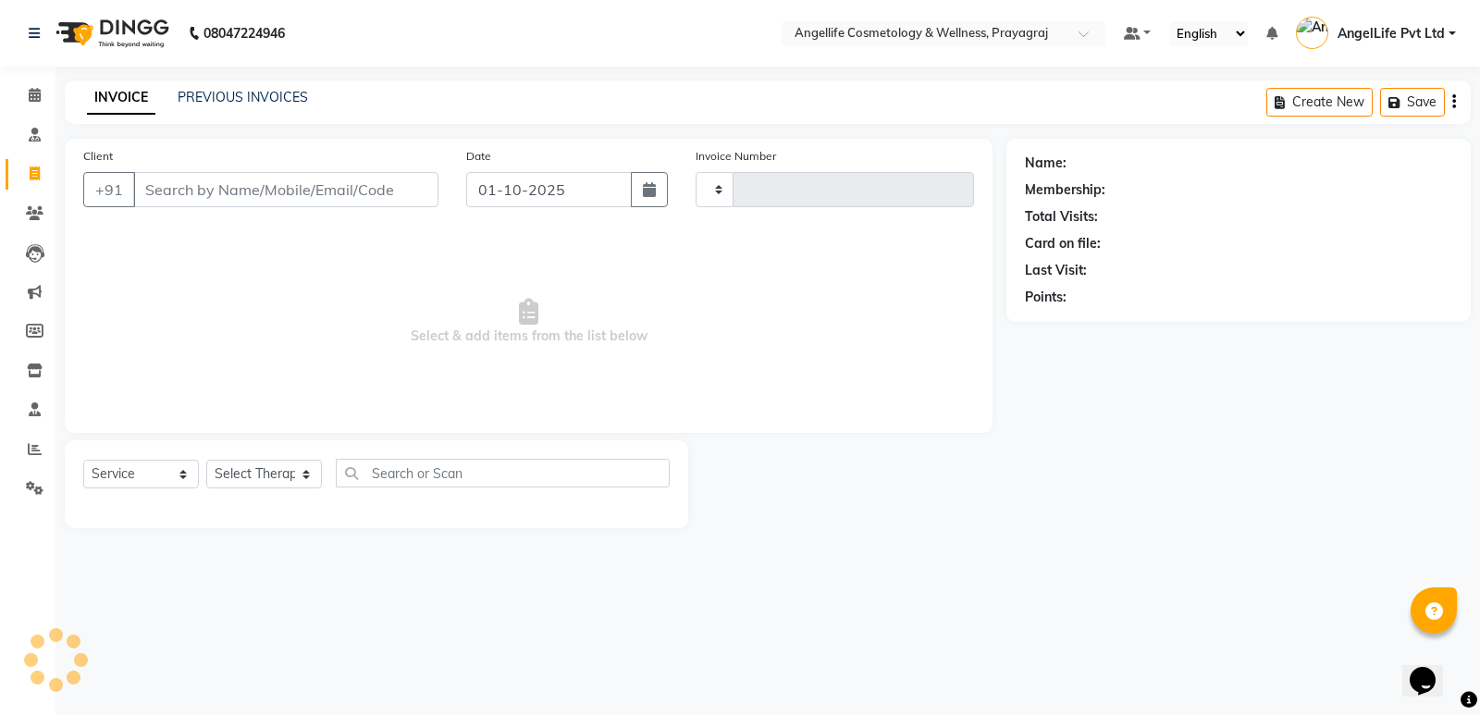
type input "1552"
select select "4531"
click at [31, 215] on icon at bounding box center [35, 213] width 18 height 14
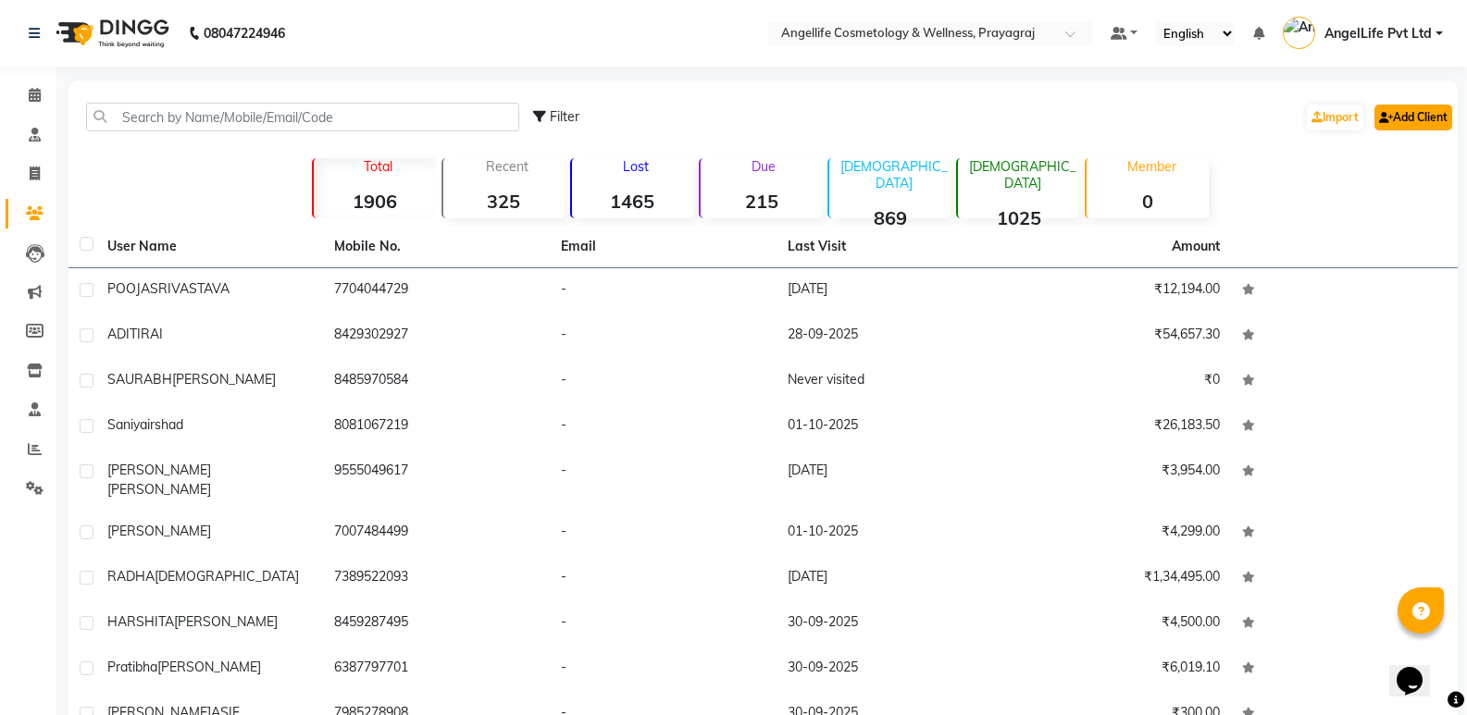
click at [1416, 113] on link "Add Client" at bounding box center [1413, 118] width 78 height 26
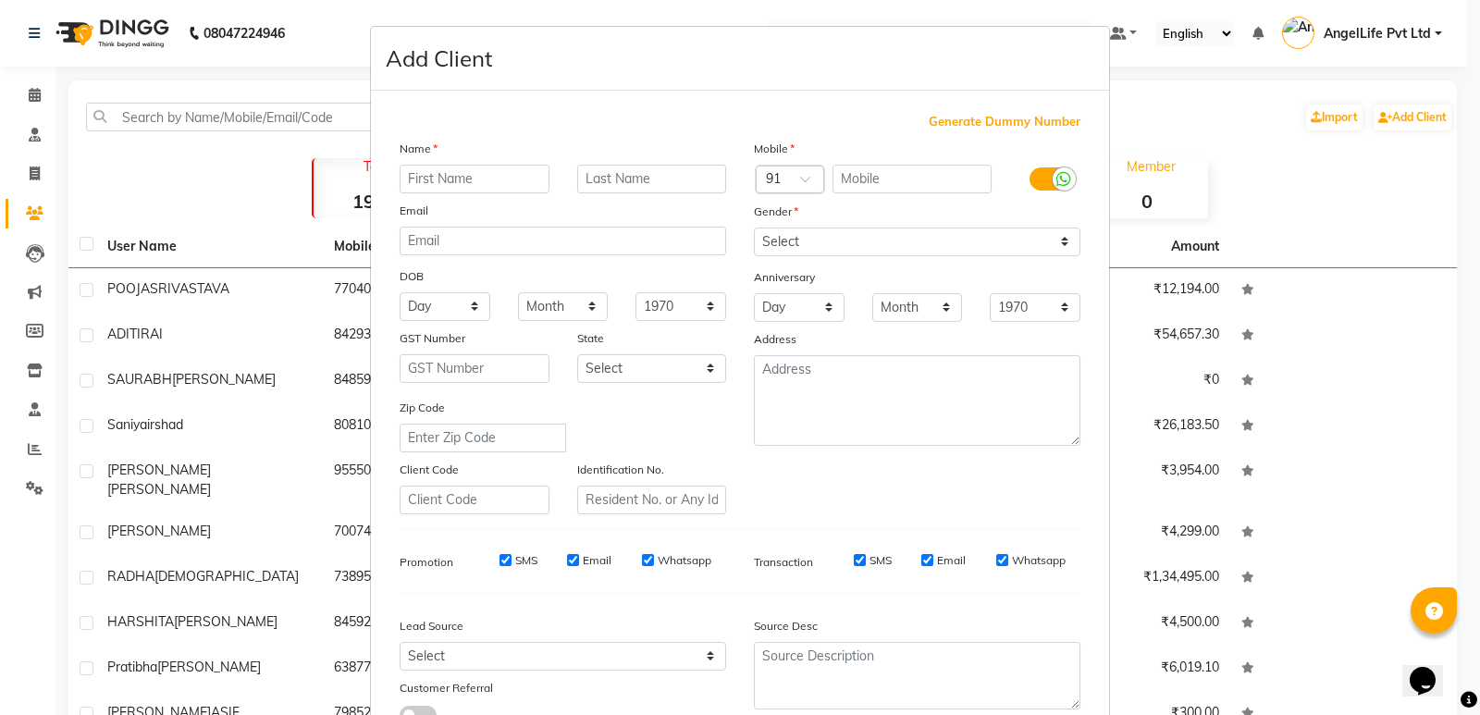
click at [467, 184] on input "text" at bounding box center [475, 179] width 150 height 29
type input "[PERSON_NAME]"
click at [855, 180] on input "text" at bounding box center [913, 179] width 160 height 29
type input "7237897417"
click at [814, 244] on select "Select [DEMOGRAPHIC_DATA] [DEMOGRAPHIC_DATA] Other Prefer Not To Say" at bounding box center [917, 242] width 327 height 29
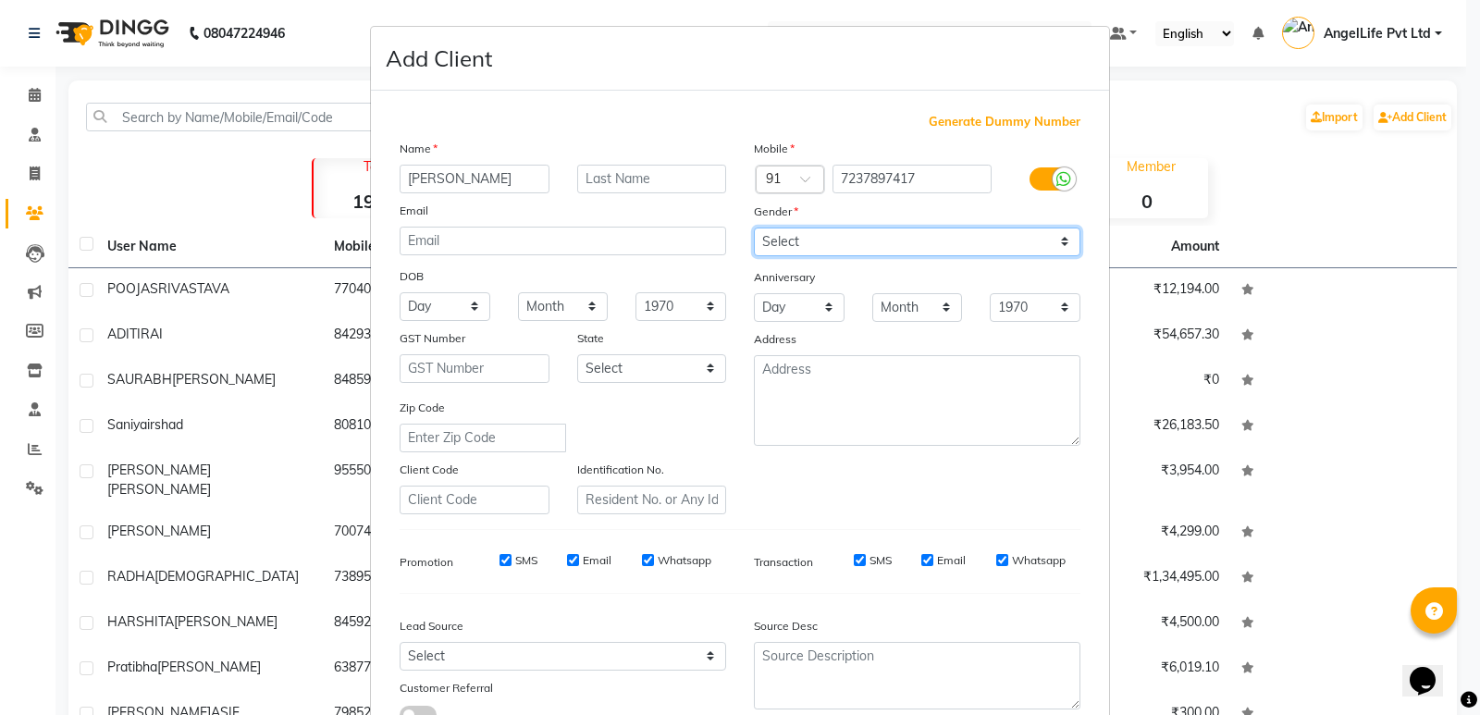
select select "[DEMOGRAPHIC_DATA]"
click at [754, 228] on select "Select [DEMOGRAPHIC_DATA] [DEMOGRAPHIC_DATA] Other Prefer Not To Say" at bounding box center [917, 242] width 327 height 29
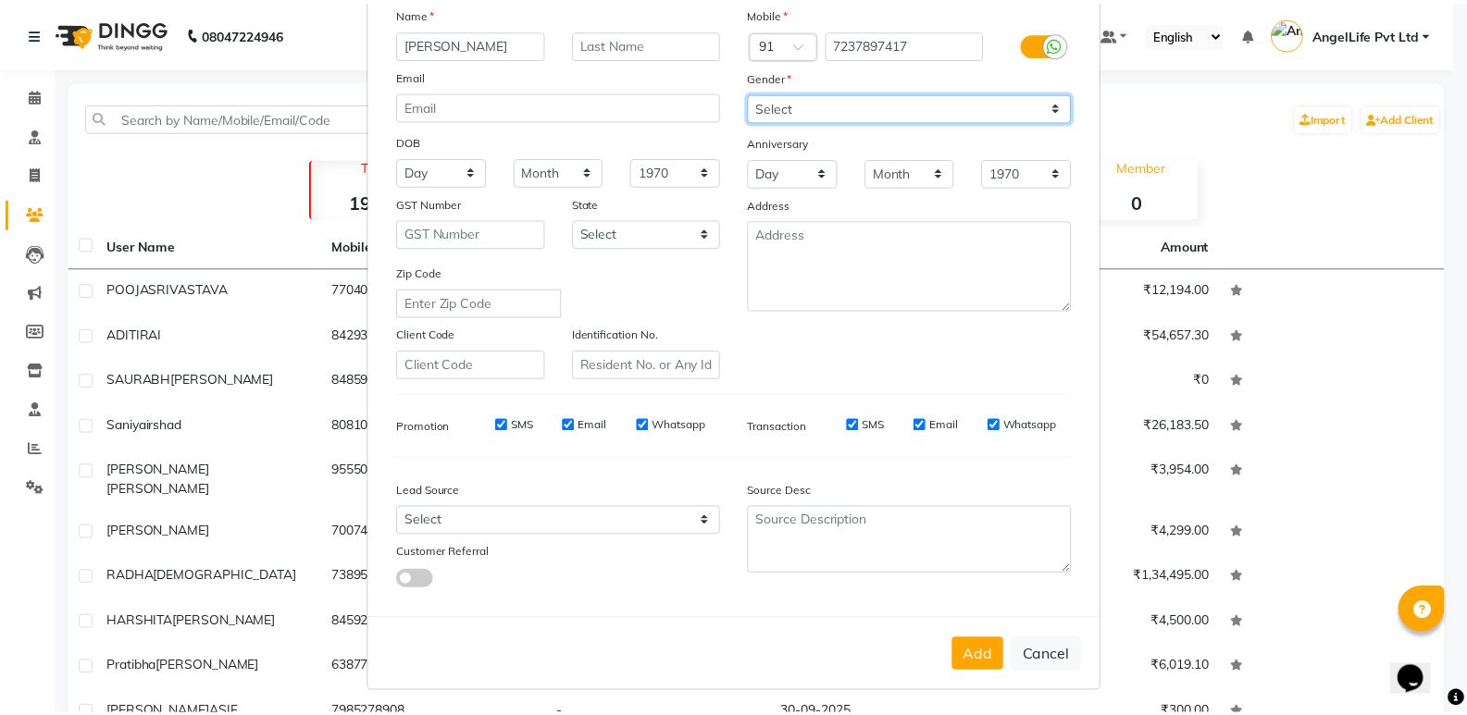
scroll to position [139, 0]
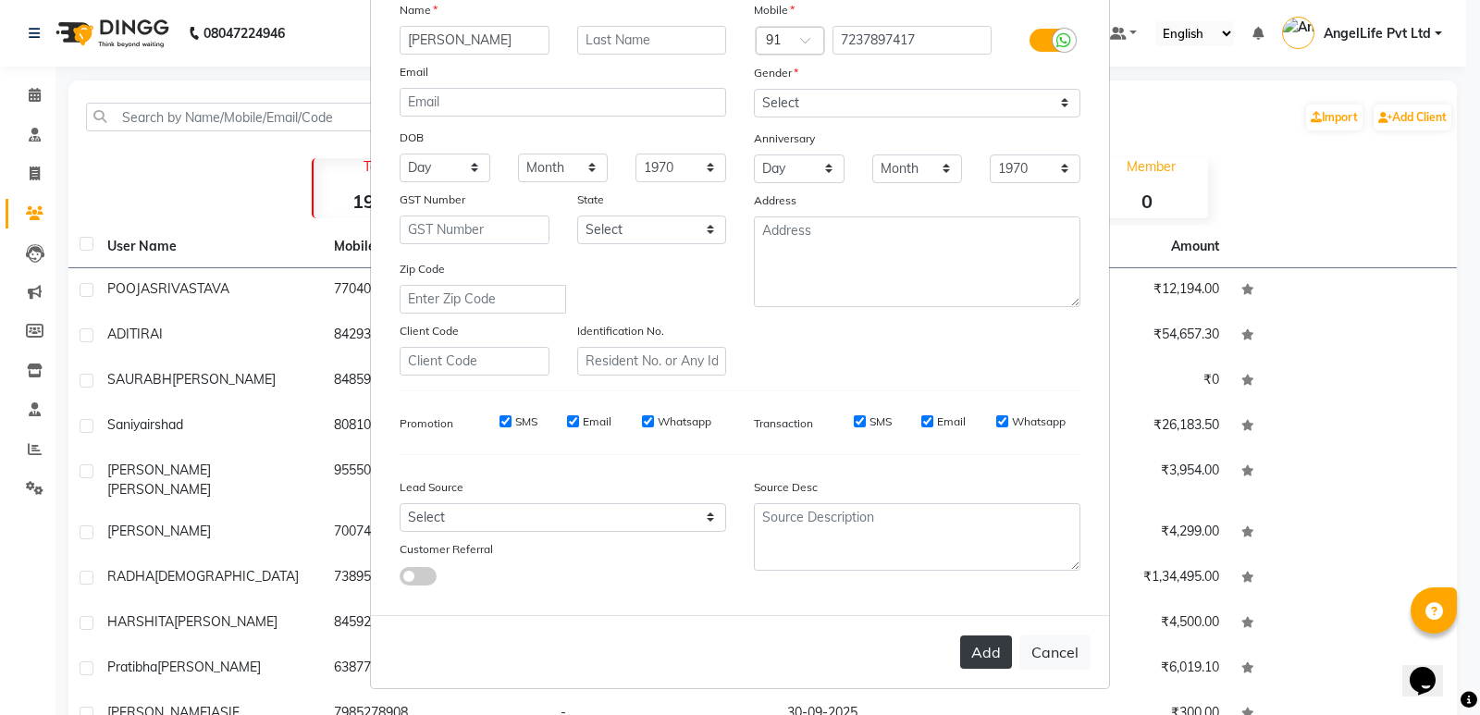
click at [986, 652] on button "Add" at bounding box center [986, 652] width 52 height 33
click at [986, 652] on div "Add Cancel" at bounding box center [740, 651] width 738 height 73
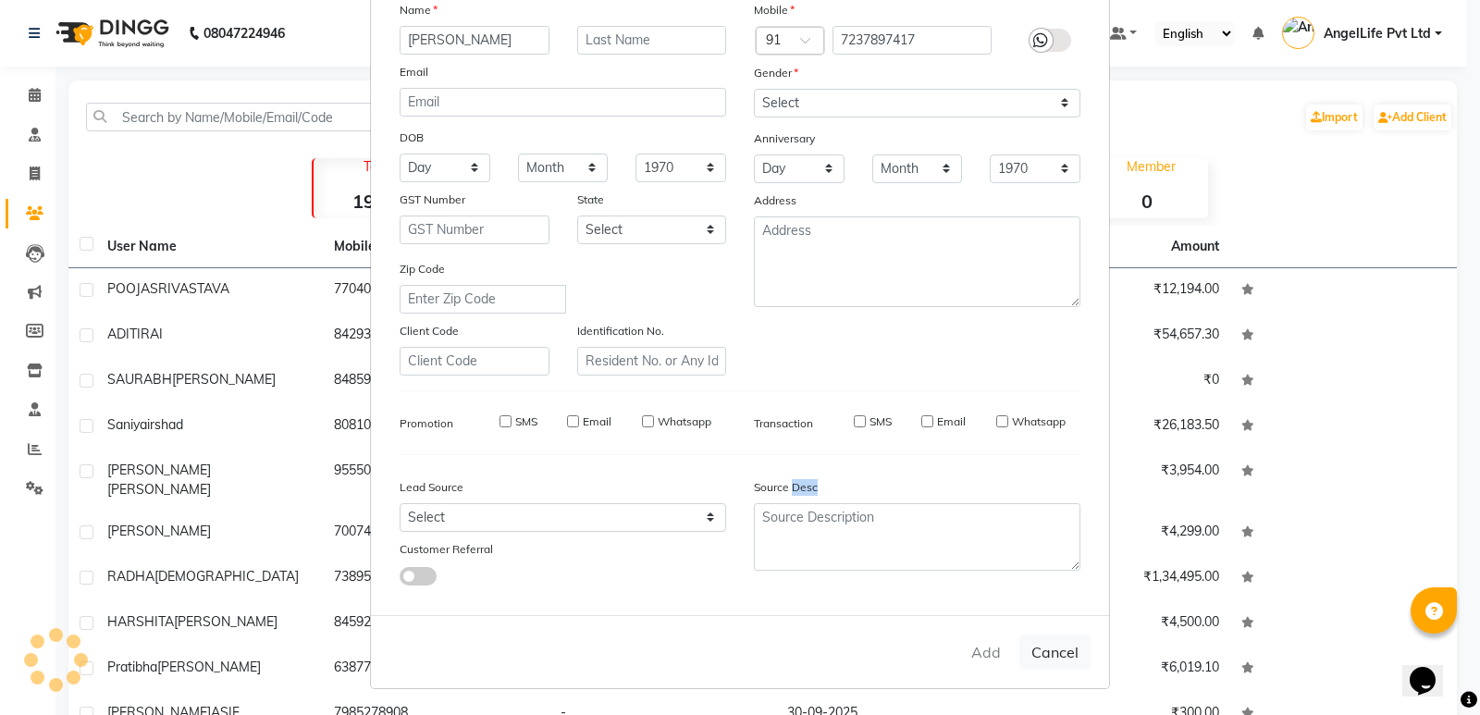
select select
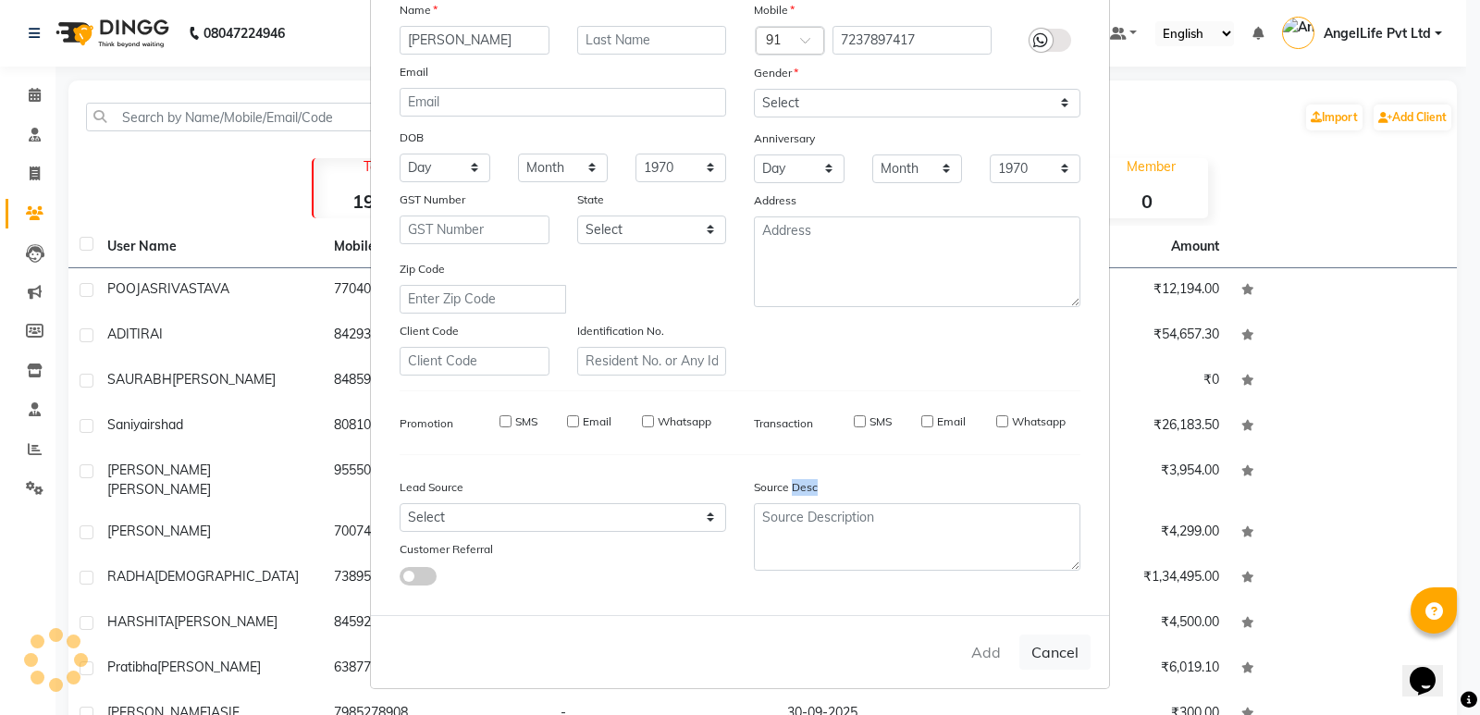
select select
checkbox input "false"
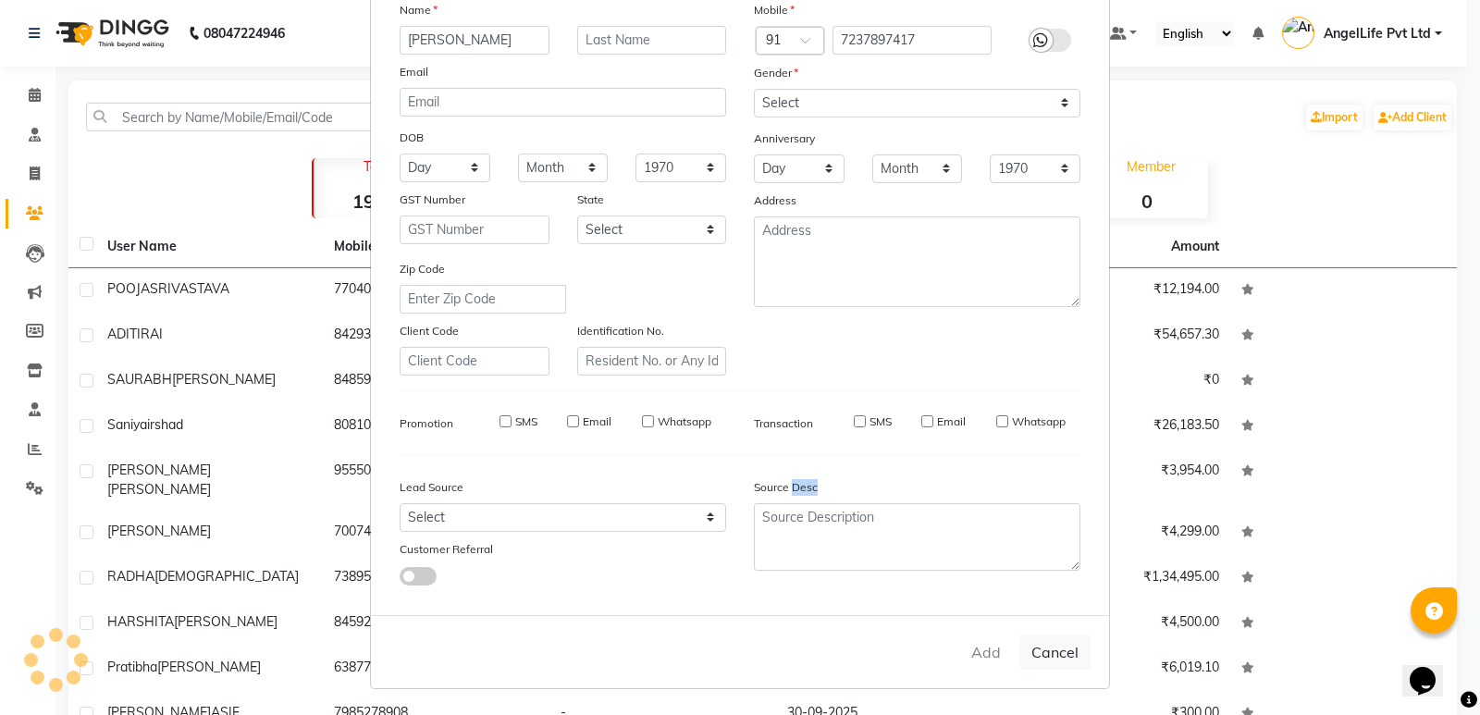
checkbox input "false"
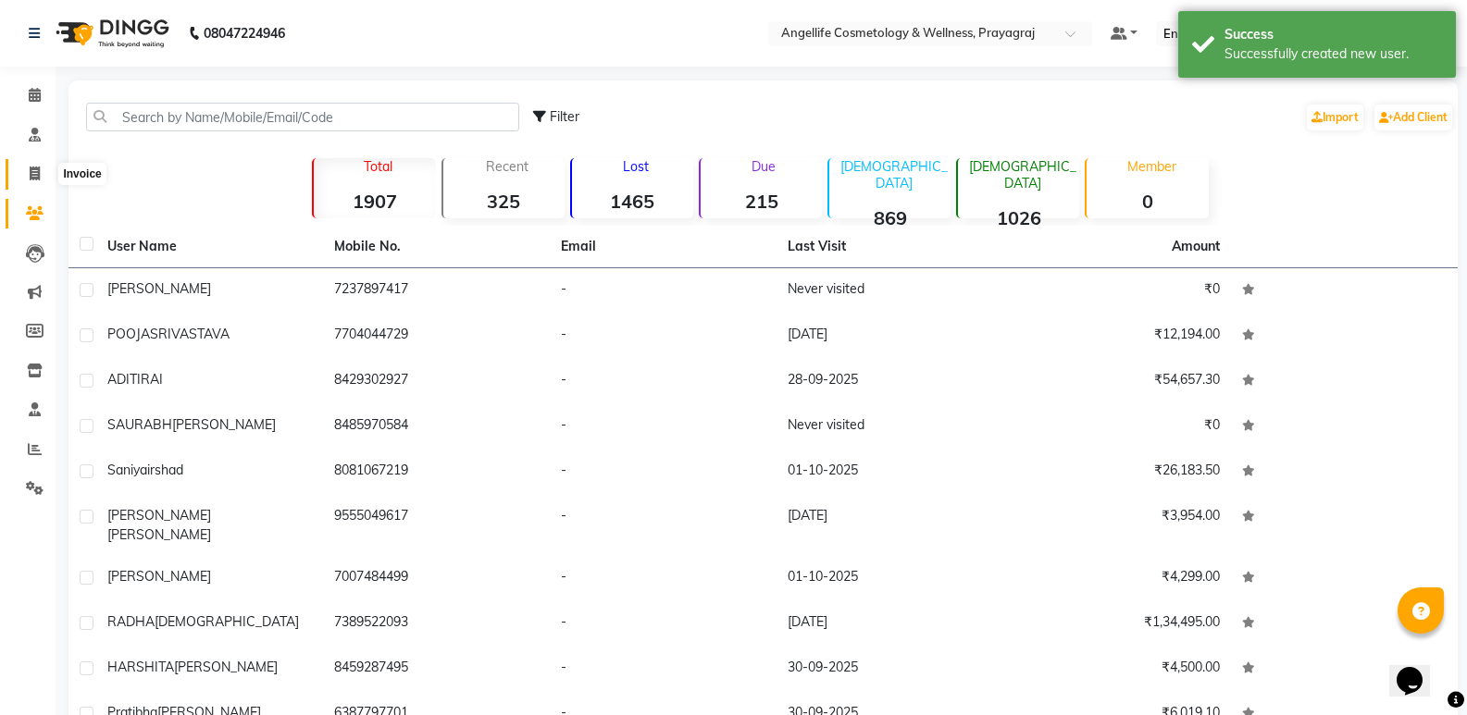
click at [30, 167] on icon at bounding box center [35, 174] width 10 height 14
select select "4531"
select select "service"
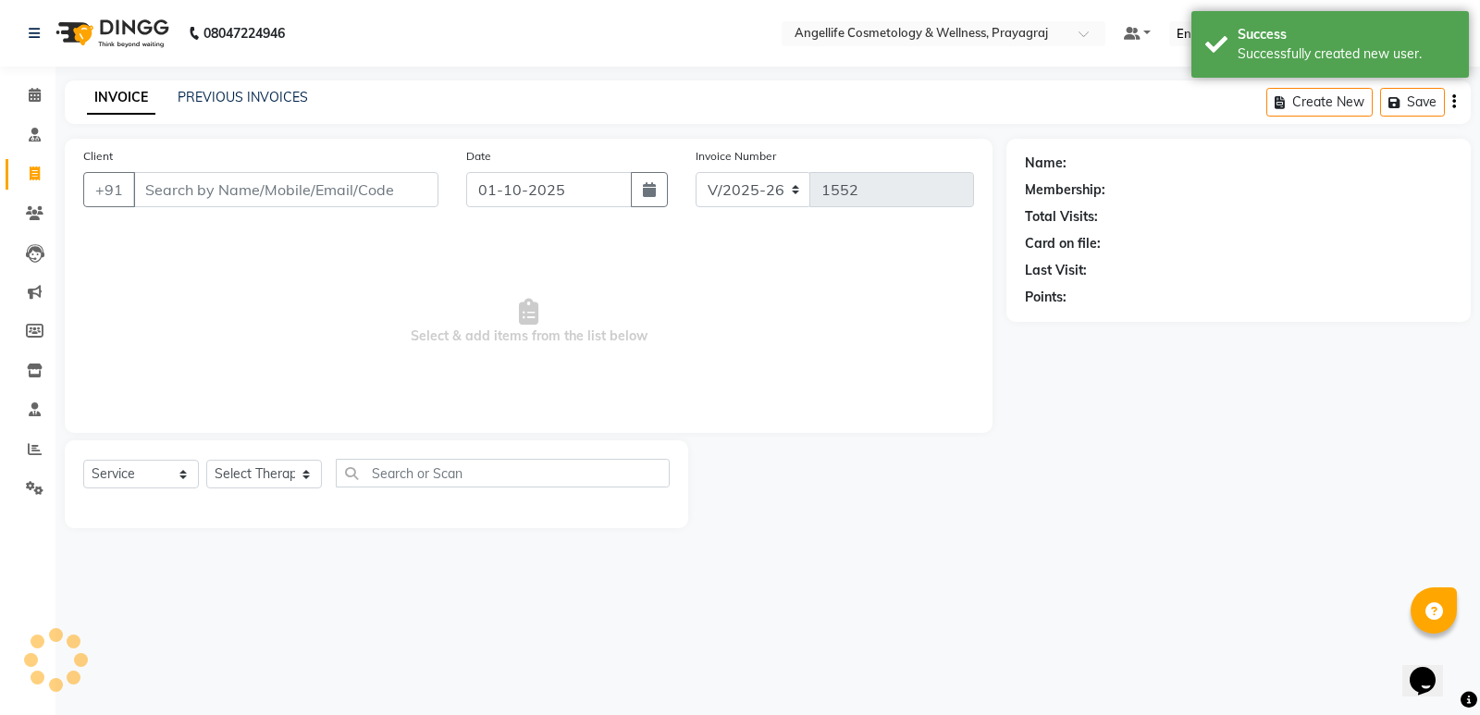
click at [247, 184] on input "Client" at bounding box center [285, 189] width 305 height 35
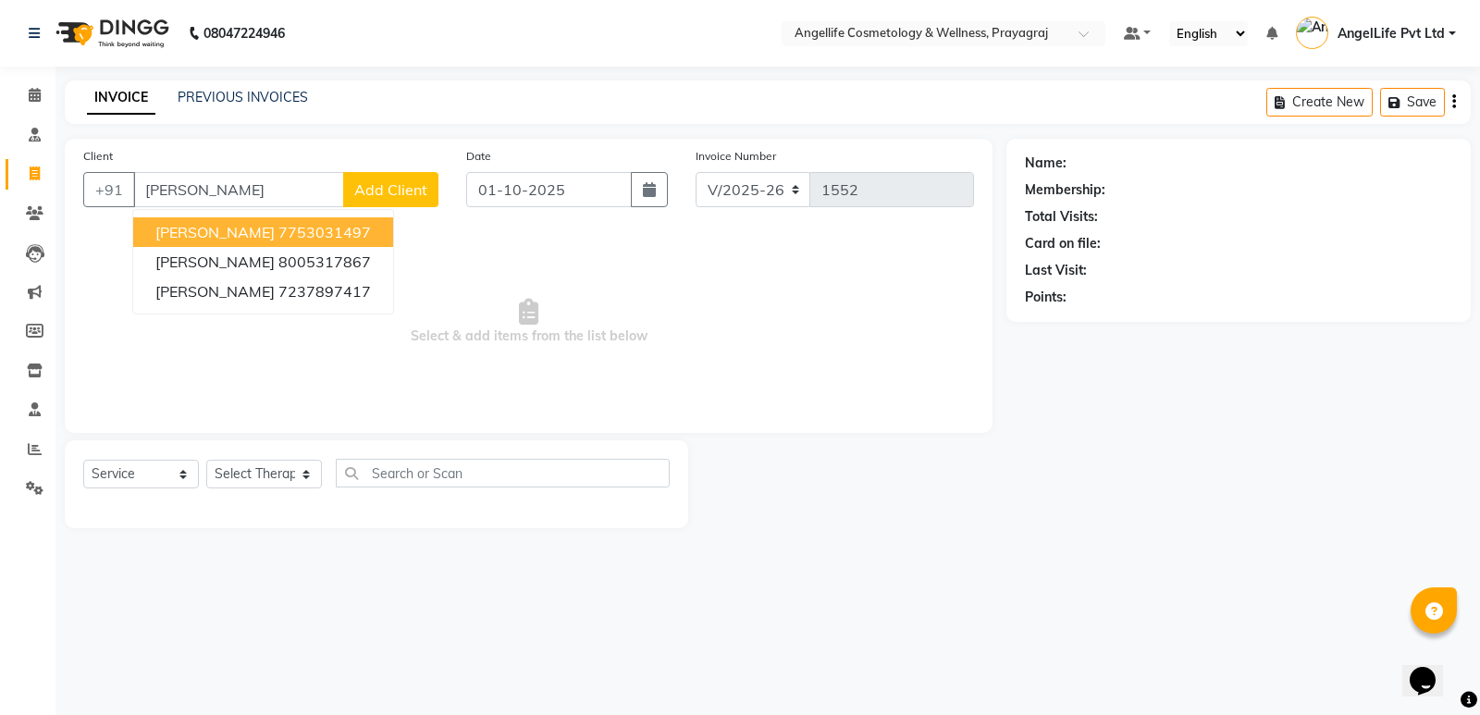
click at [279, 229] on ngb-highlight "7753031497" at bounding box center [325, 232] width 93 height 19
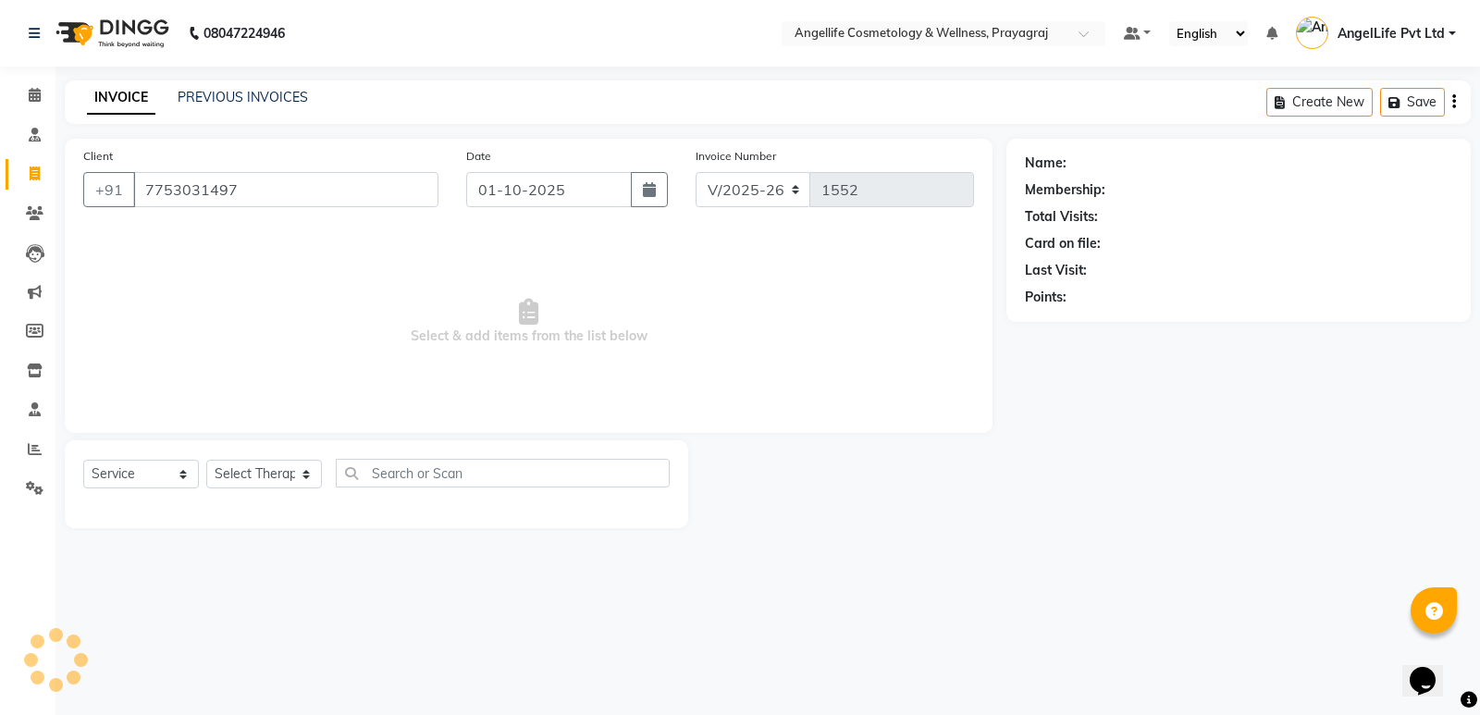
click at [269, 229] on span "Select & add items from the list below" at bounding box center [528, 321] width 891 height 185
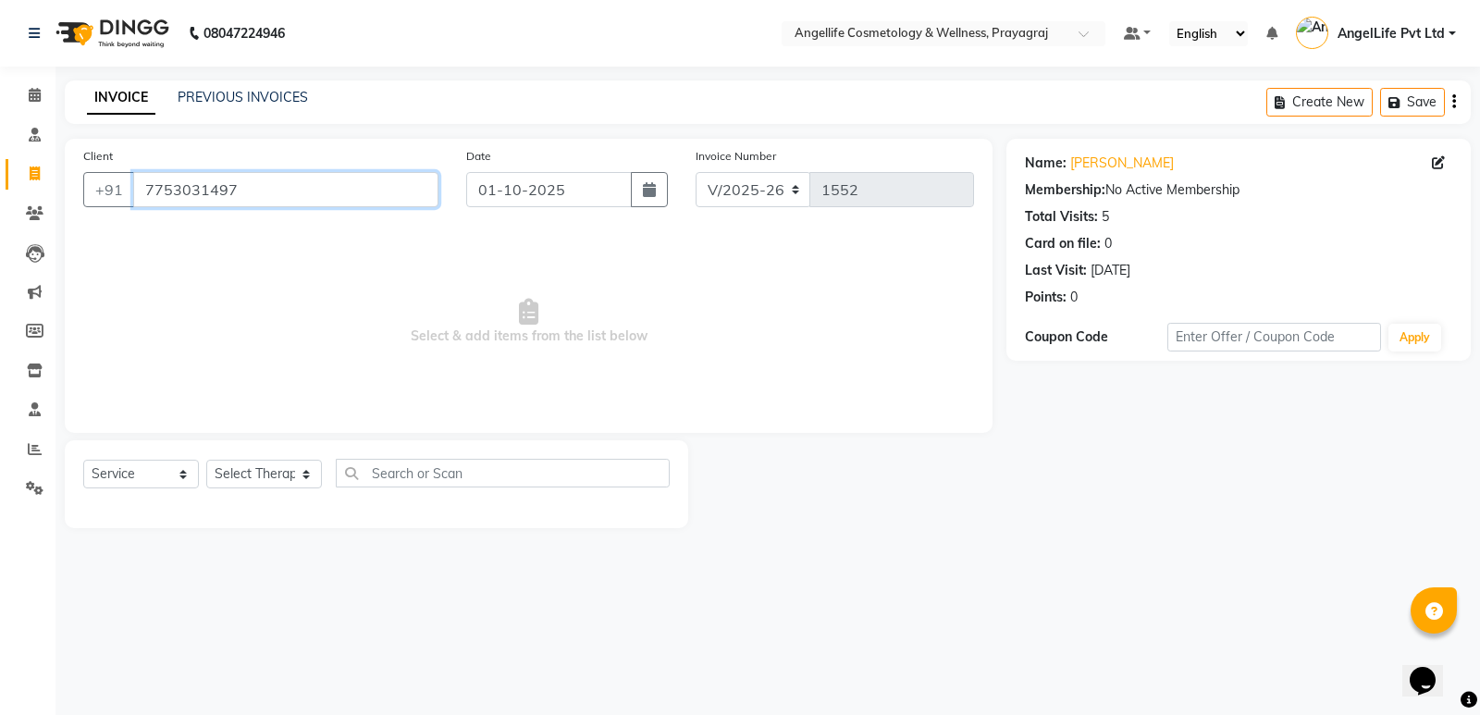
click at [277, 184] on input "7753031497" at bounding box center [285, 189] width 305 height 35
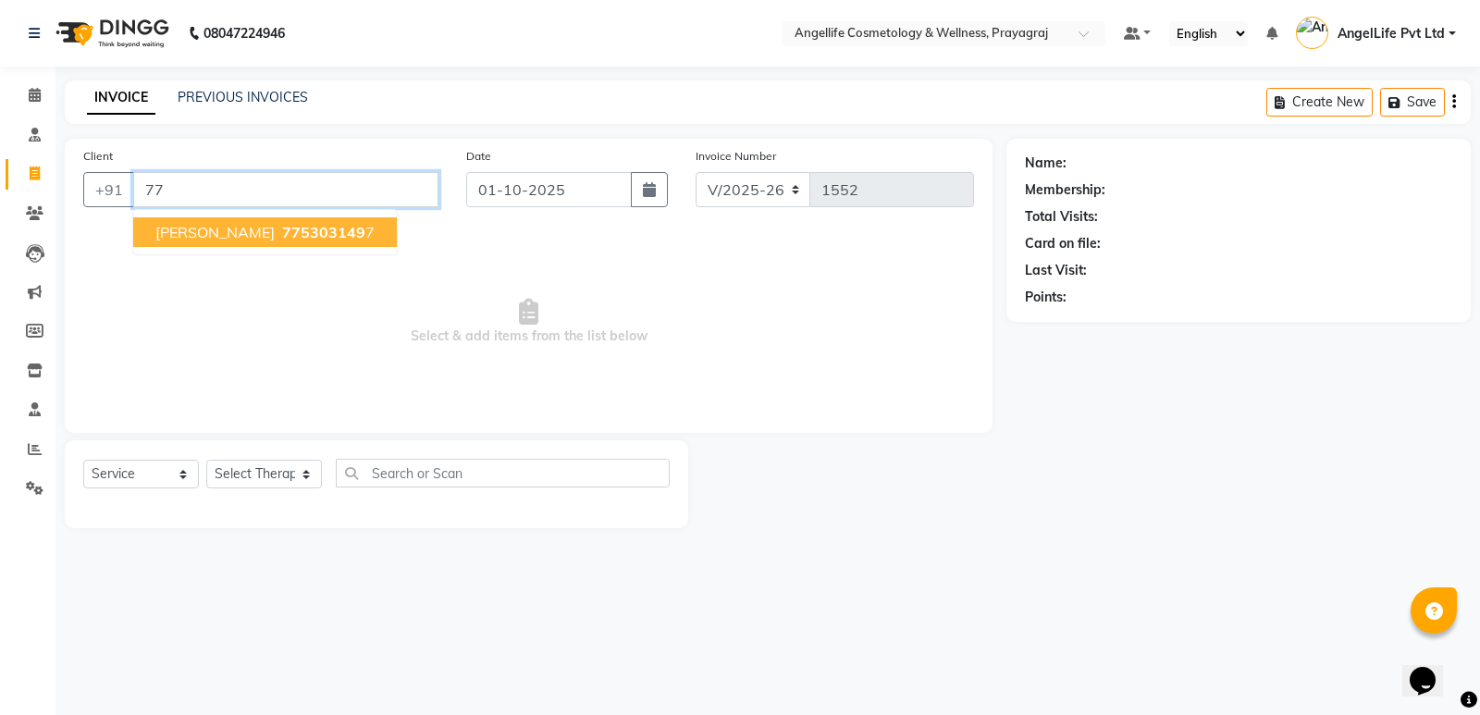
type input "7"
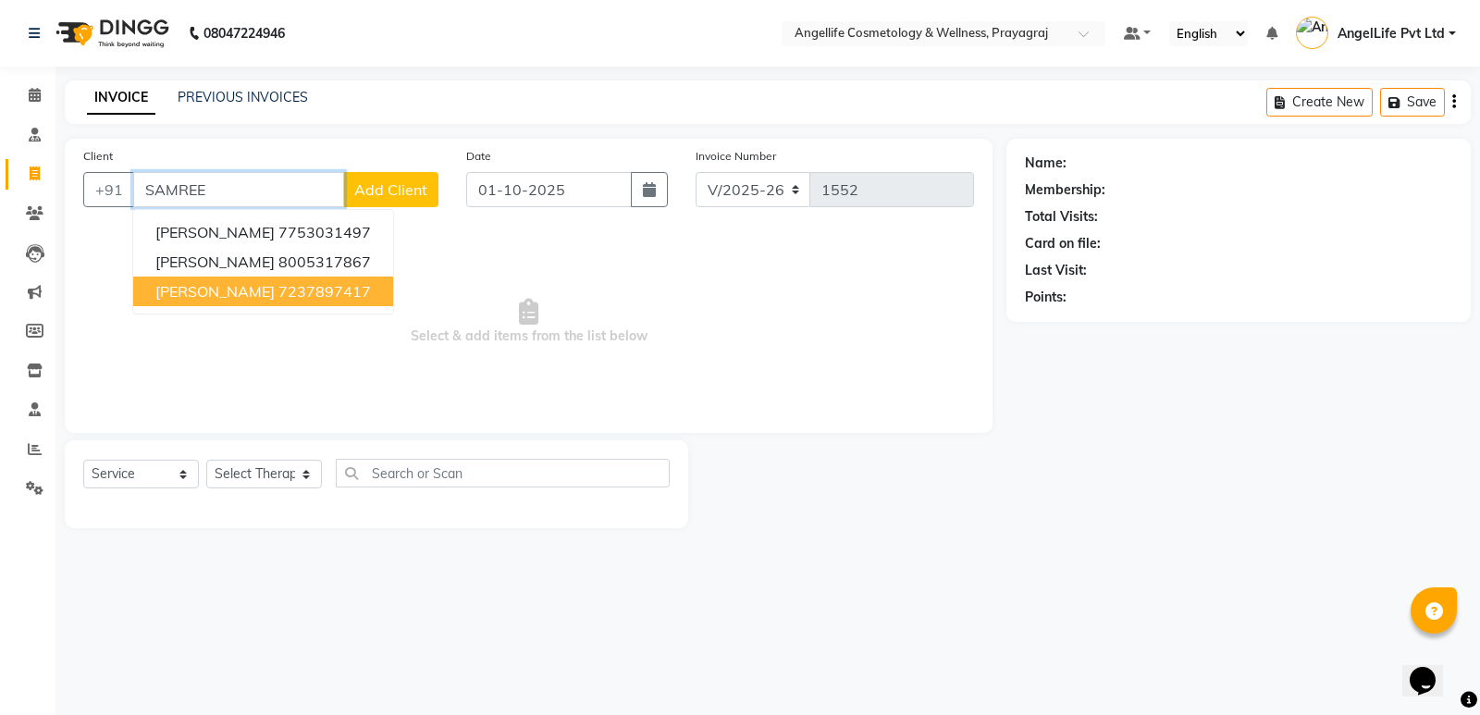
click at [294, 292] on ngb-highlight "7237897417" at bounding box center [325, 291] width 93 height 19
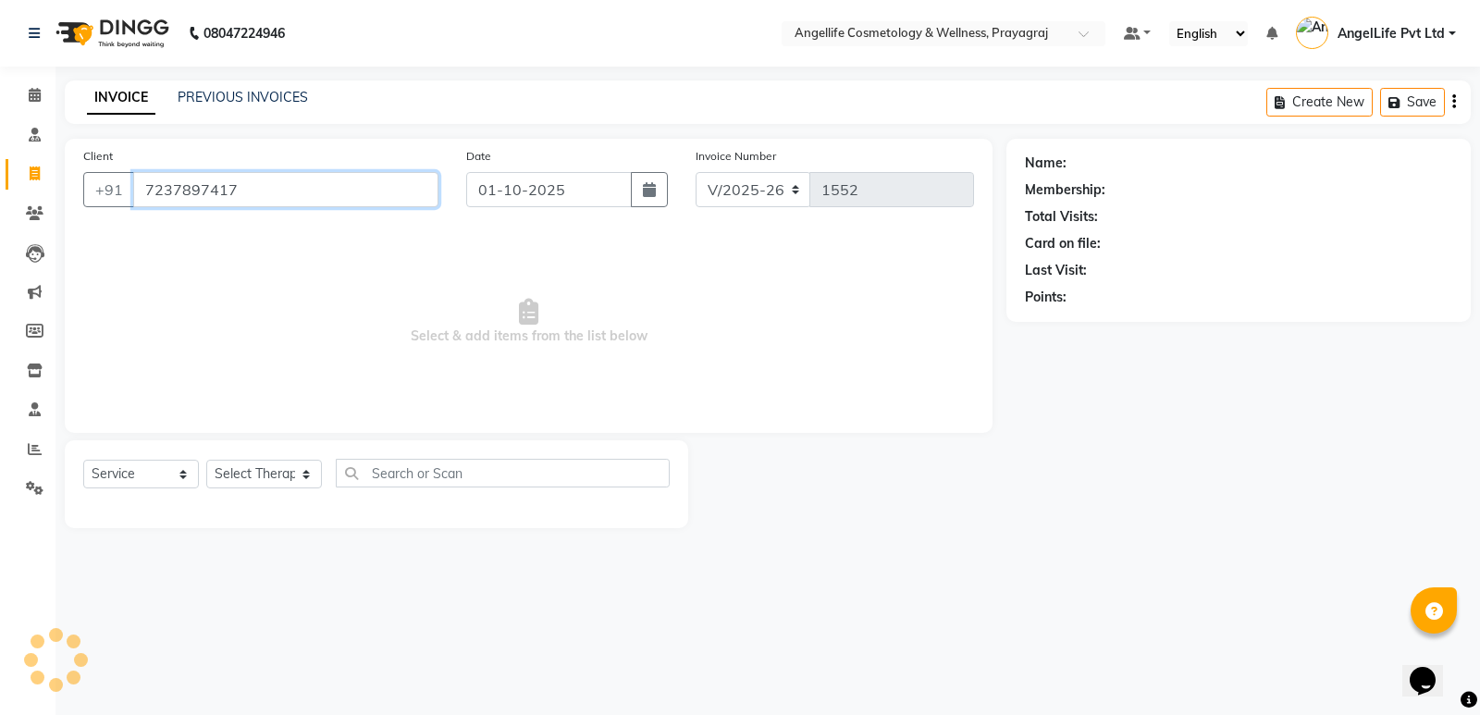
type input "7237897417"
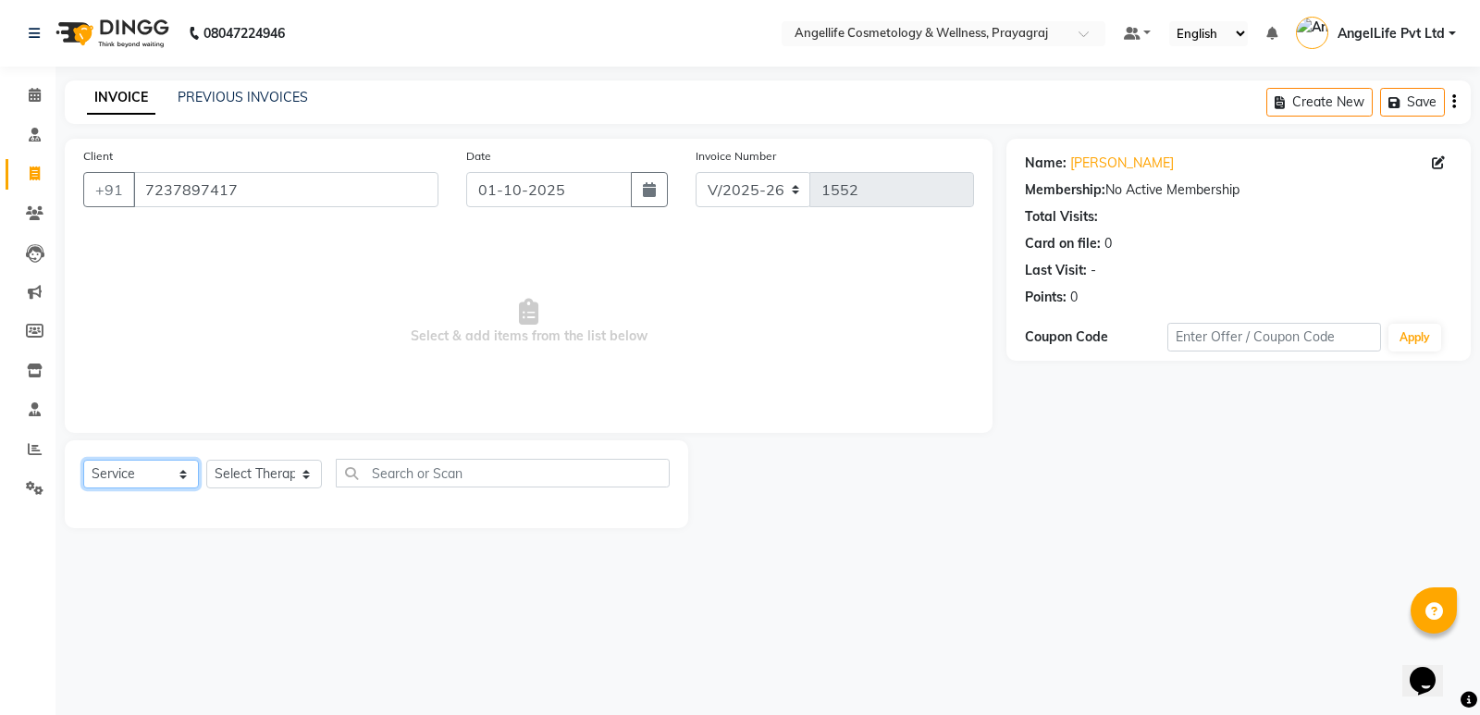
click at [139, 474] on select "Select Service Product Membership Package Voucher Prepaid Gift Card" at bounding box center [141, 474] width 116 height 29
click at [83, 460] on select "Select Service Product Membership Package Voucher Prepaid Gift Card" at bounding box center [141, 474] width 116 height 29
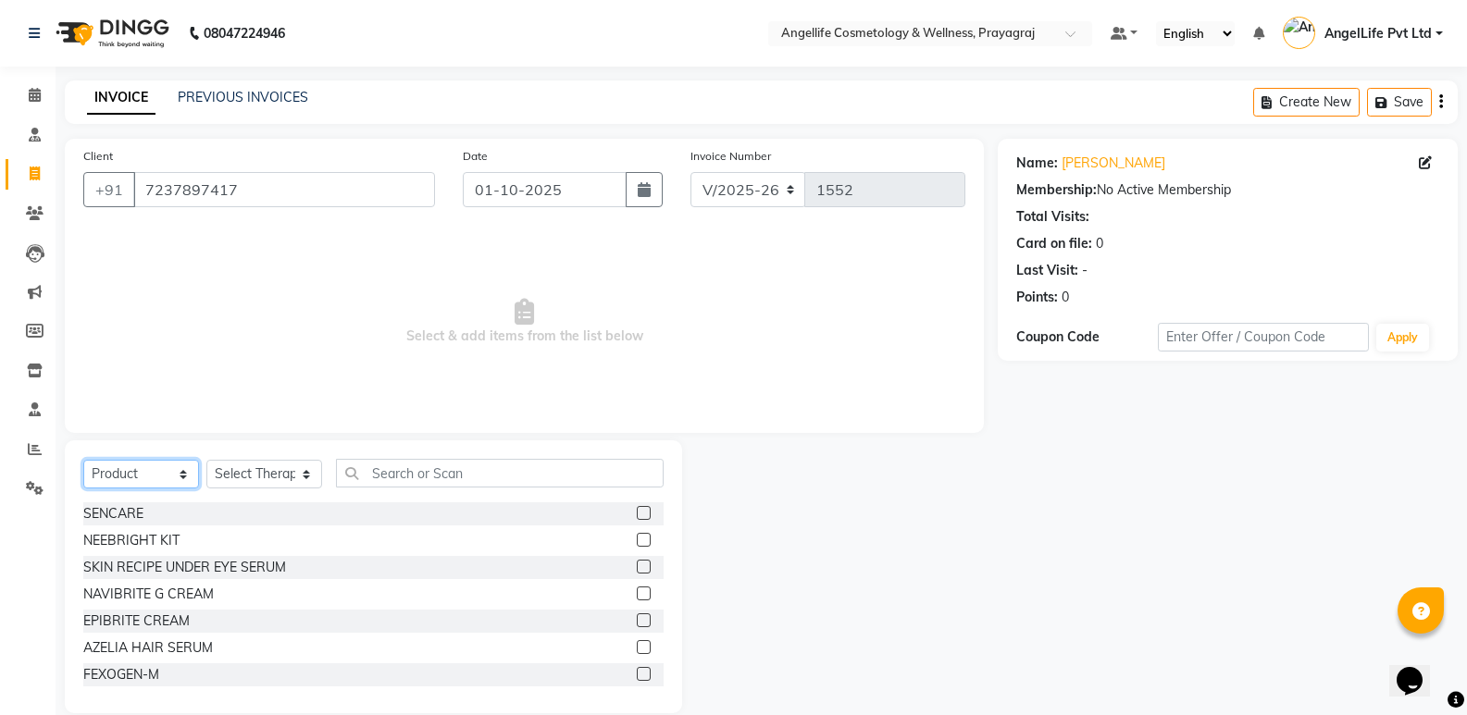
click at [161, 464] on select "Select Service Product Membership Package Voucher Prepaid Gift Card" at bounding box center [141, 474] width 116 height 29
select select "service"
click at [83, 460] on select "Select Service Product Membership Package Voucher Prepaid Gift Card" at bounding box center [141, 474] width 116 height 29
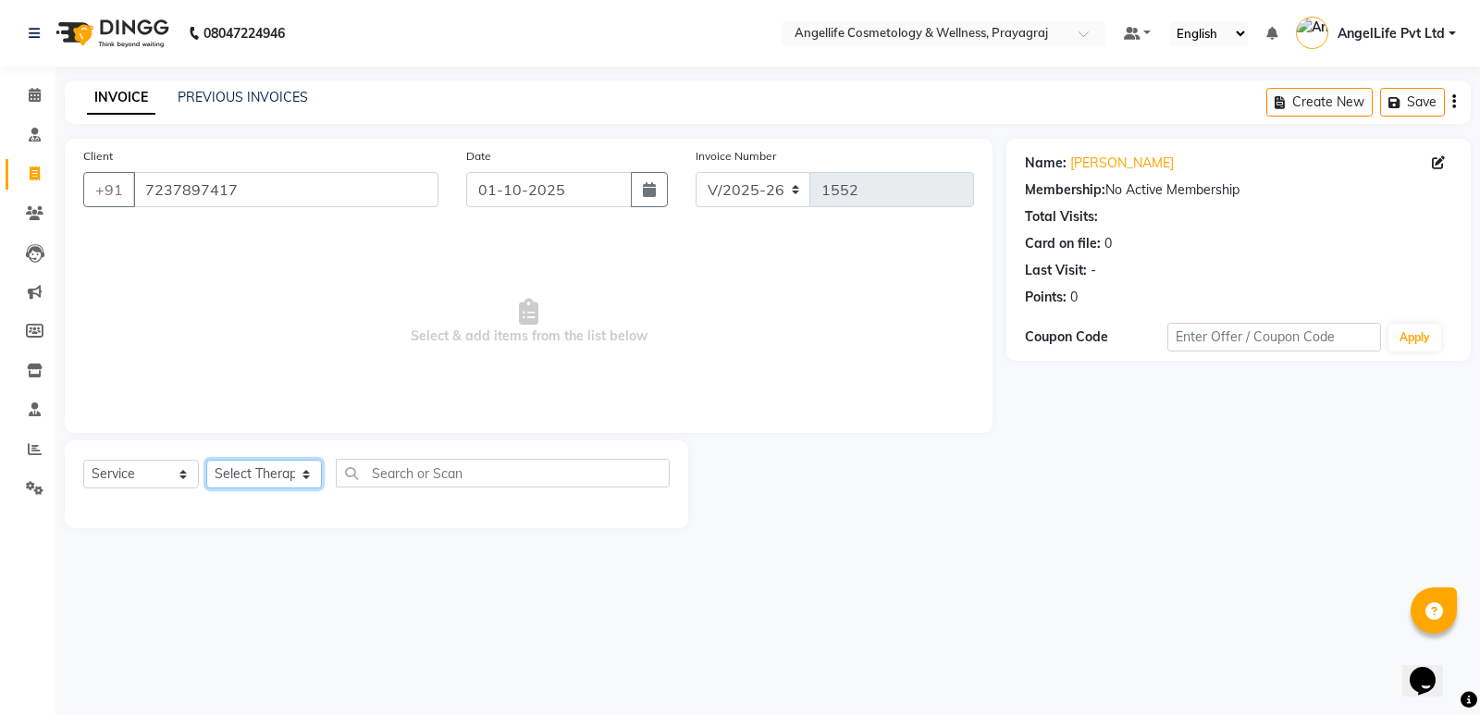
click at [250, 481] on select "Select Therapist AngelLife Lucknow AngelLife Pvt Ltd DR [PERSON_NAME] [PERSON_N…" at bounding box center [264, 474] width 116 height 29
select select "26653"
click at [206, 460] on select "Select Therapist AngelLife Lucknow AngelLife Pvt Ltd DR [PERSON_NAME] [PERSON_N…" at bounding box center [264, 474] width 116 height 29
drag, startPoint x: 253, startPoint y: 461, endPoint x: 313, endPoint y: 273, distance: 197.2
click at [313, 268] on span "Select & add items from the list below" at bounding box center [528, 321] width 891 height 185
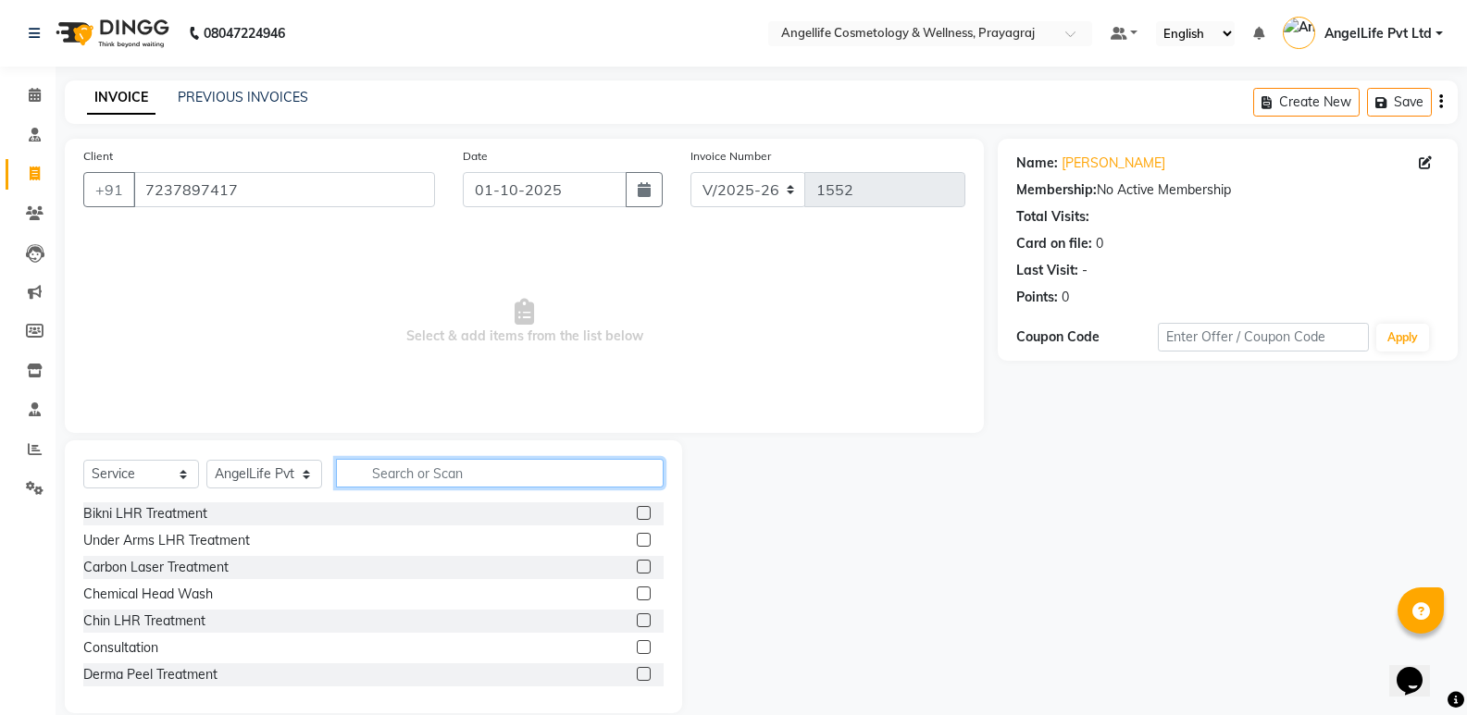
click at [426, 471] on input "text" at bounding box center [500, 473] width 328 height 29
type input "C"
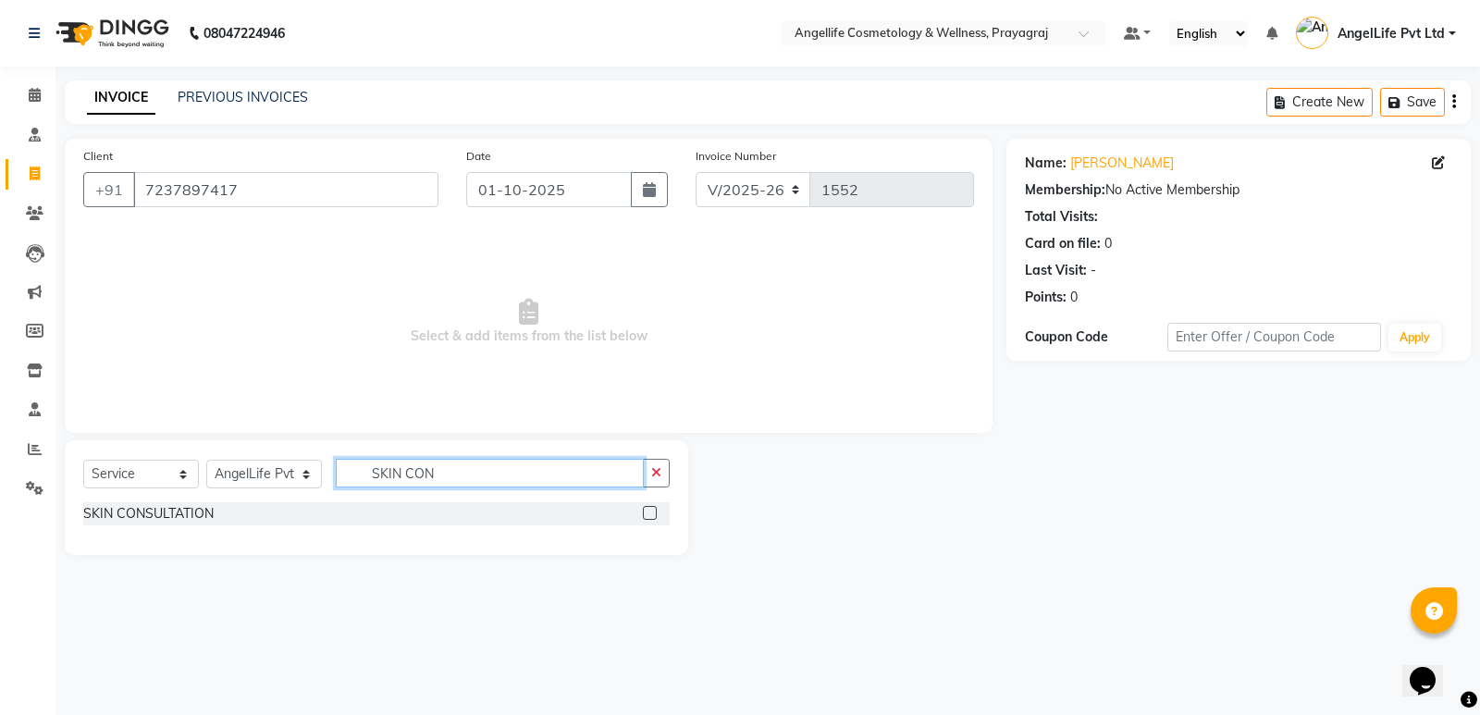
type input "SKIN CON"
click at [656, 514] on label at bounding box center [650, 513] width 14 height 14
click at [655, 514] on input "checkbox" at bounding box center [649, 514] width 12 height 12
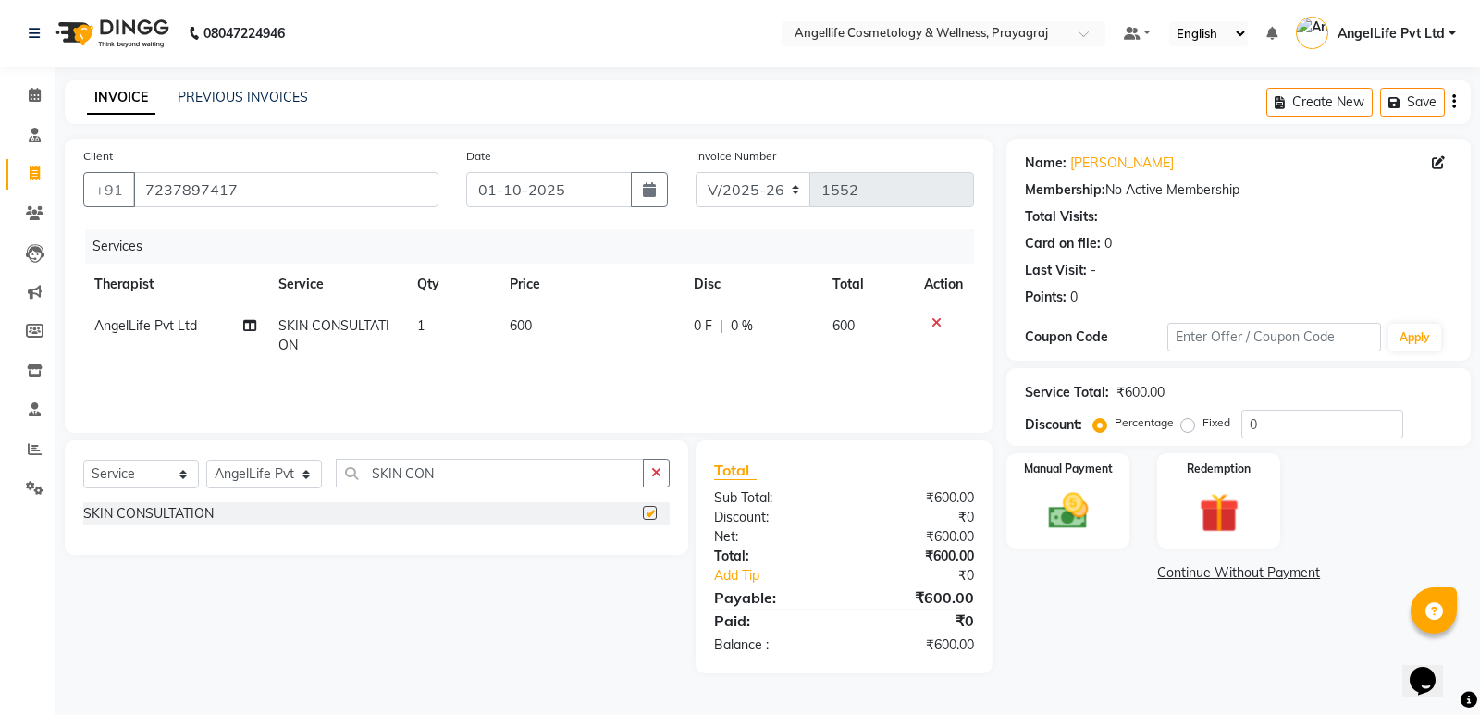
checkbox input "false"
click at [1203, 425] on label "Fixed" at bounding box center [1217, 423] width 28 height 17
click at [1191, 425] on input "Fixed" at bounding box center [1191, 422] width 13 height 13
radio input "true"
click at [1301, 422] on input "0" at bounding box center [1323, 424] width 162 height 29
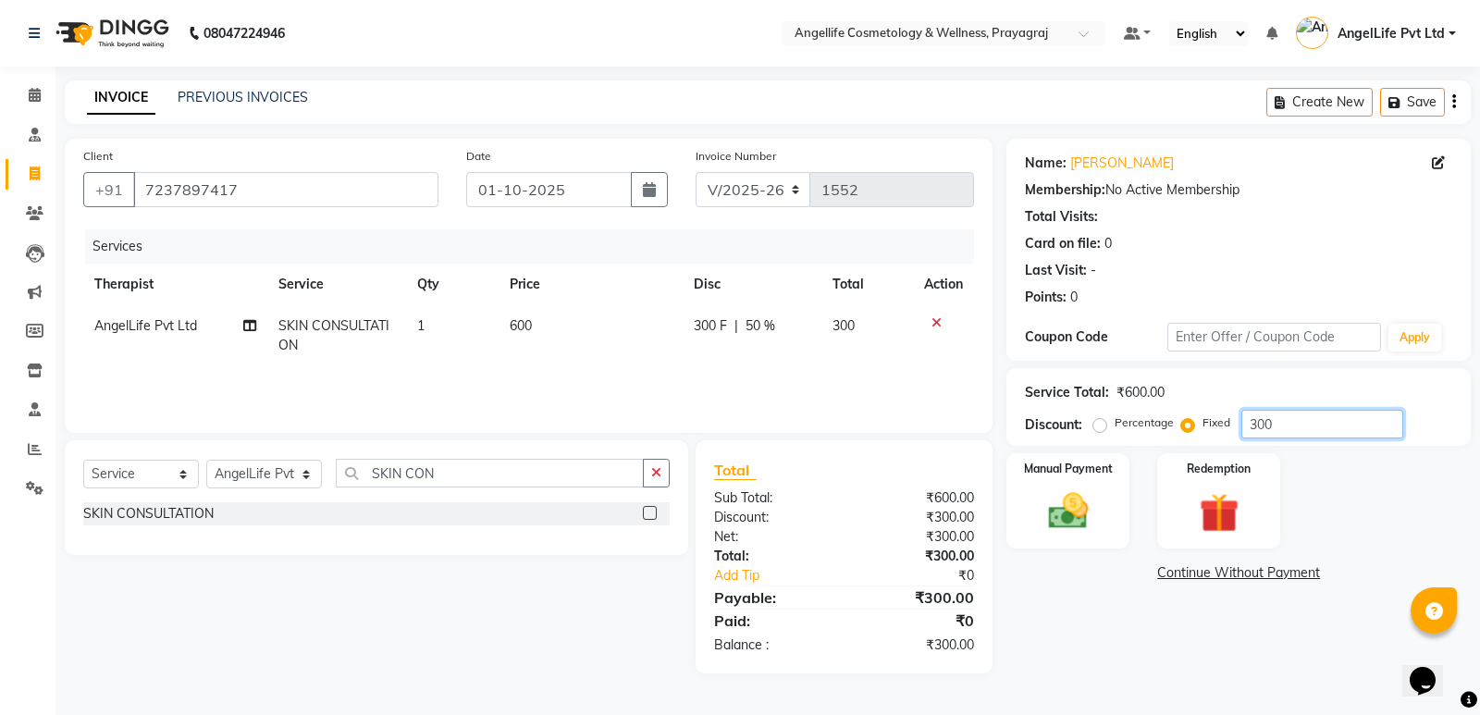
type input "300"
click at [1261, 574] on link "Continue Without Payment" at bounding box center [1238, 573] width 457 height 19
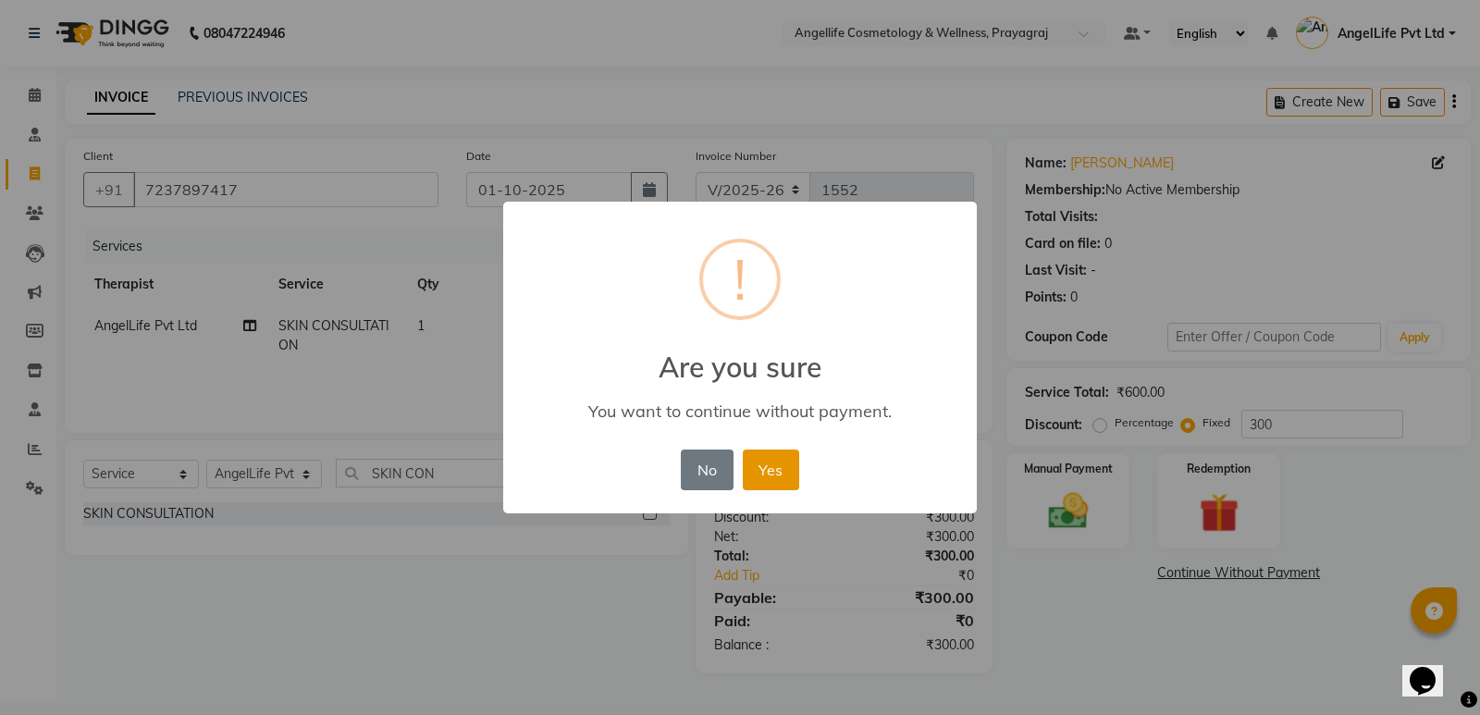
click at [774, 477] on button "Yes" at bounding box center [771, 470] width 56 height 41
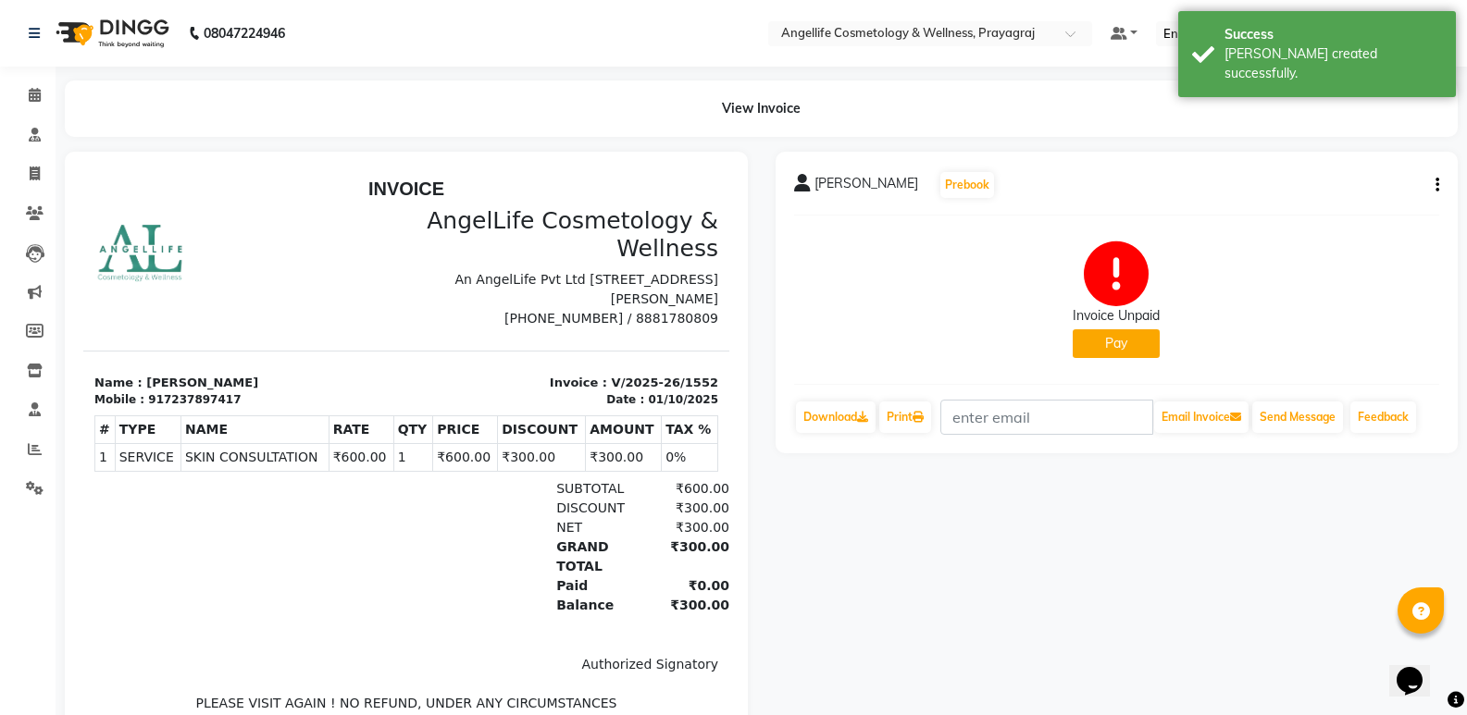
click at [1107, 328] on div "Invoice Unpaid Pay" at bounding box center [1115, 300] width 87 height 117
click at [1112, 351] on button "Pay" at bounding box center [1115, 343] width 87 height 29
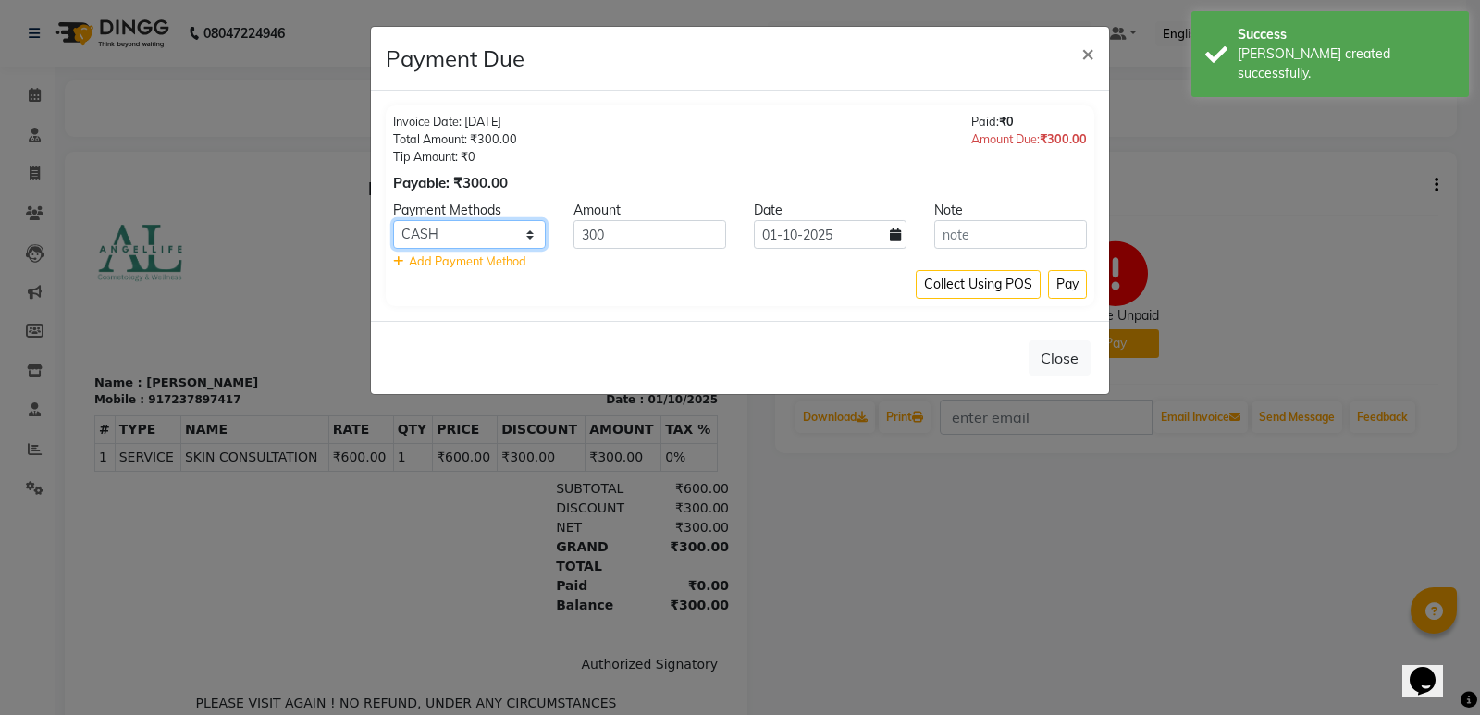
click at [495, 225] on select "CASH CARD ONLINE CUSTOM GPay PayTM PhonePe UPI NearBuy Loan BharatPay Cheque Mo…" at bounding box center [469, 234] width 153 height 29
click at [1065, 281] on button "Pay" at bounding box center [1067, 284] width 39 height 29
click at [1060, 289] on div "Collect Using POS Pay" at bounding box center [740, 284] width 694 height 29
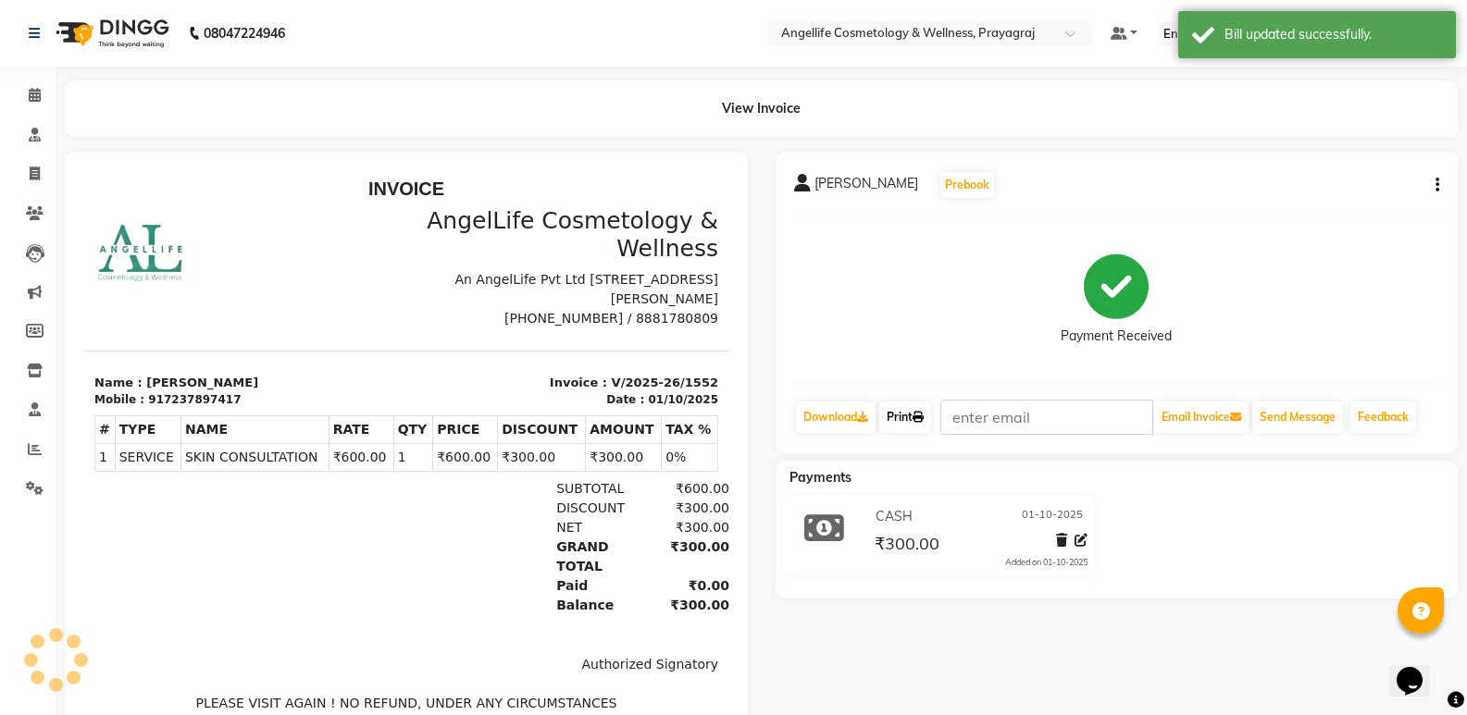
click at [908, 410] on link "Print" at bounding box center [905, 417] width 52 height 31
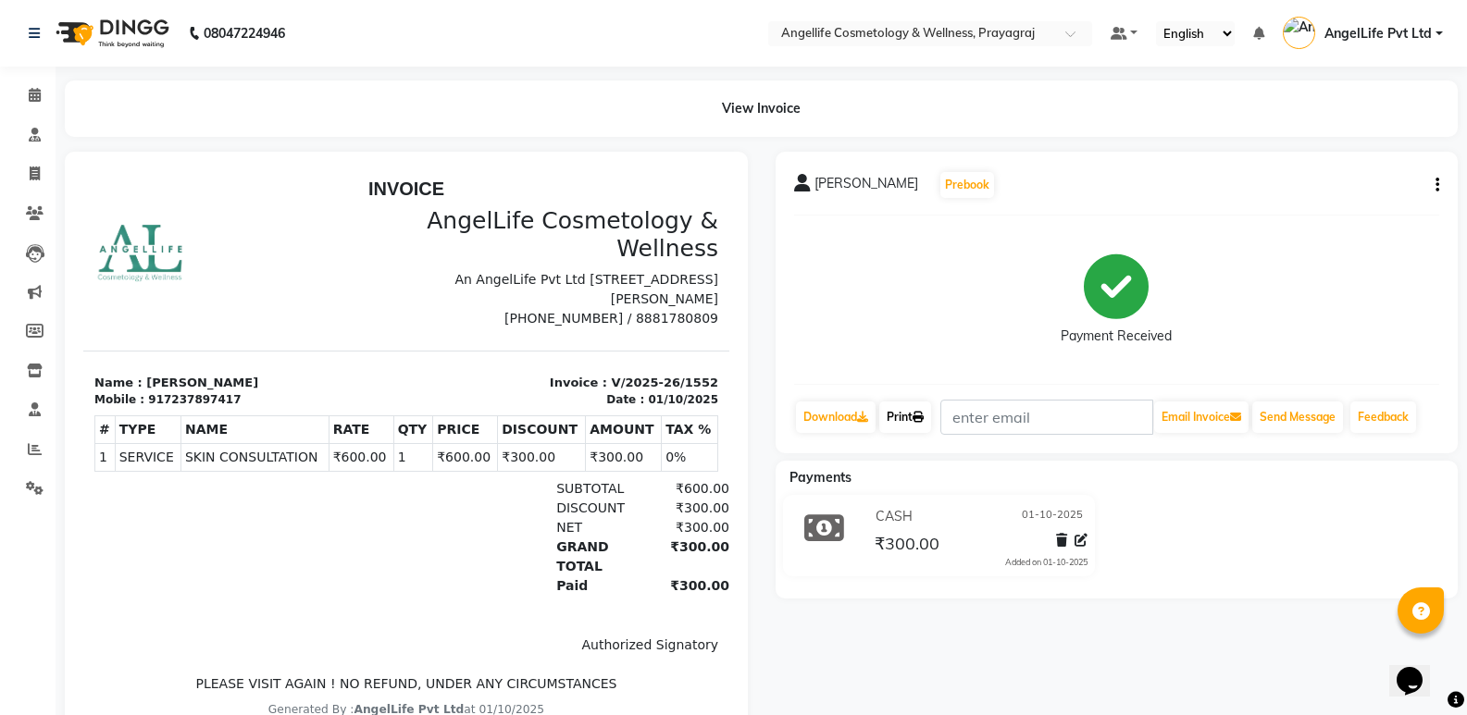
click at [908, 419] on link "Print" at bounding box center [905, 417] width 52 height 31
click at [907, 417] on link "Print" at bounding box center [905, 417] width 52 height 31
click at [26, 170] on span at bounding box center [35, 174] width 32 height 21
select select "service"
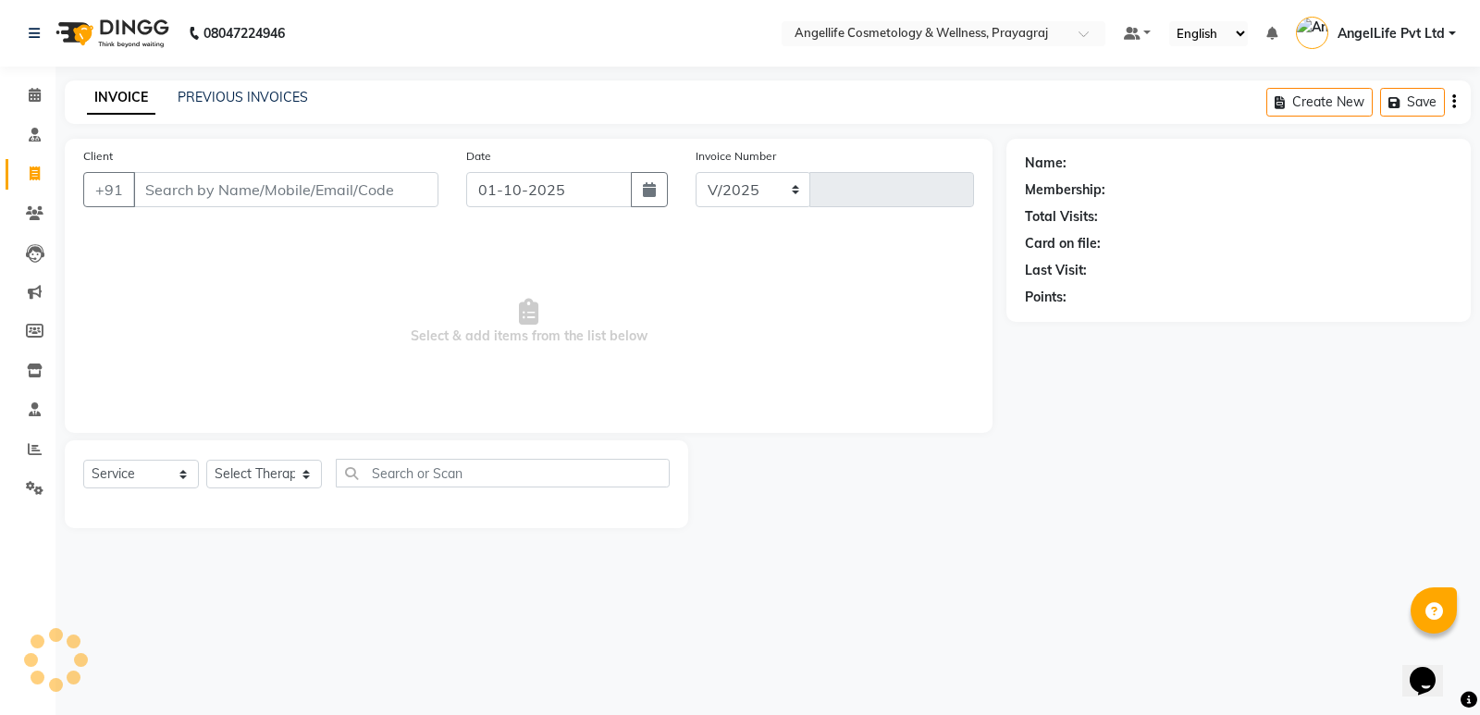
select select "4531"
type input "1553"
click at [262, 90] on link "PREVIOUS INVOICES" at bounding box center [243, 97] width 130 height 17
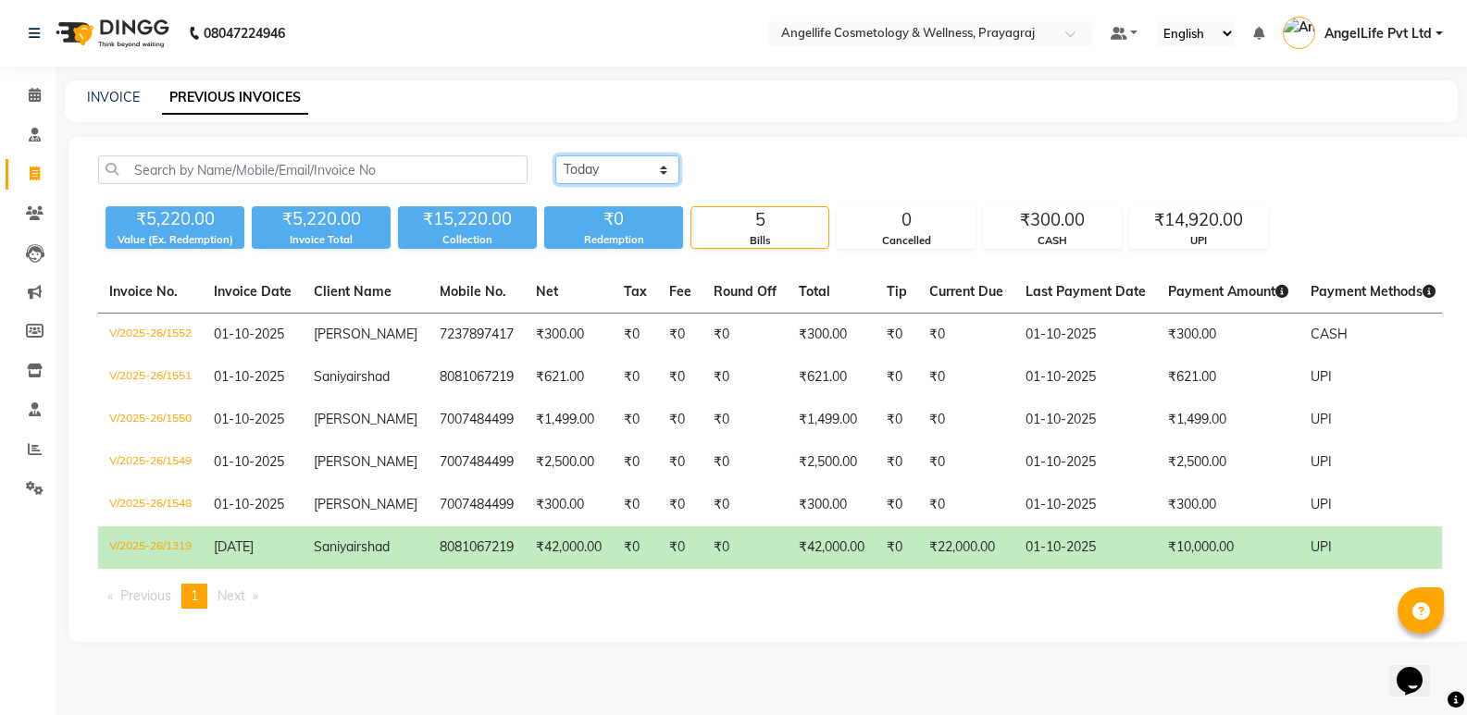
click at [614, 171] on select "[DATE] [DATE] Custom Range" at bounding box center [617, 169] width 124 height 29
click at [555, 155] on select "[DATE] [DATE] Custom Range" at bounding box center [617, 169] width 124 height 29
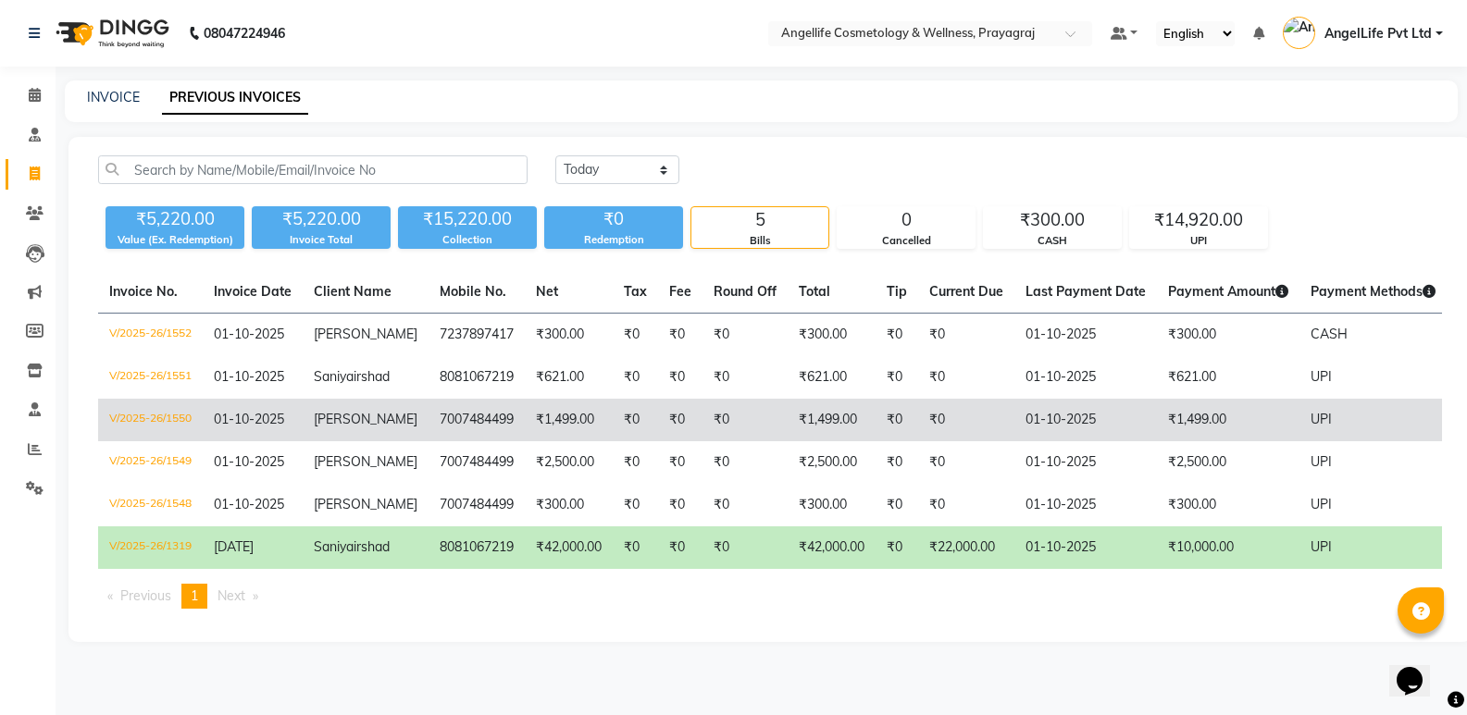
click at [793, 437] on td "₹1,499.00" at bounding box center [831, 420] width 88 height 43
